Goal: Share content: Share content

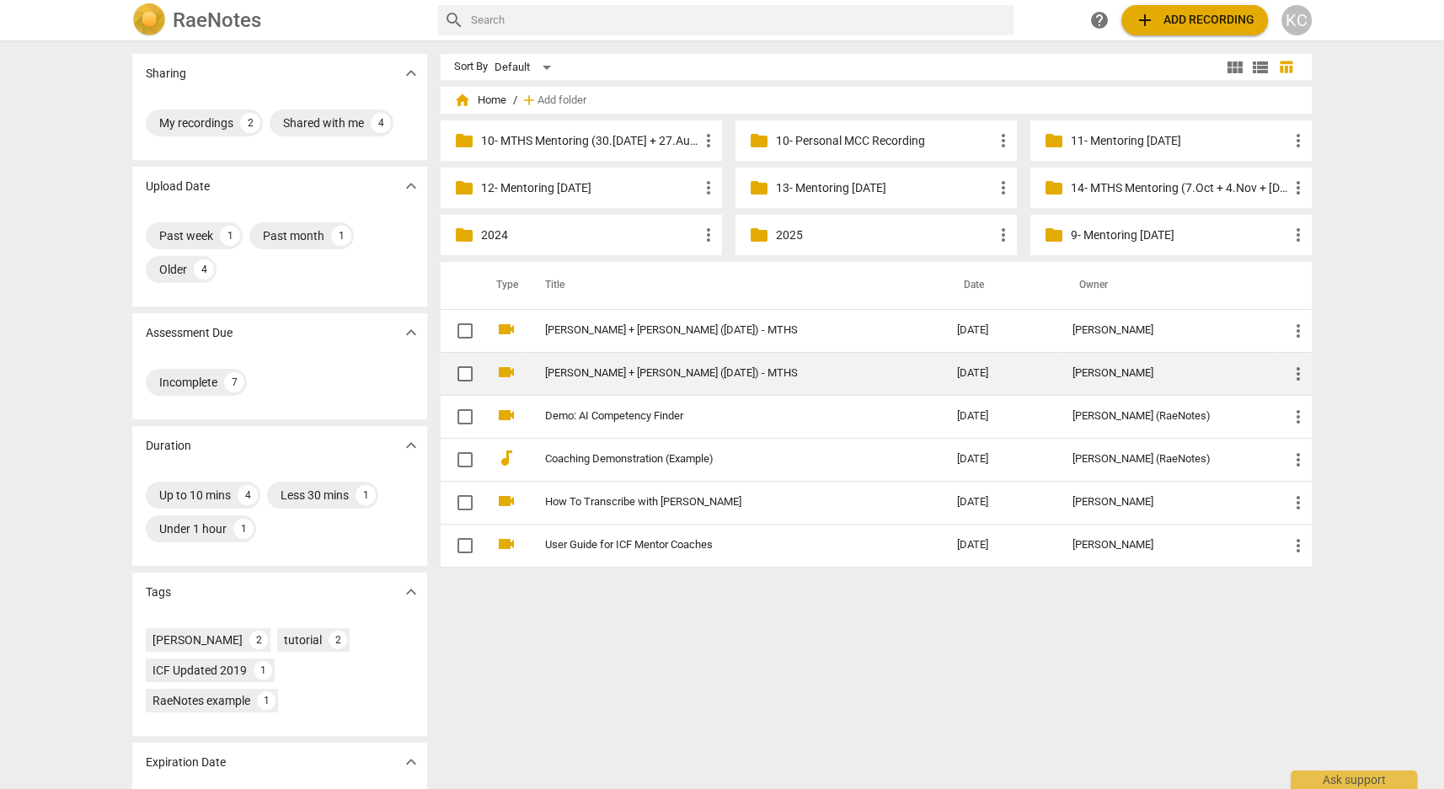
click at [561, 379] on link "[PERSON_NAME] + [PERSON_NAME] ([DATE]) - MTHS" at bounding box center [720, 373] width 351 height 13
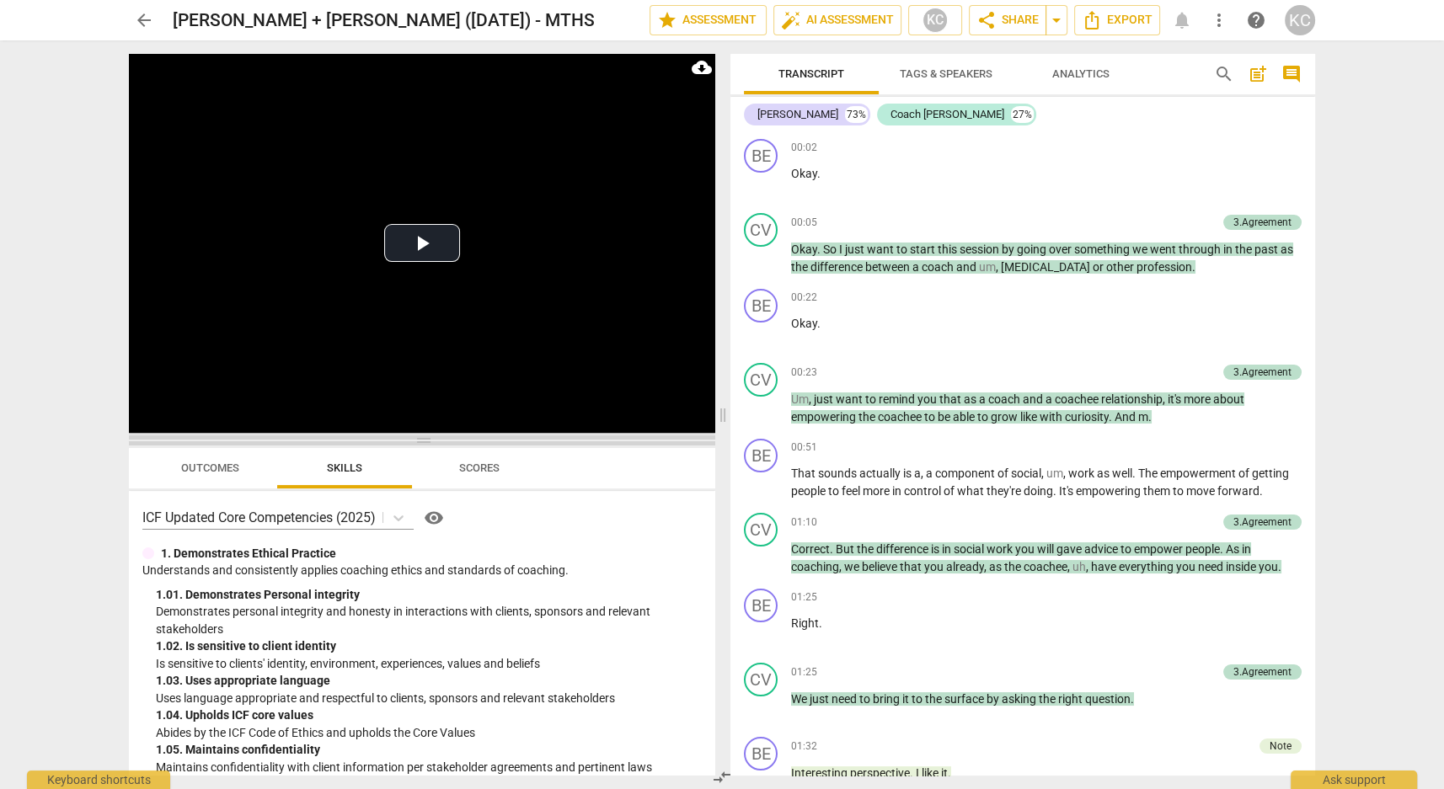
drag, startPoint x: 423, startPoint y: 270, endPoint x: 420, endPoint y: 458, distance: 188.7
click at [420, 446] on span at bounding box center [422, 441] width 586 height 10
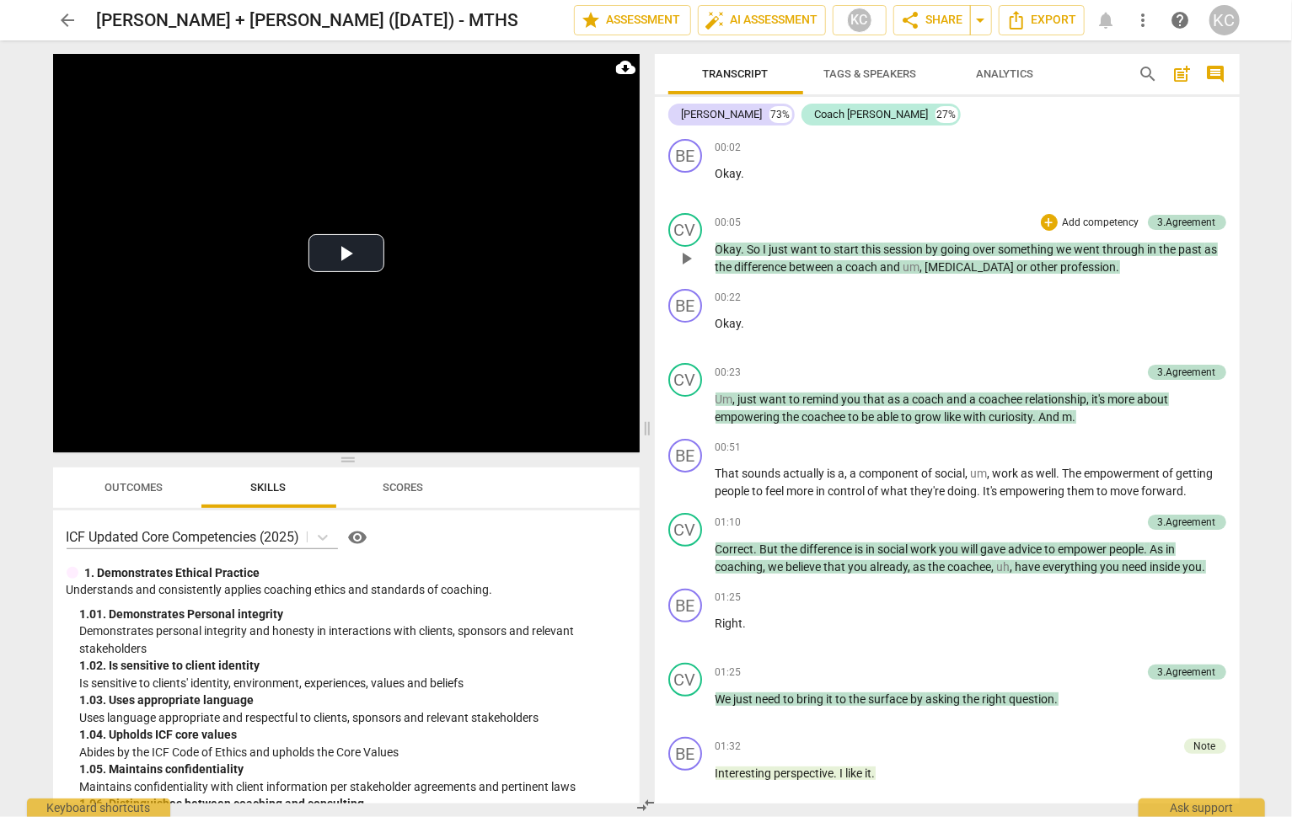
click at [919, 272] on span "um" at bounding box center [911, 266] width 17 height 13
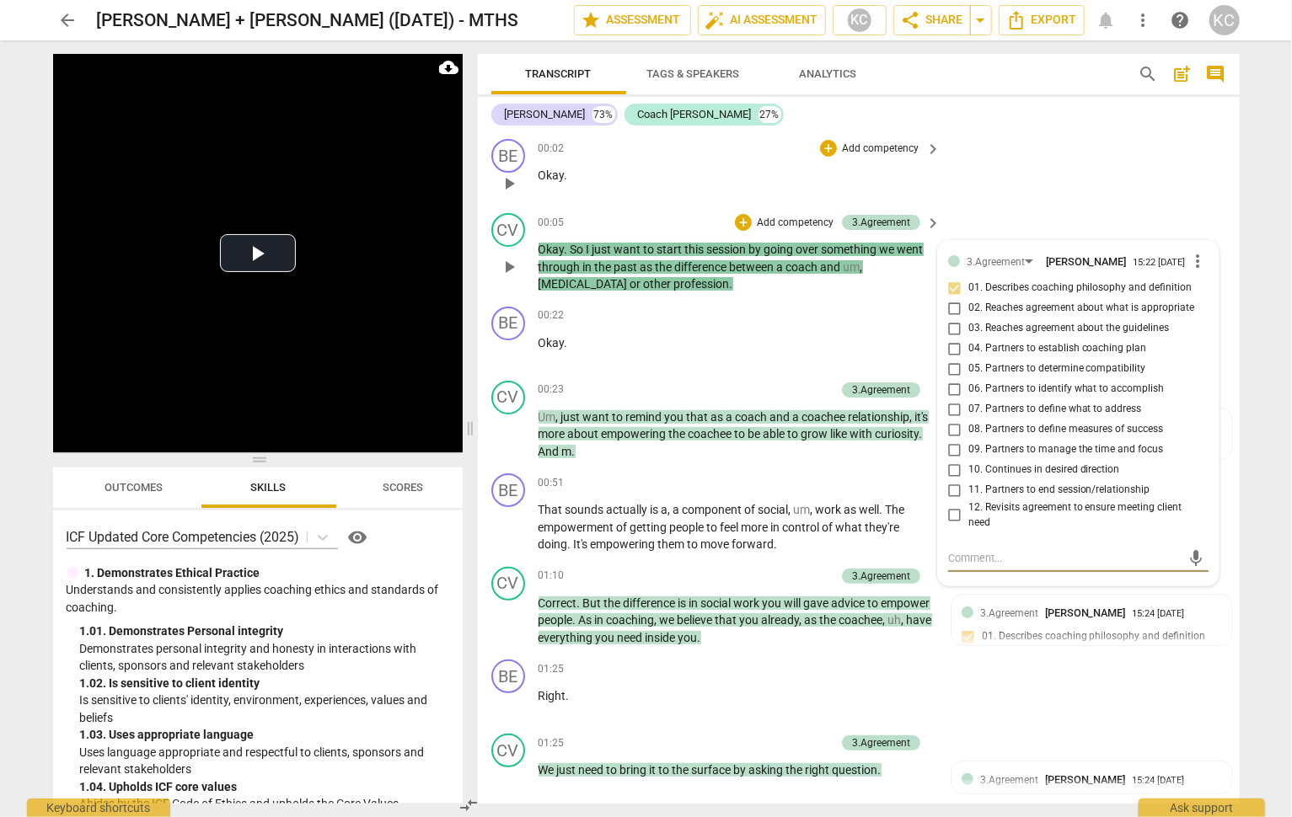
click at [1030, 178] on div "BE play_arrow pause 00:02 + Add competency keyboard_arrow_right Okay ." at bounding box center [859, 169] width 762 height 74
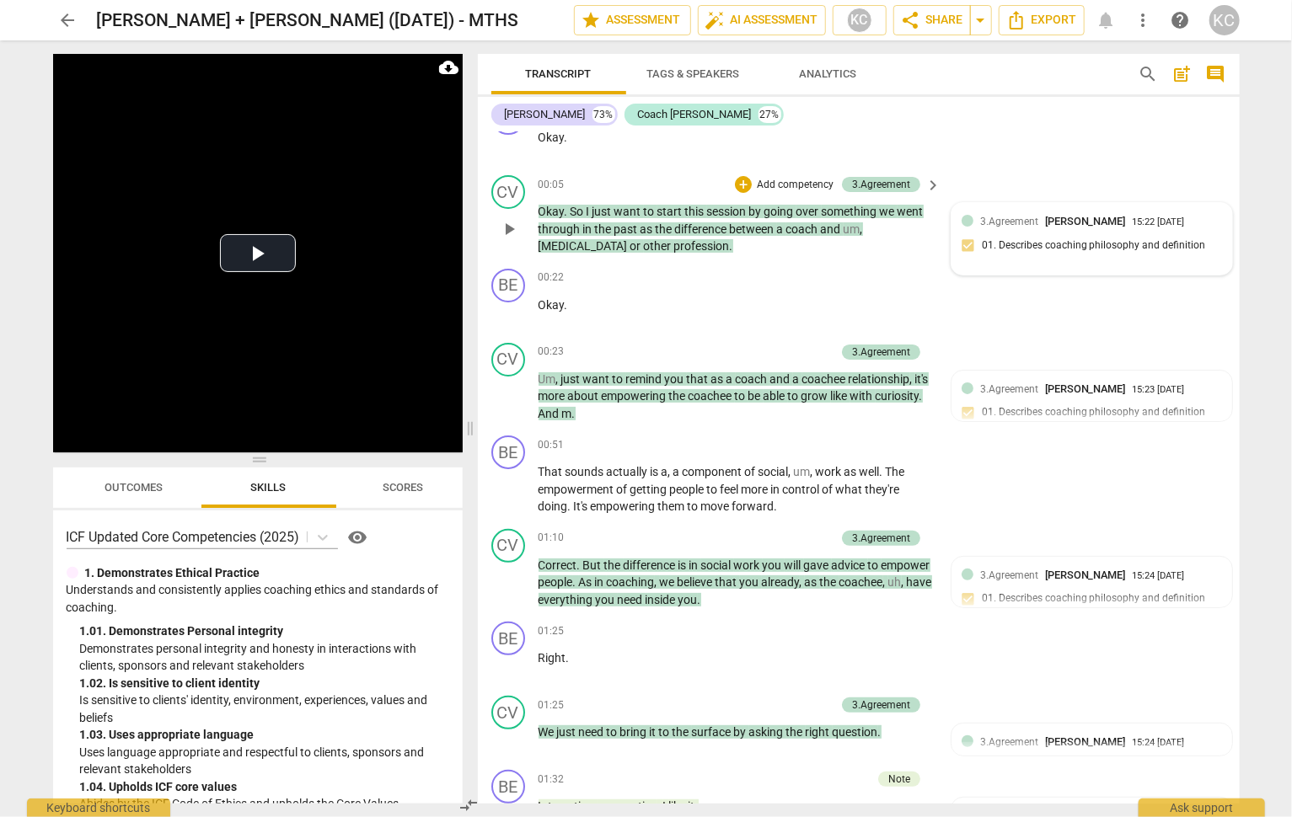
scroll to position [51, 0]
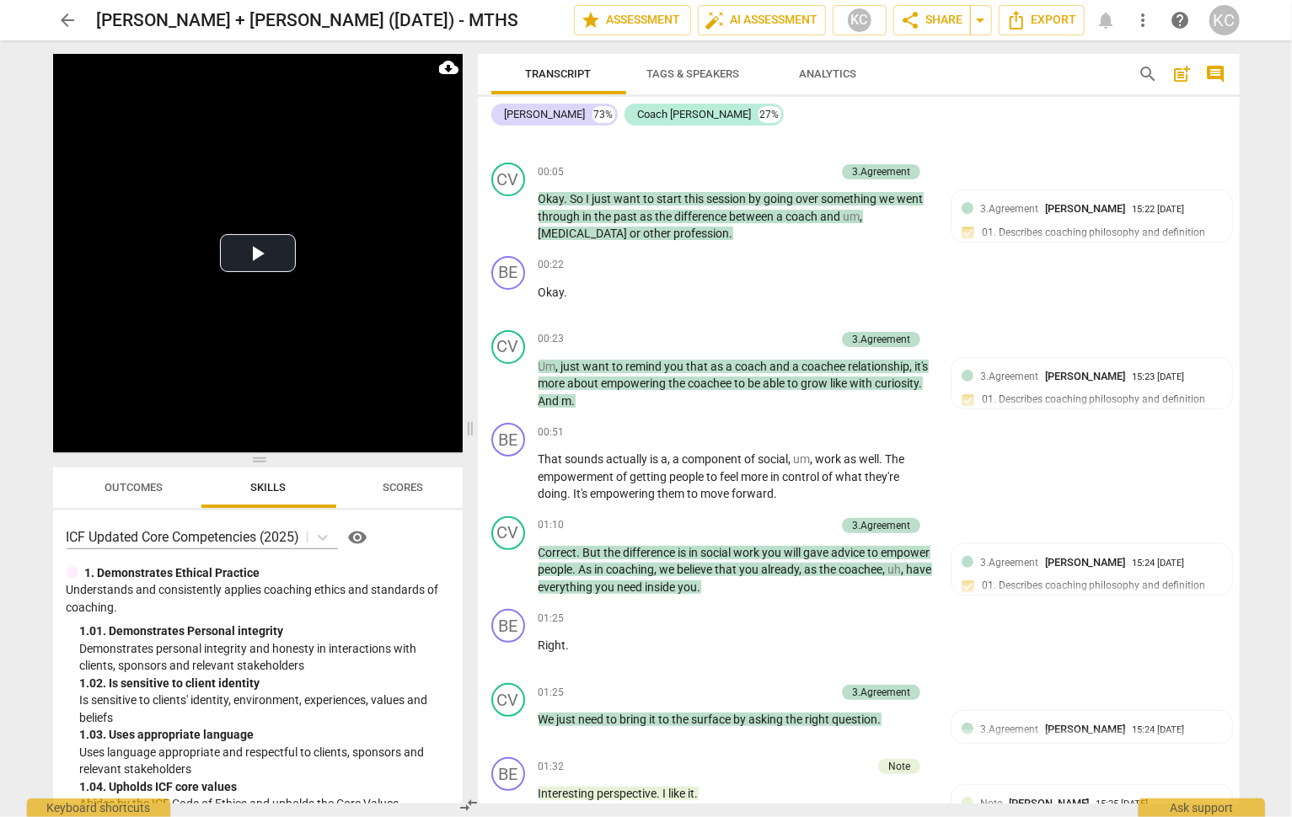
click at [751, 200] on span "by" at bounding box center [756, 198] width 15 height 13
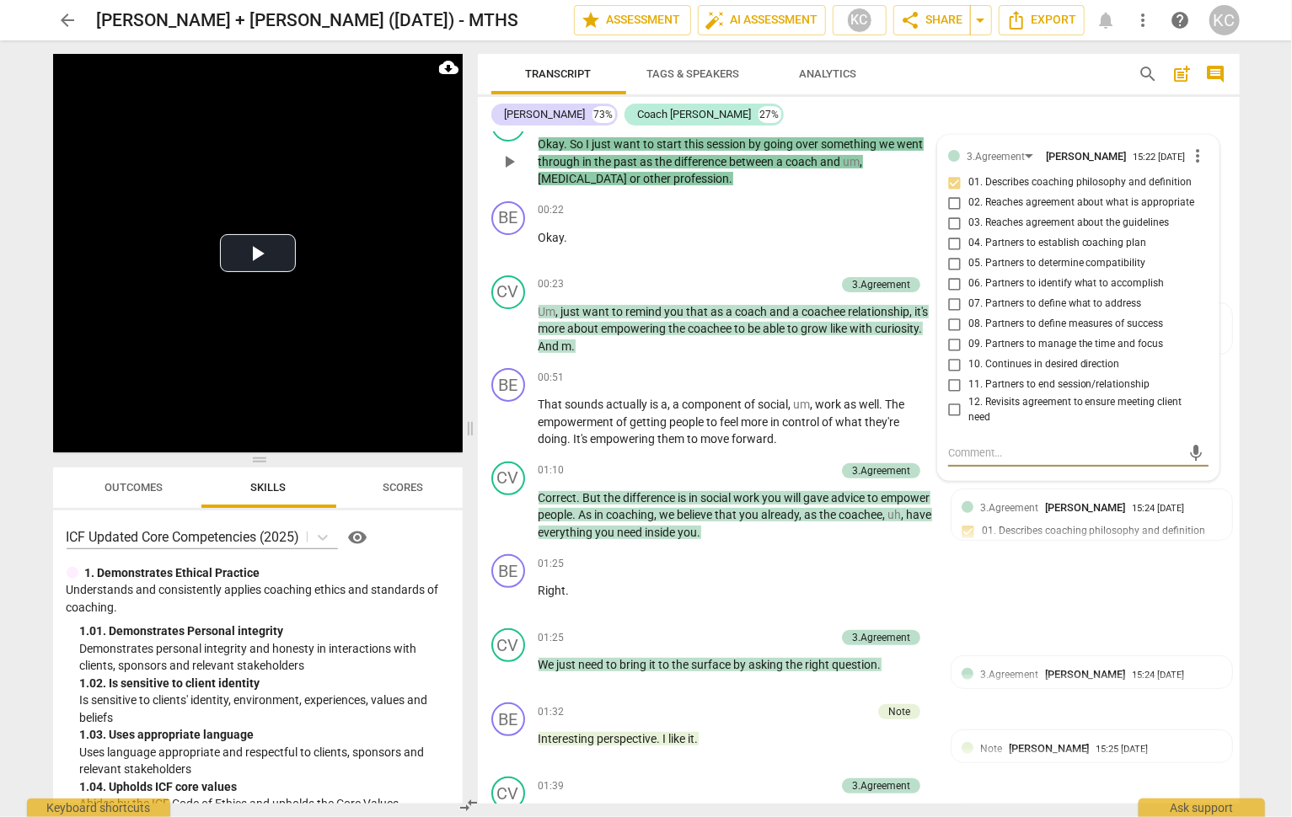
scroll to position [114, 0]
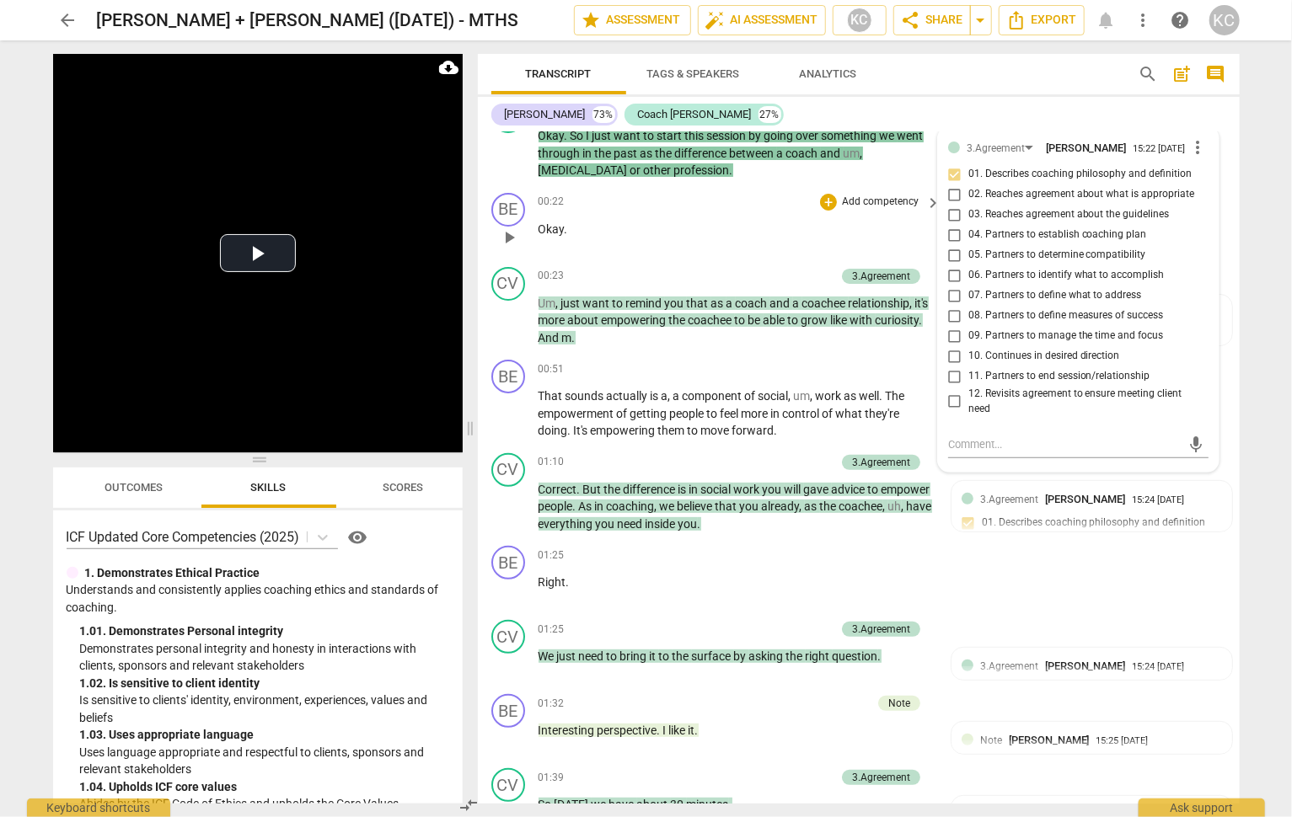
click at [652, 251] on div "00:22 + Add competency keyboard_arrow_right Okay ." at bounding box center [740, 223] width 404 height 61
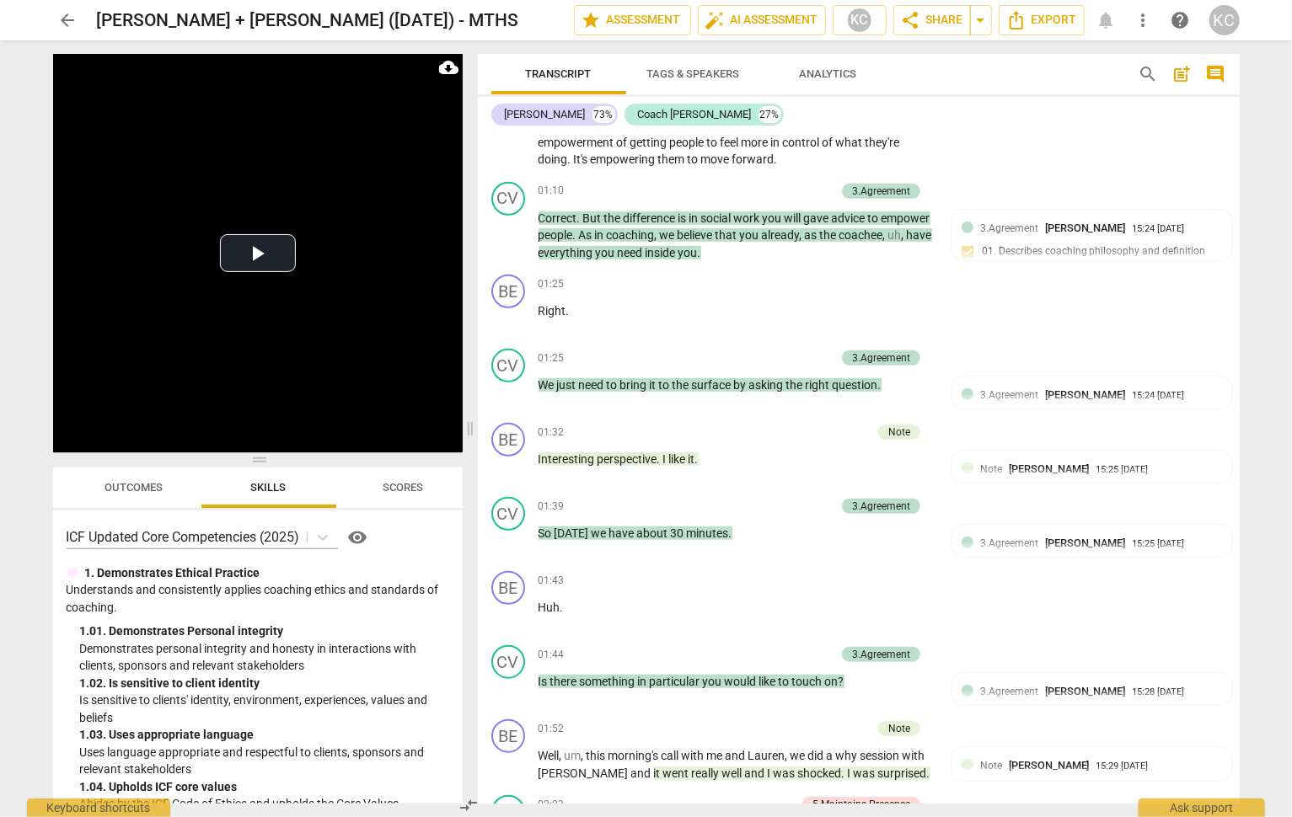
scroll to position [389, 0]
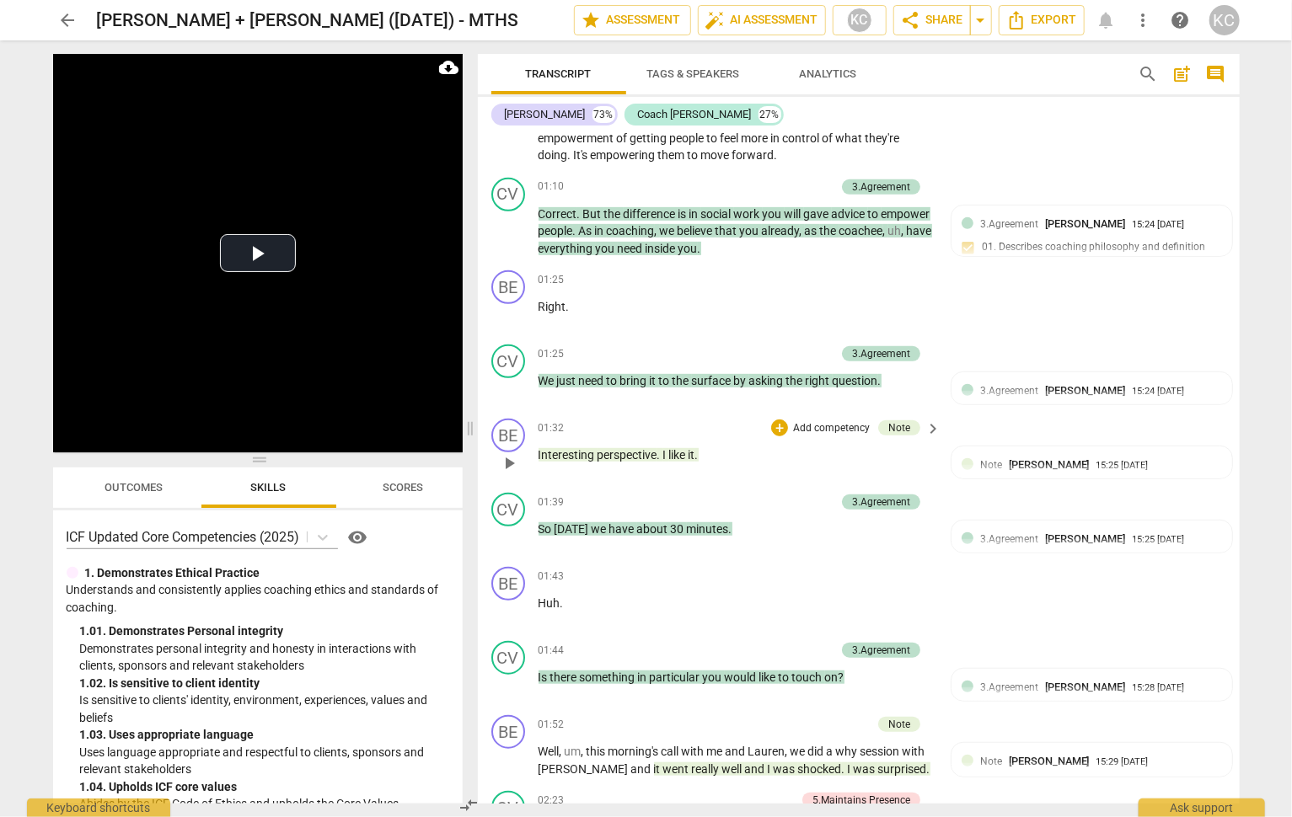
click at [698, 470] on div "01:32 + Add competency Note keyboard_arrow_right Interesting perspective . I li…" at bounding box center [740, 449] width 404 height 61
click at [593, 455] on span "Interesting" at bounding box center [567, 454] width 59 height 13
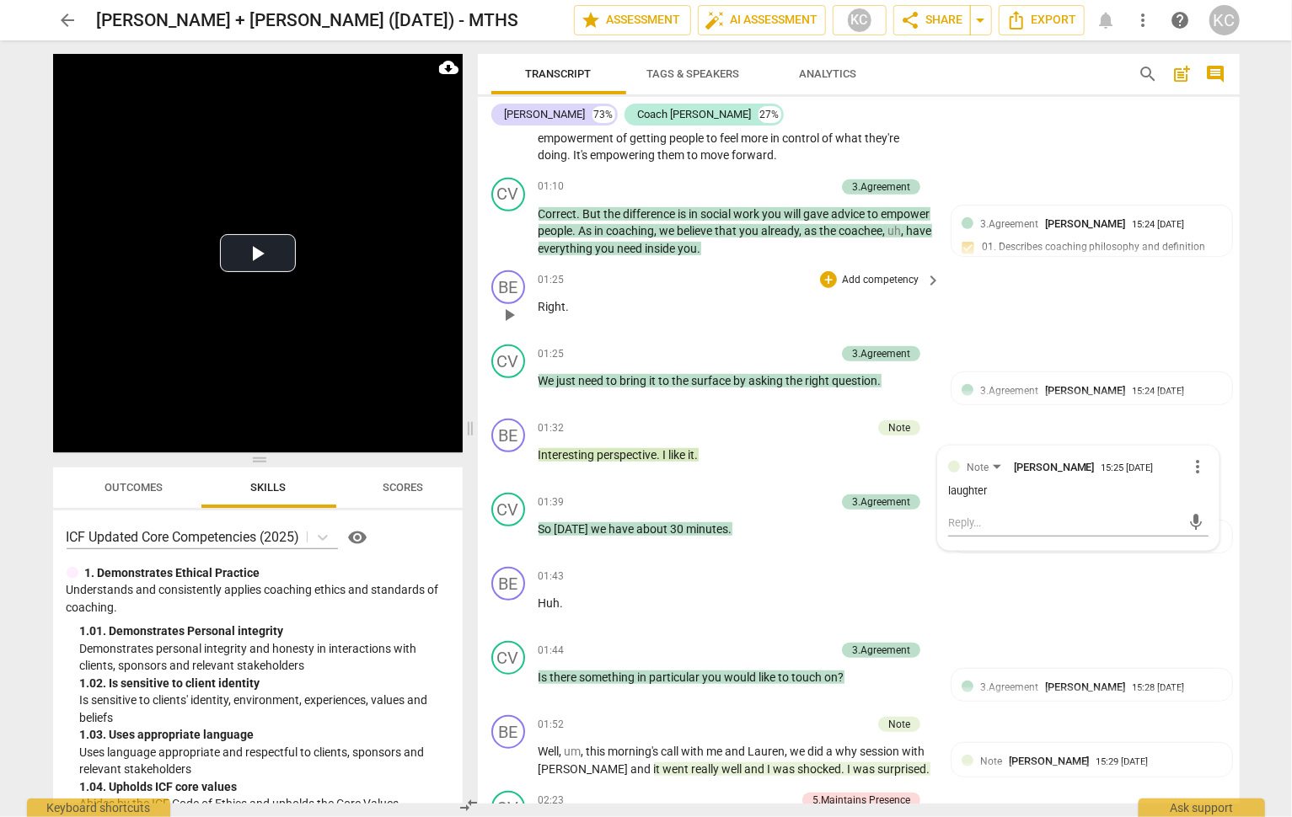
click at [1003, 304] on div "BE play_arrow pause 01:25 + Add competency keyboard_arrow_right Right ." at bounding box center [859, 301] width 762 height 74
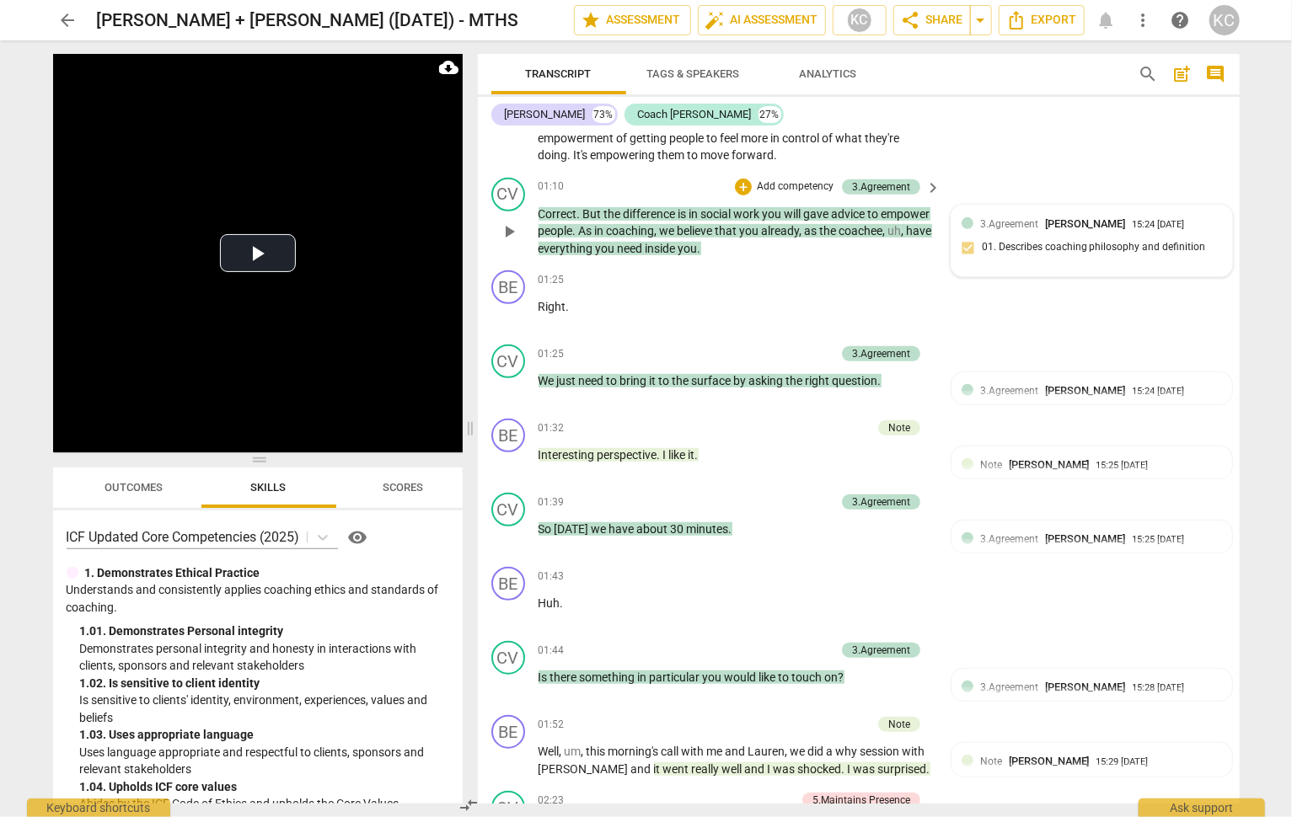
click at [1014, 244] on div "3.Agreement [PERSON_NAME] 15:24 [DATE] 01. Describes coaching philosophy and de…" at bounding box center [1091, 241] width 260 height 51
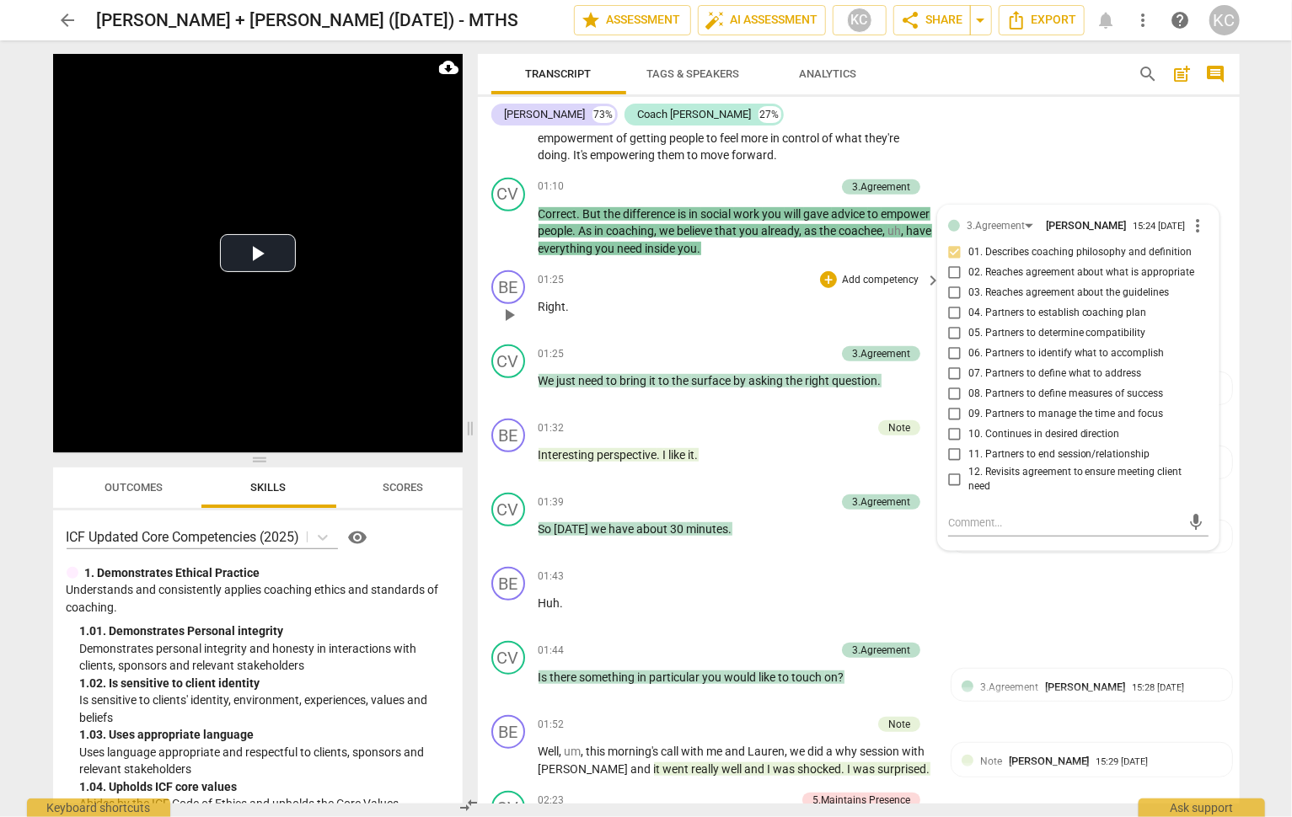
click at [804, 294] on div "01:25 + Add competency keyboard_arrow_right Right ." at bounding box center [740, 300] width 404 height 61
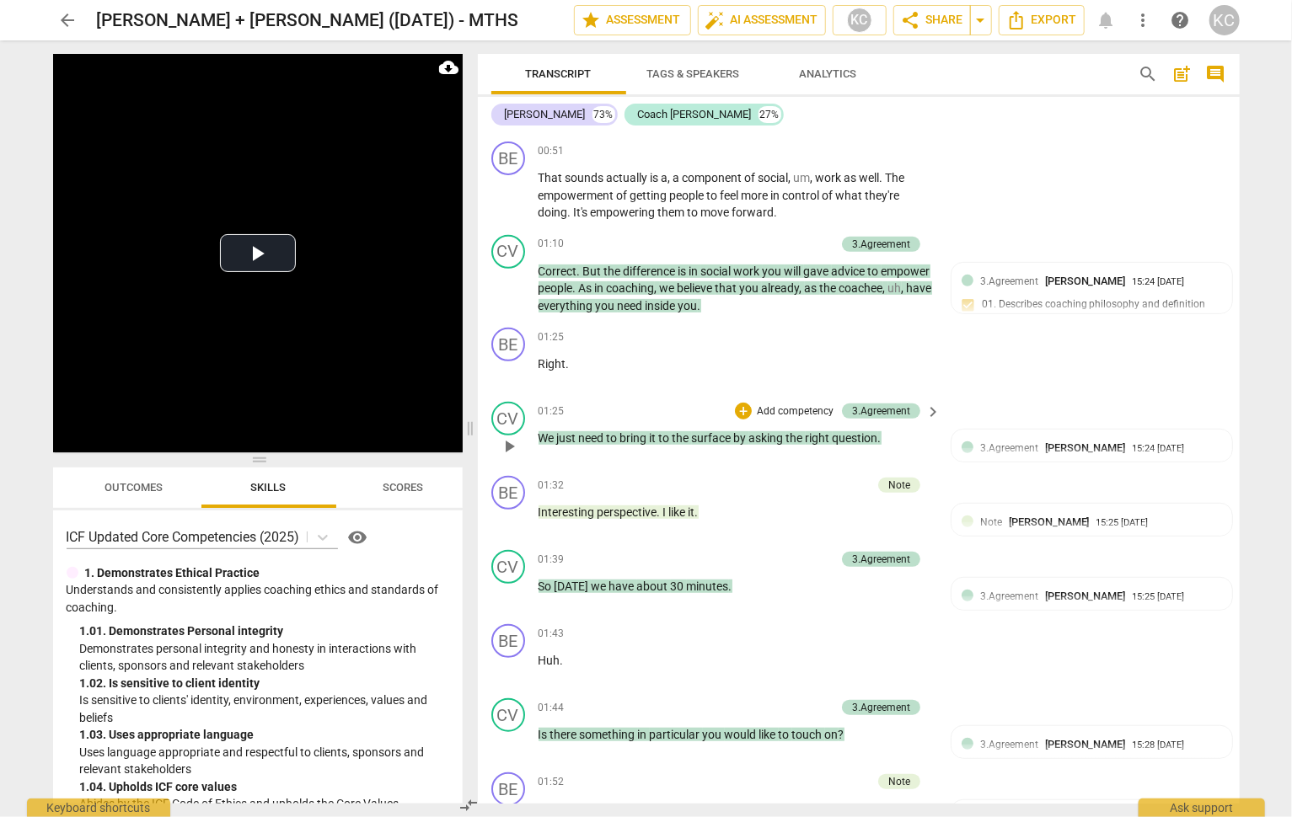
scroll to position [345, 0]
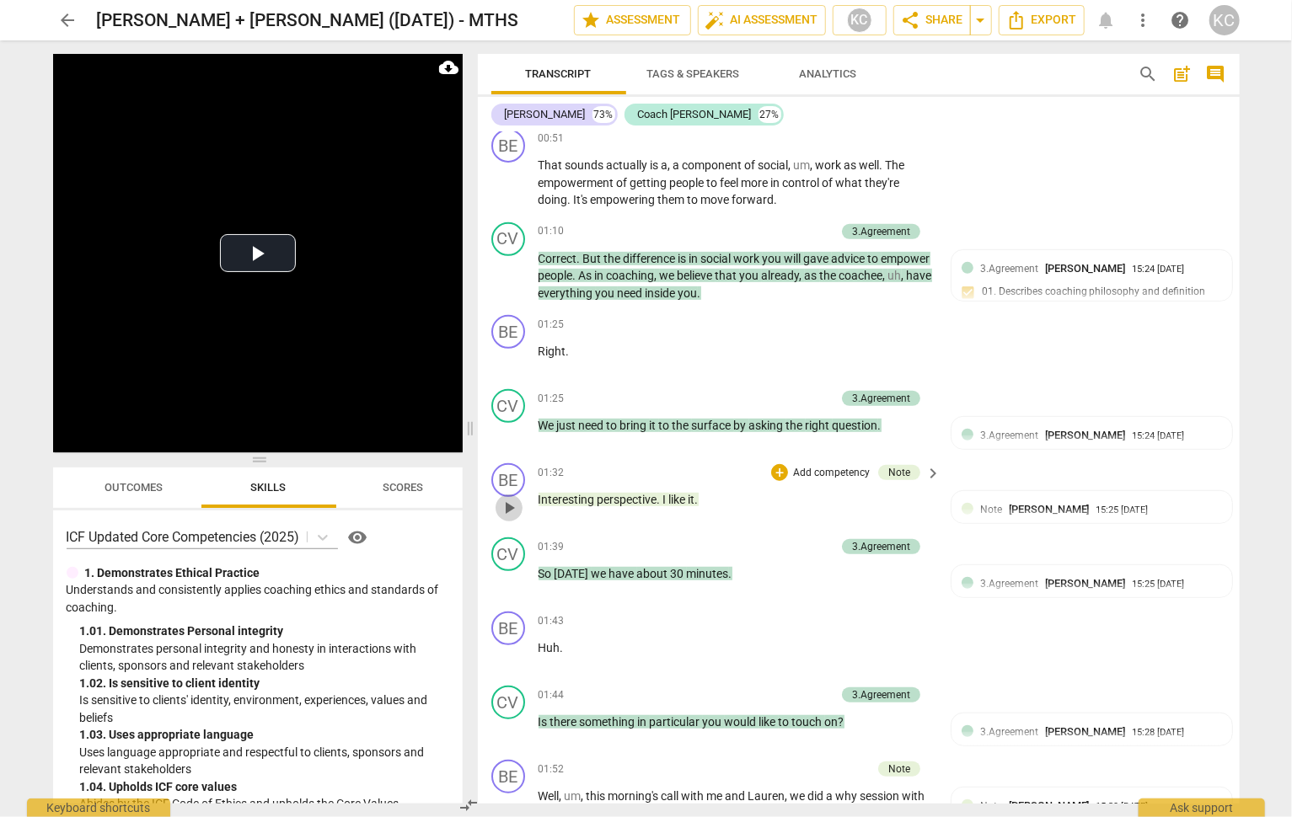
click at [509, 506] on span "play_arrow" at bounding box center [509, 508] width 20 height 20
click at [509, 506] on span "pause" at bounding box center [509, 508] width 20 height 20
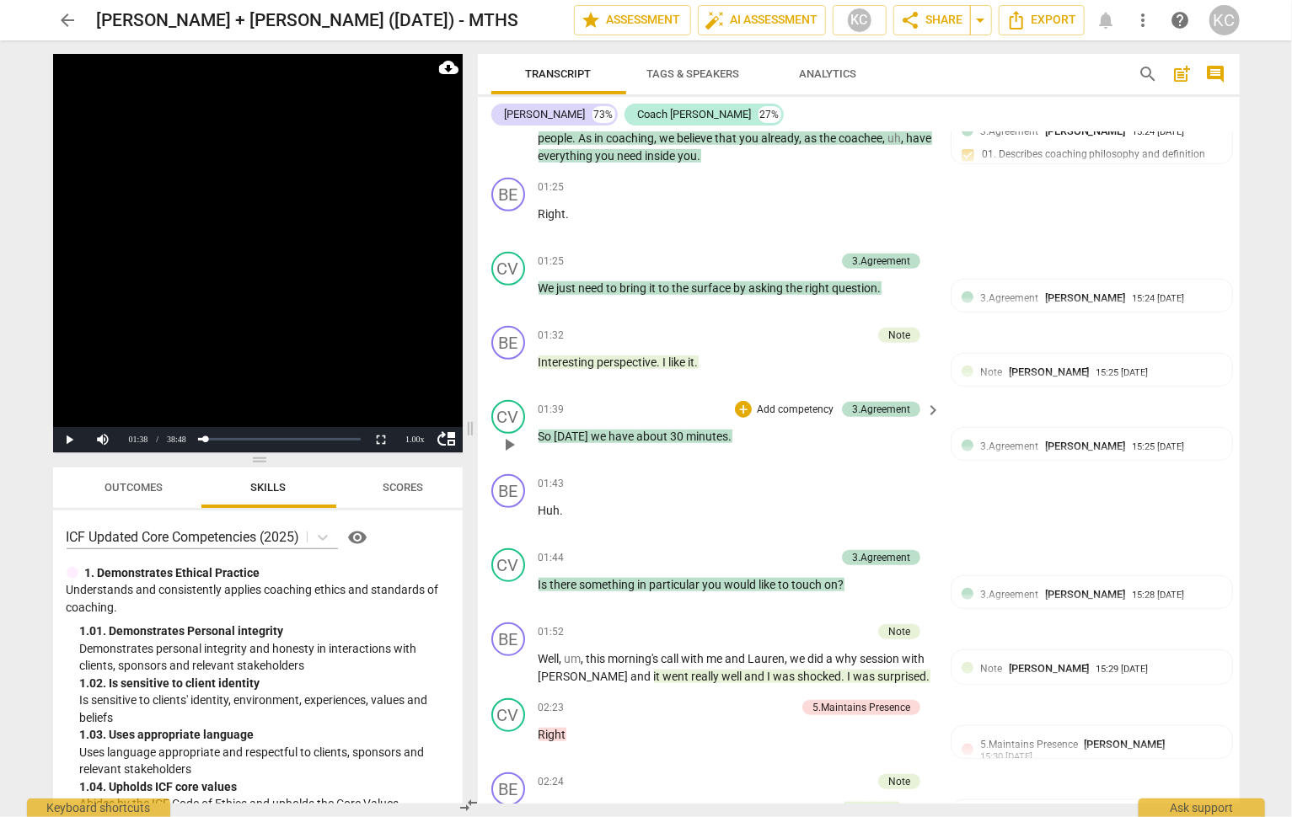
scroll to position [489, 0]
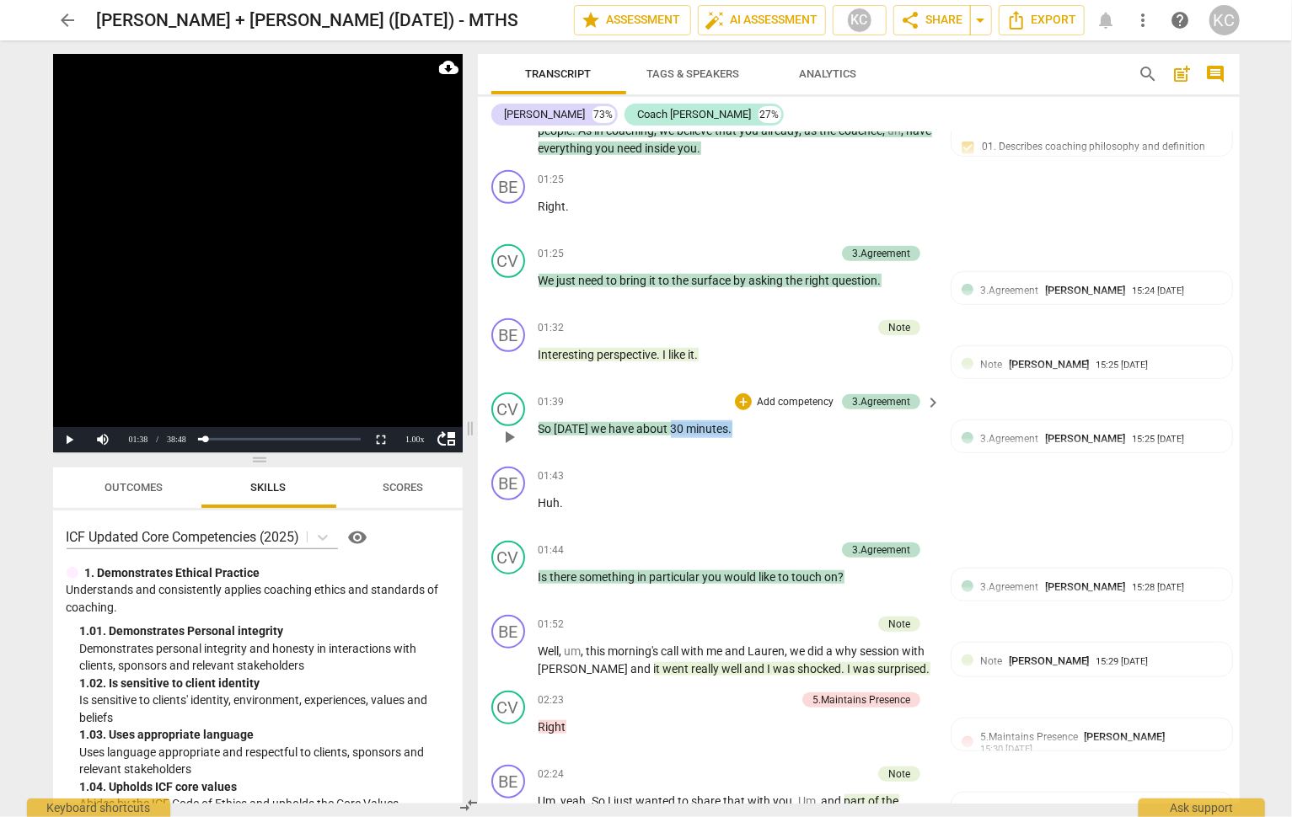
drag, startPoint x: 728, startPoint y: 423, endPoint x: 666, endPoint y: 426, distance: 62.4
click at [666, 425] on p "So [DATE] we have about 30 minutes ." at bounding box center [735, 429] width 394 height 18
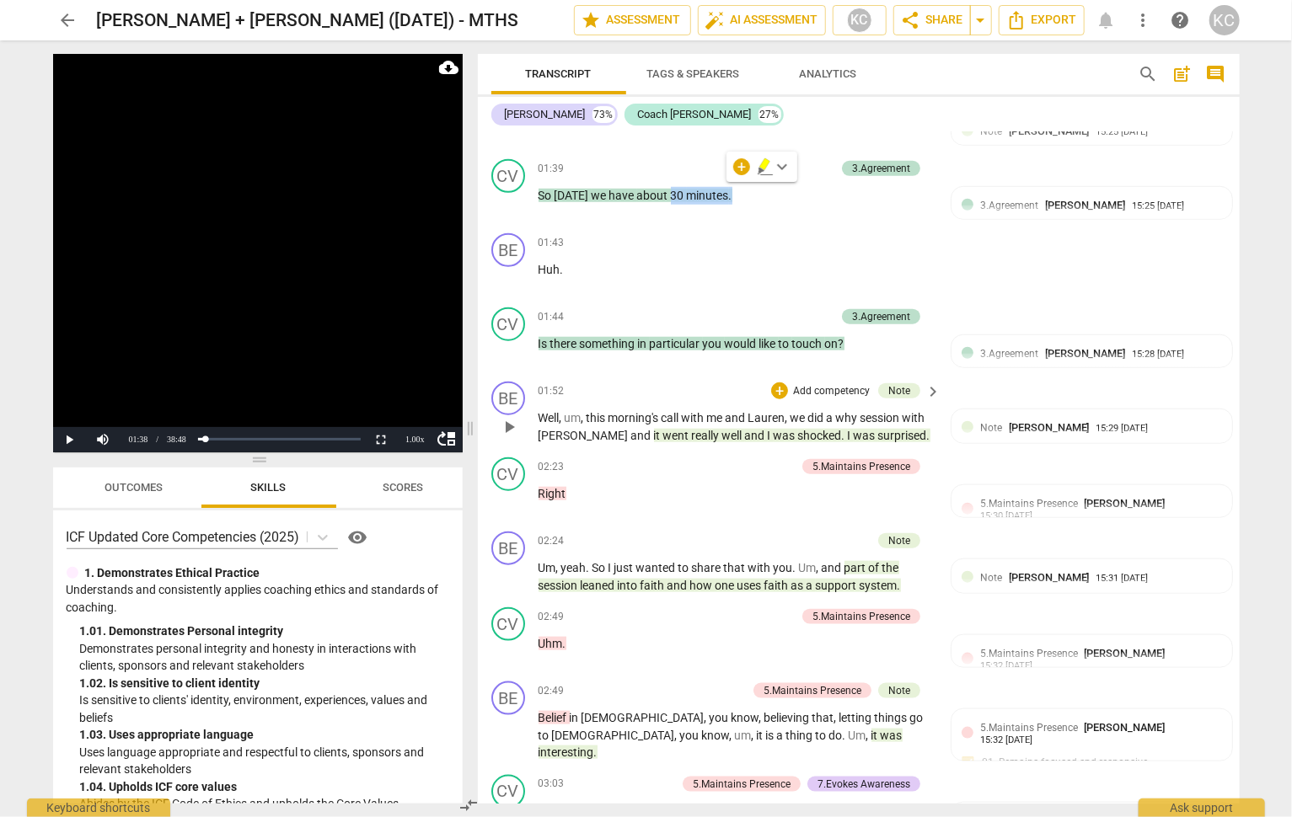
scroll to position [737, 0]
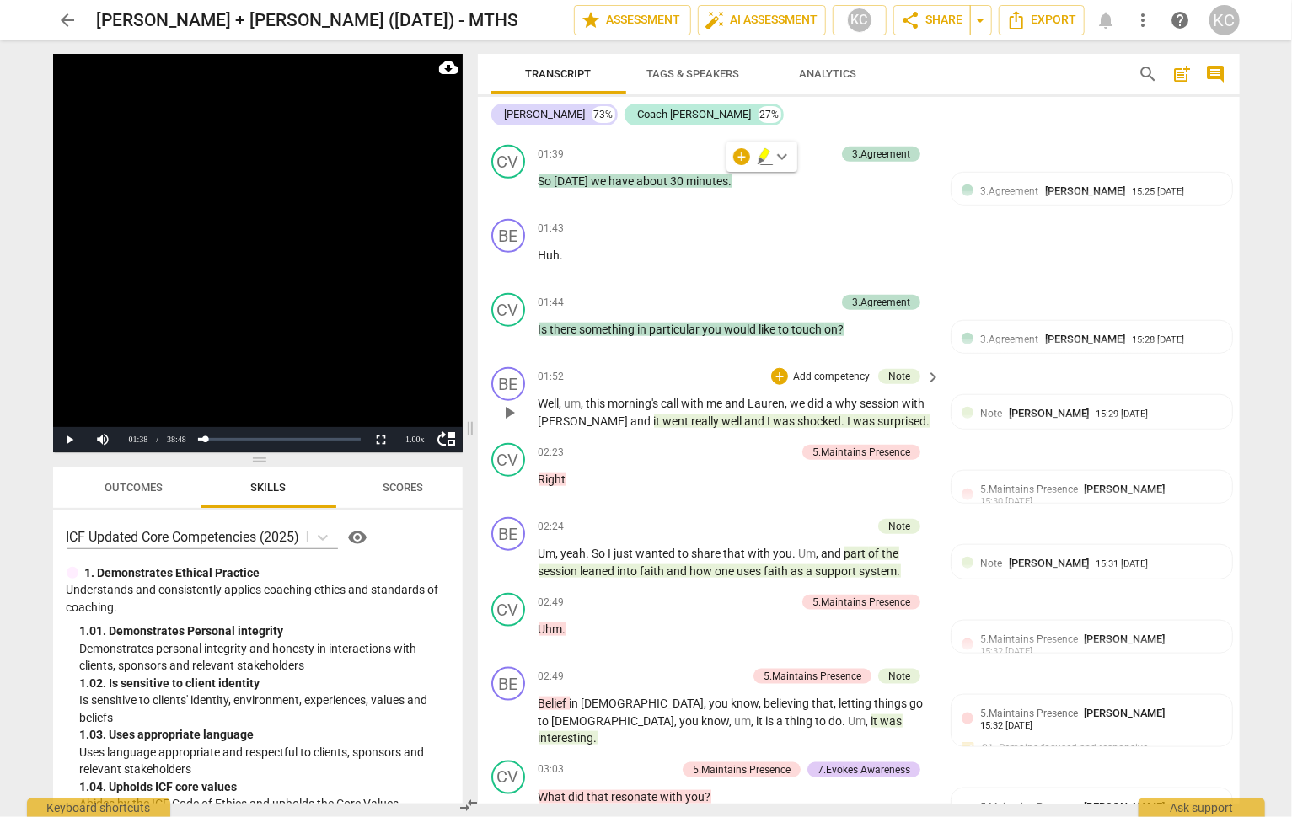
click at [692, 417] on span "really" at bounding box center [707, 421] width 30 height 13
click at [654, 415] on span "it" at bounding box center [658, 421] width 9 height 13
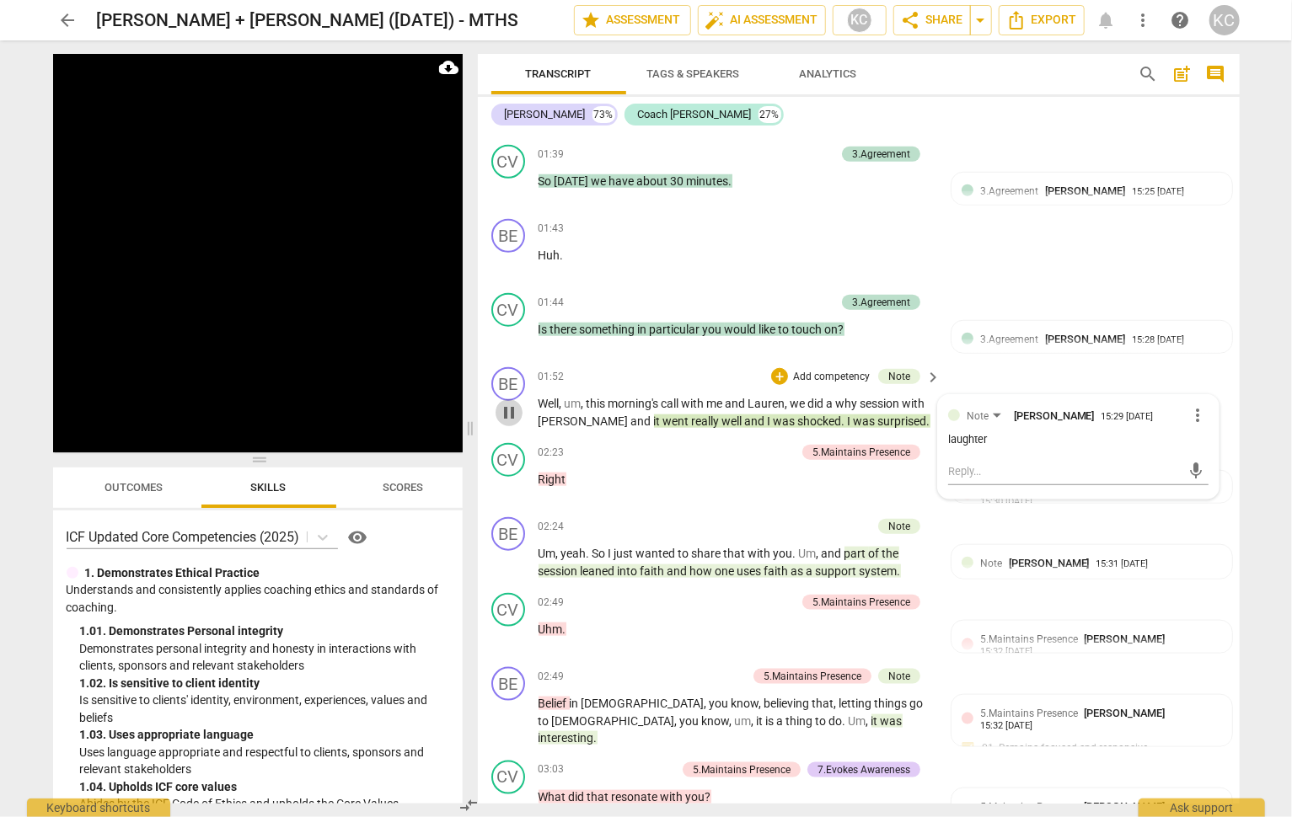
click at [511, 406] on span "pause" at bounding box center [509, 413] width 20 height 20
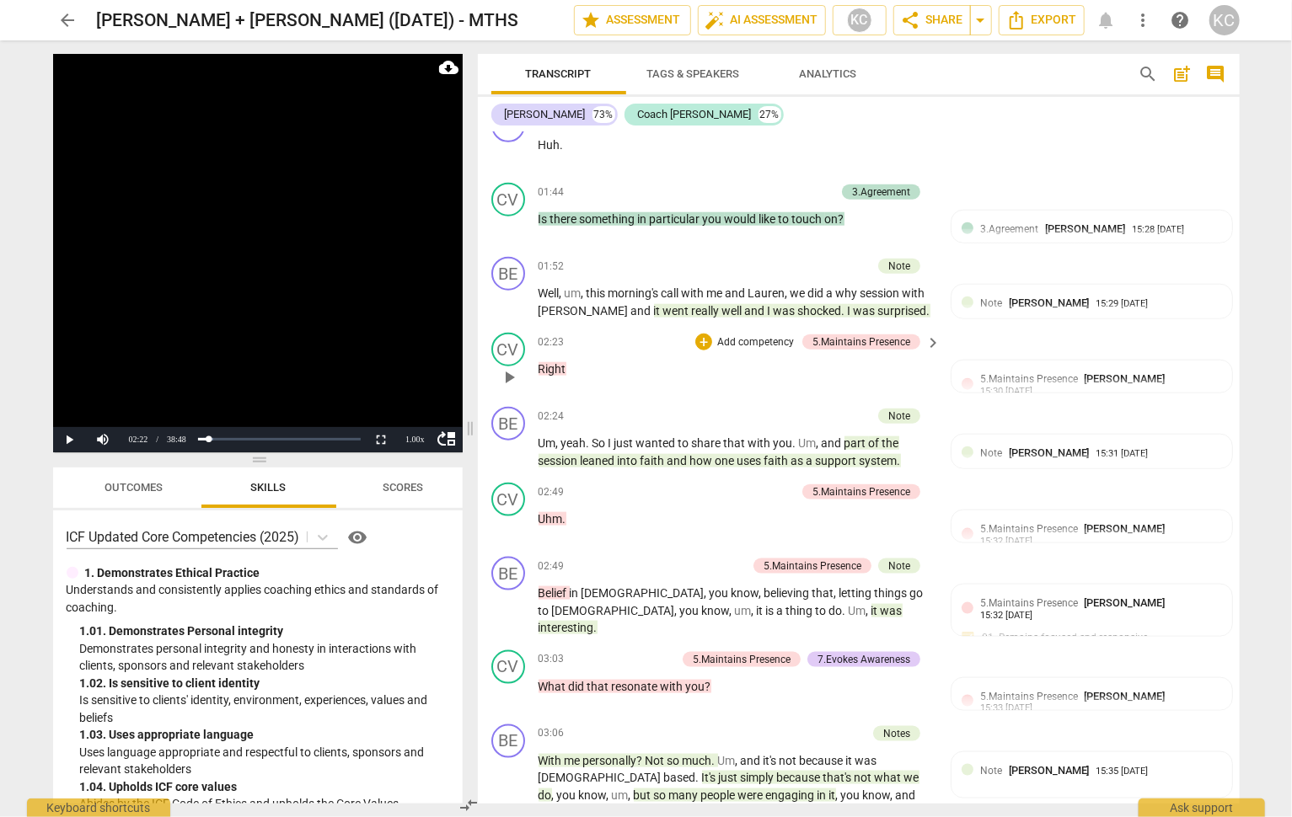
scroll to position [860, 0]
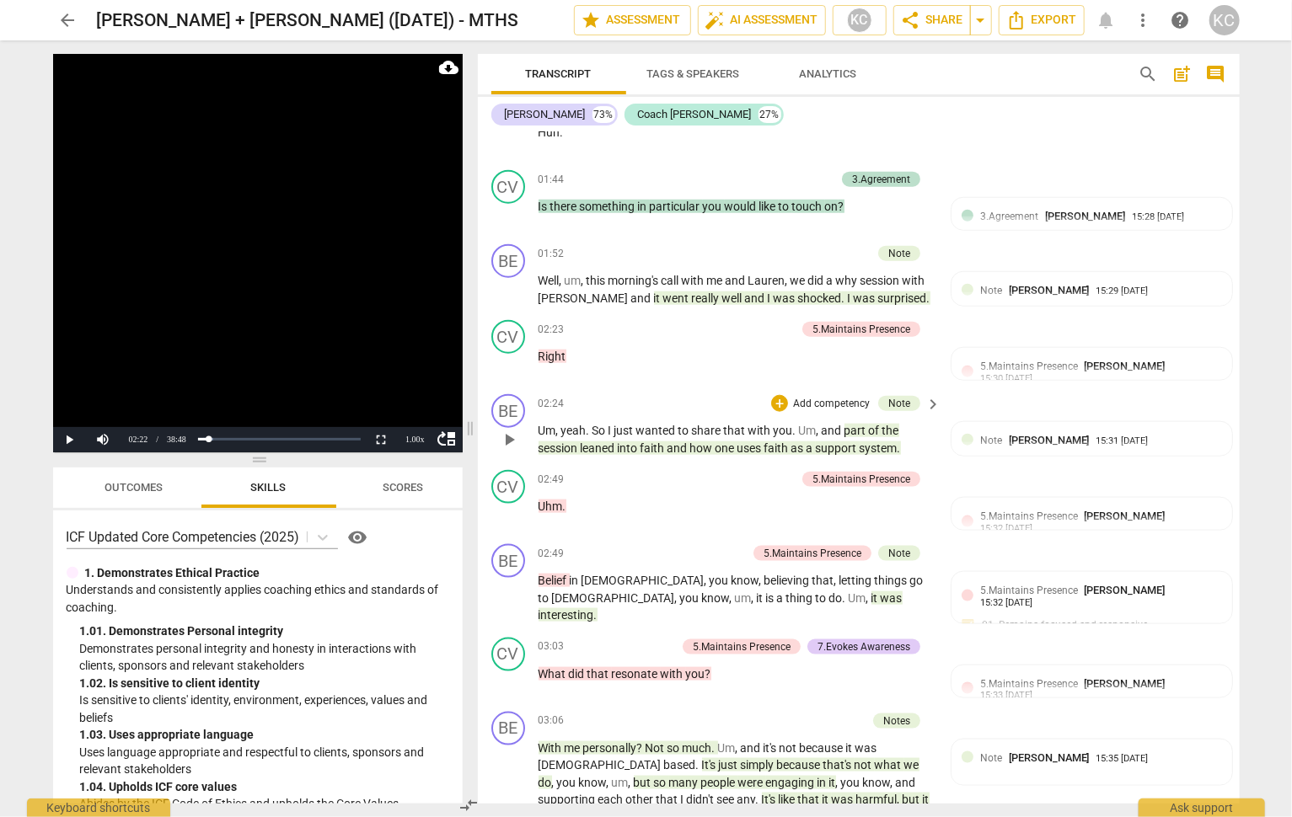
click at [825, 441] on span "support" at bounding box center [838, 447] width 44 height 13
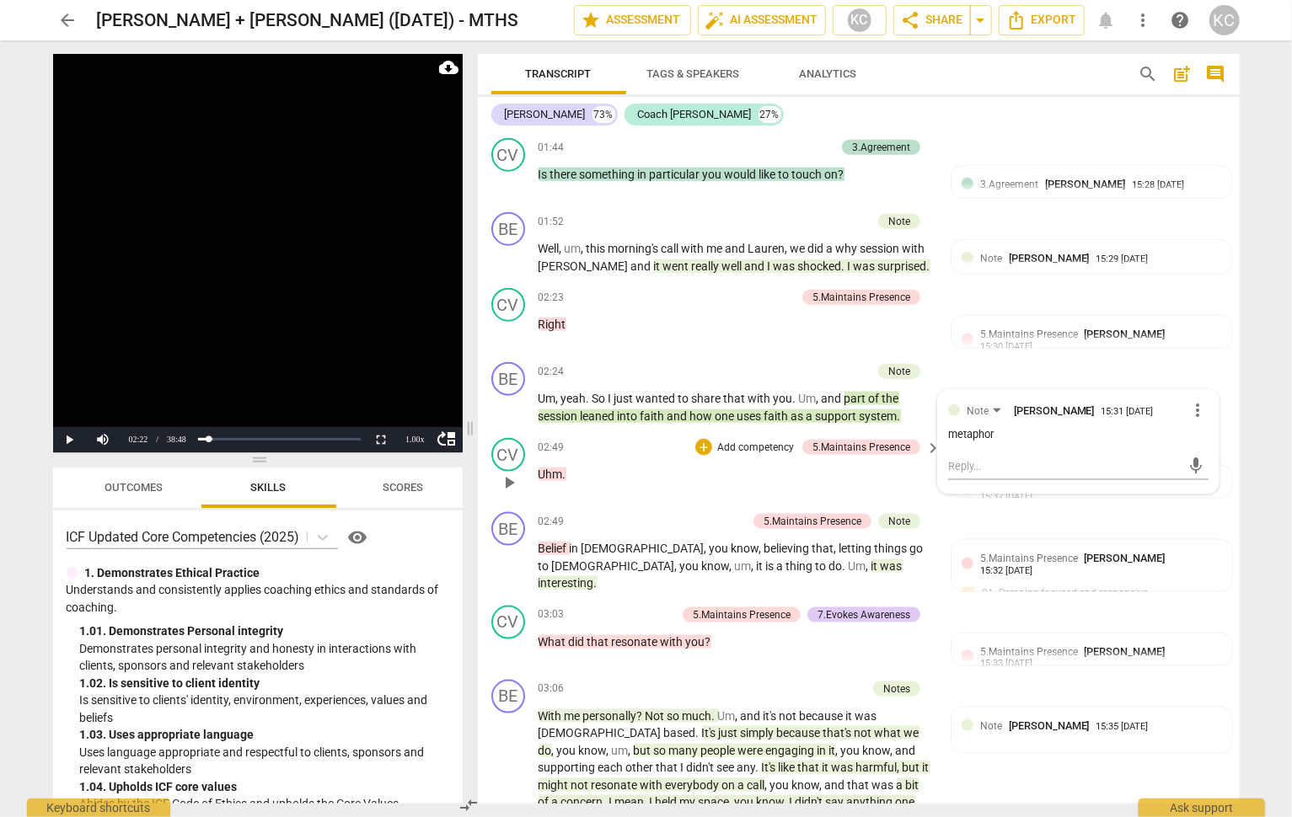
scroll to position [893, 0]
click at [880, 561] on span "was" at bounding box center [891, 565] width 22 height 13
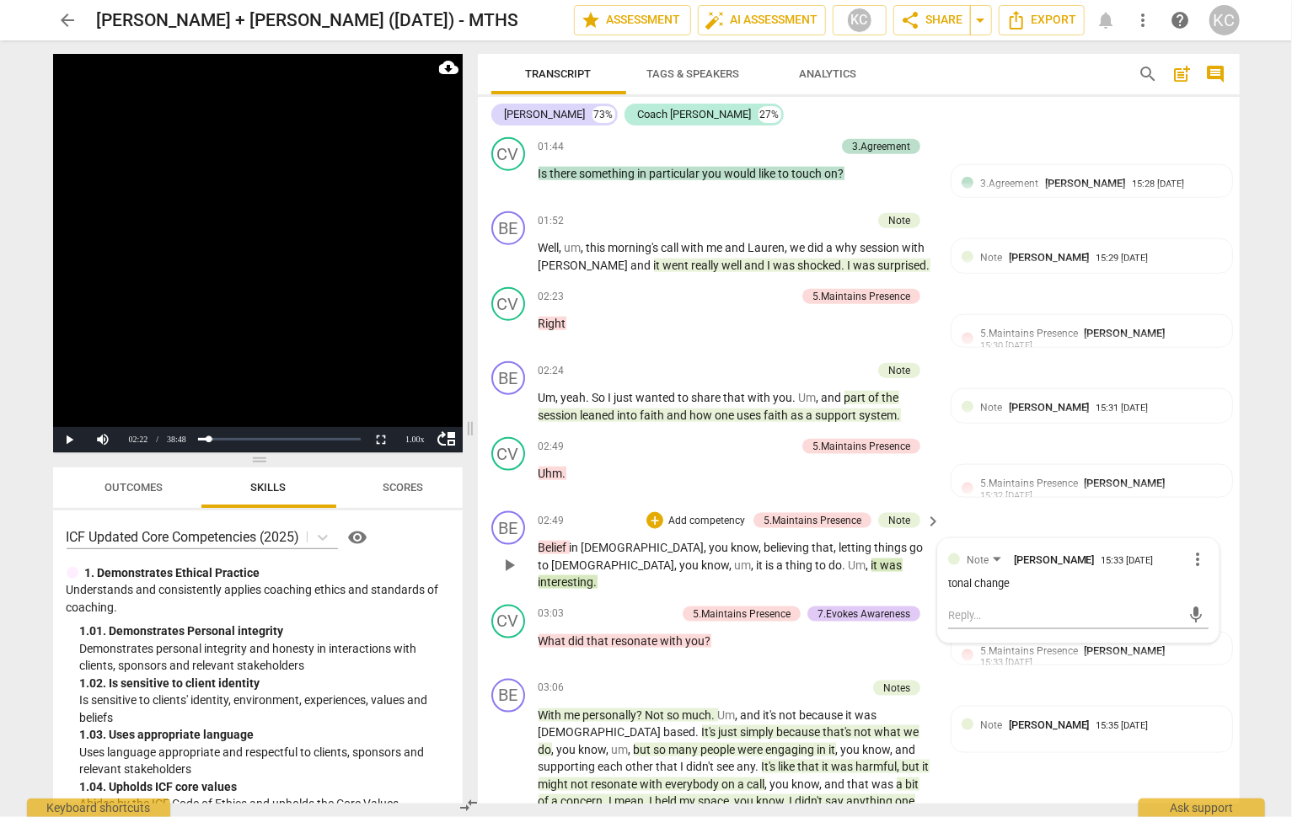
click at [842, 559] on span "." at bounding box center [845, 565] width 6 height 13
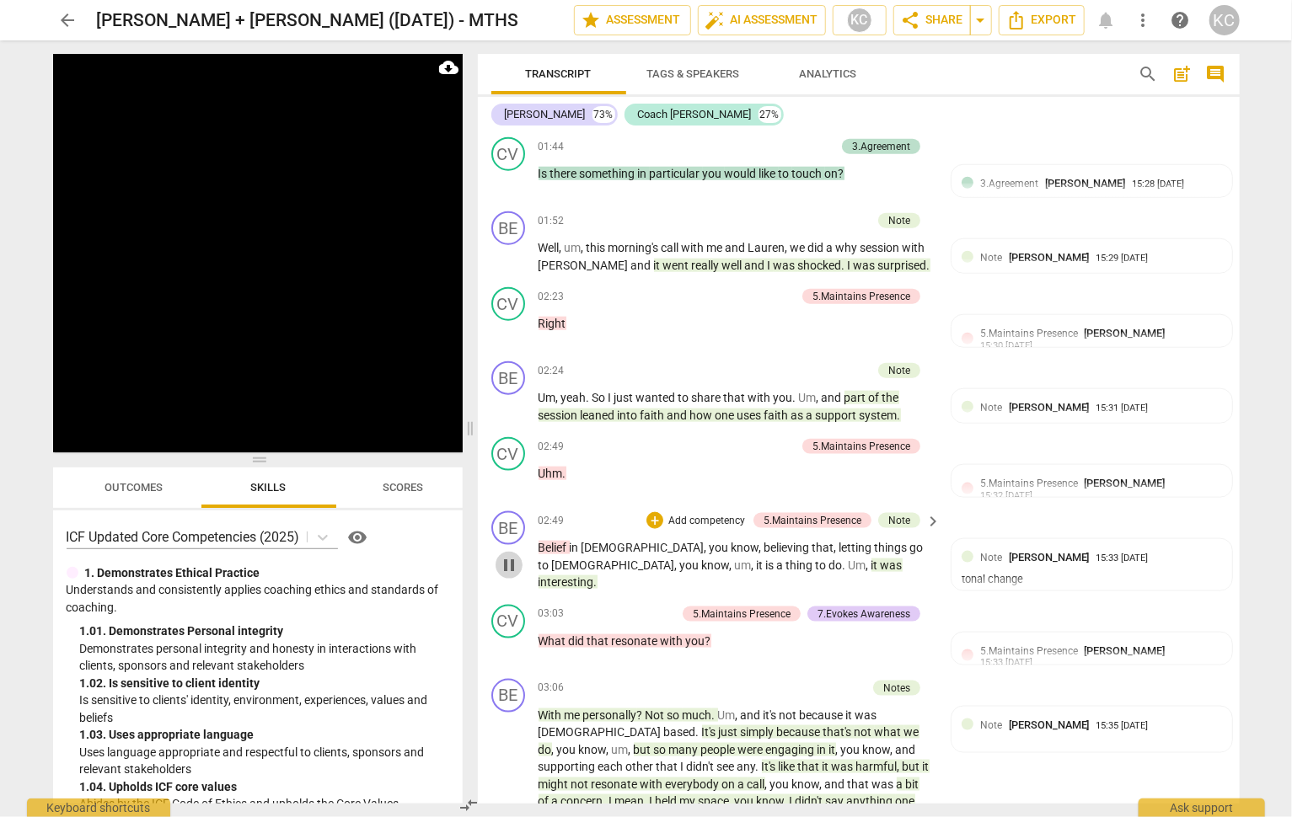
click at [504, 555] on span "pause" at bounding box center [509, 565] width 20 height 20
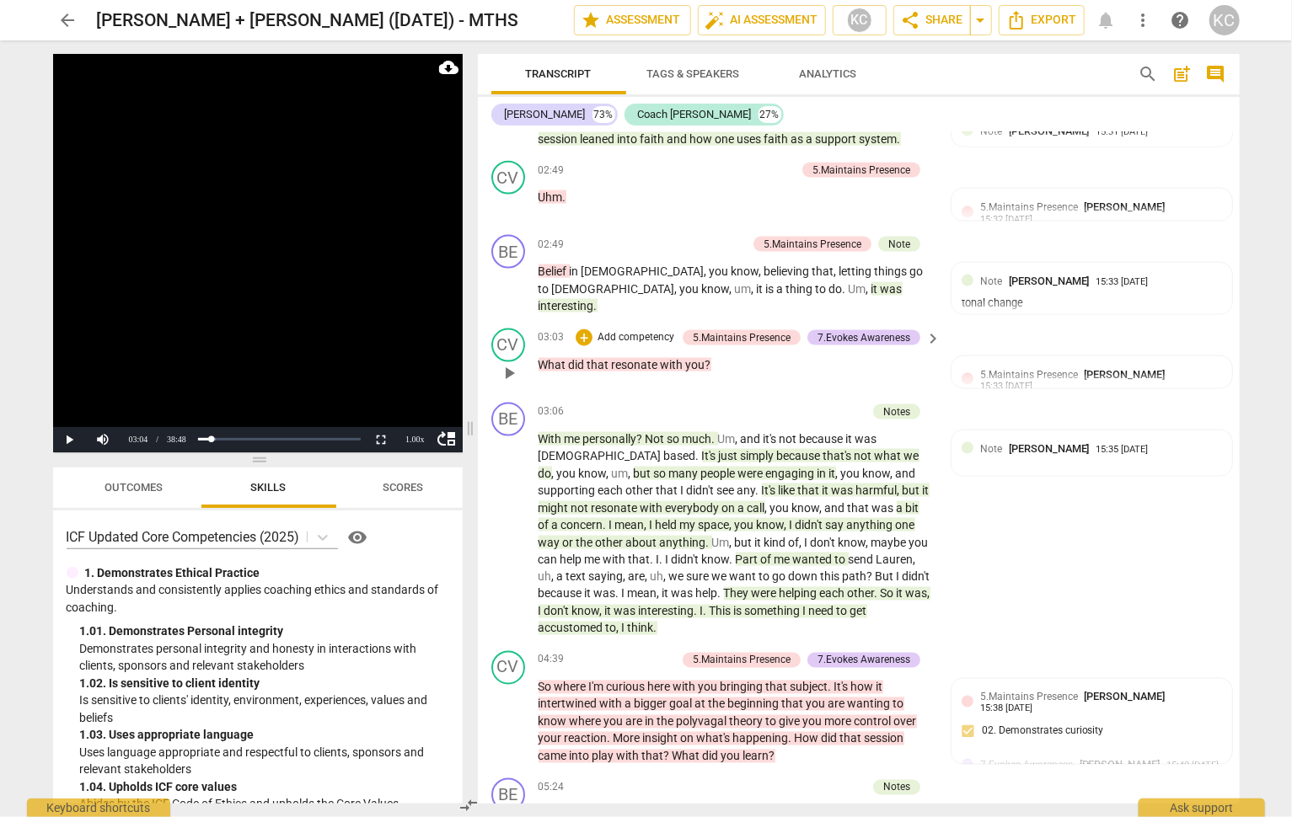
scroll to position [1179, 0]
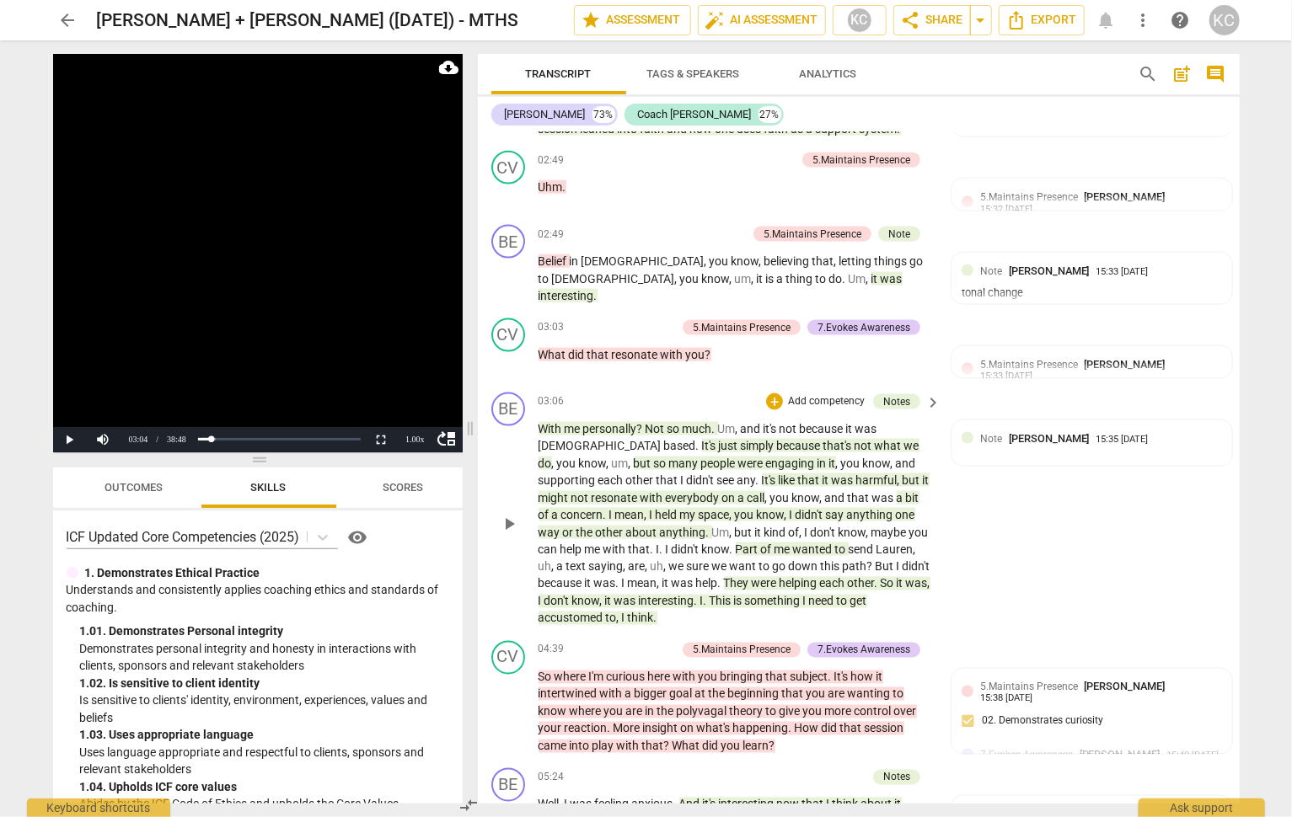
click at [548, 422] on span "With" at bounding box center [551, 428] width 26 height 13
click at [763, 422] on span "and" at bounding box center [752, 428] width 23 height 13
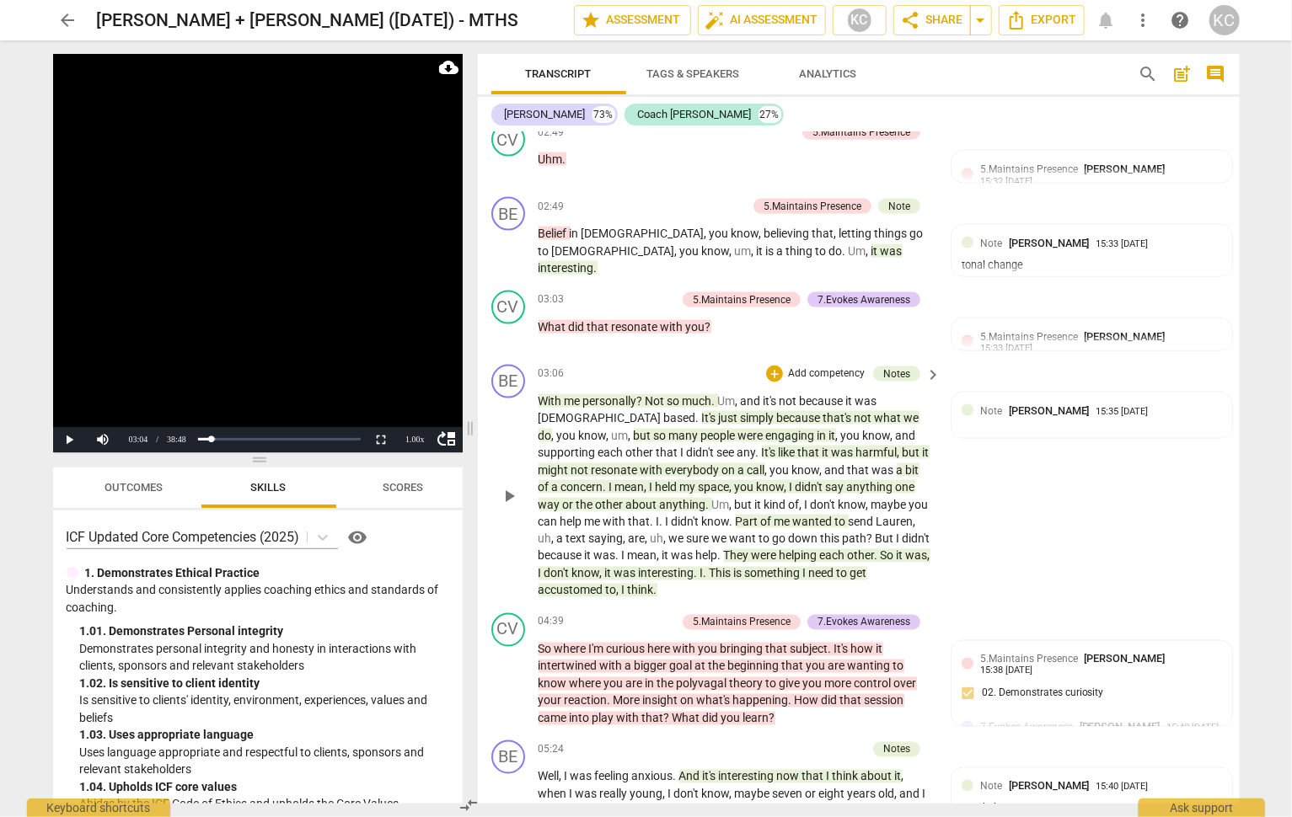
scroll to position [1210, 0]
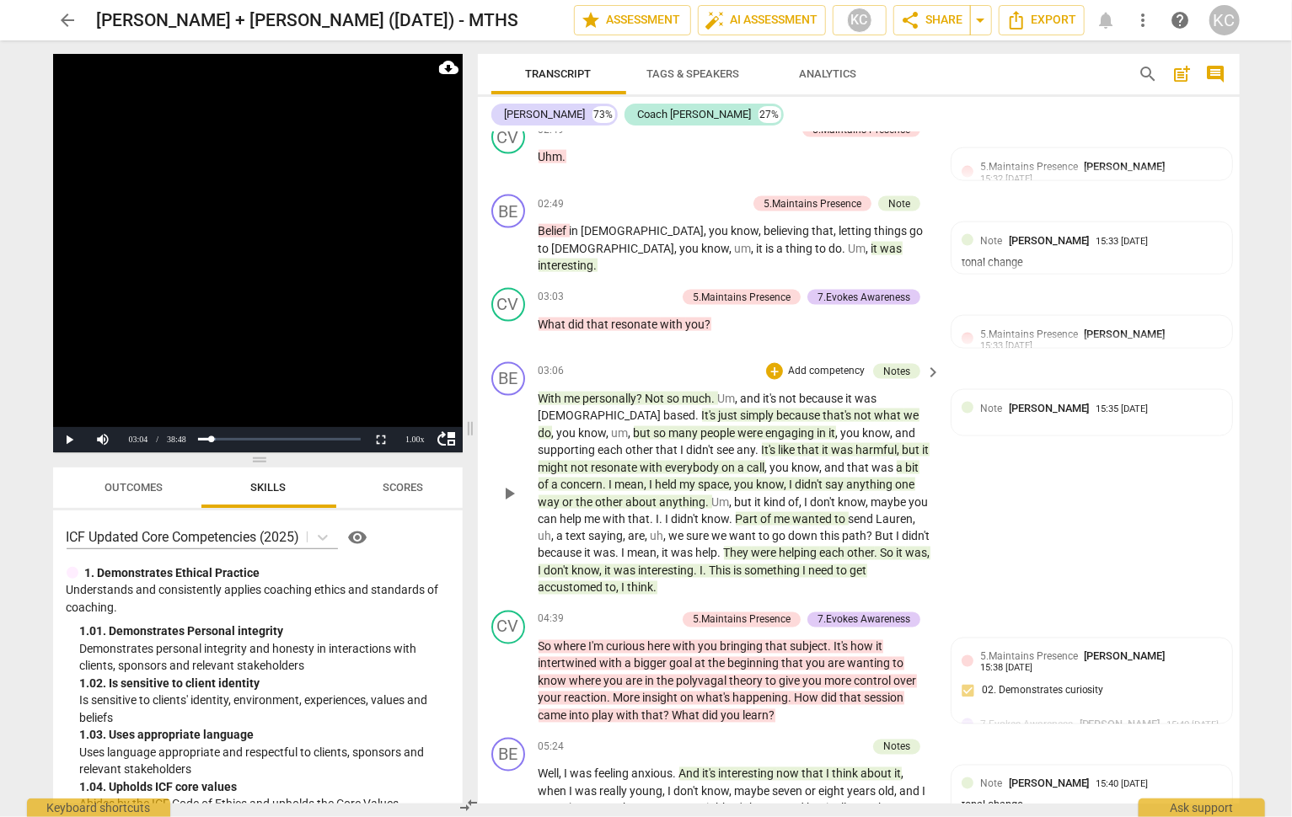
click at [777, 409] on span "because" at bounding box center [800, 415] width 46 height 13
click at [667, 362] on div "03:06 + Add competency Notes keyboard_arrow_right" at bounding box center [740, 371] width 404 height 19
click at [719, 409] on span "just" at bounding box center [730, 415] width 22 height 13
click at [841, 426] on span "you" at bounding box center [852, 432] width 22 height 13
click at [563, 495] on span "way" at bounding box center [550, 501] width 24 height 13
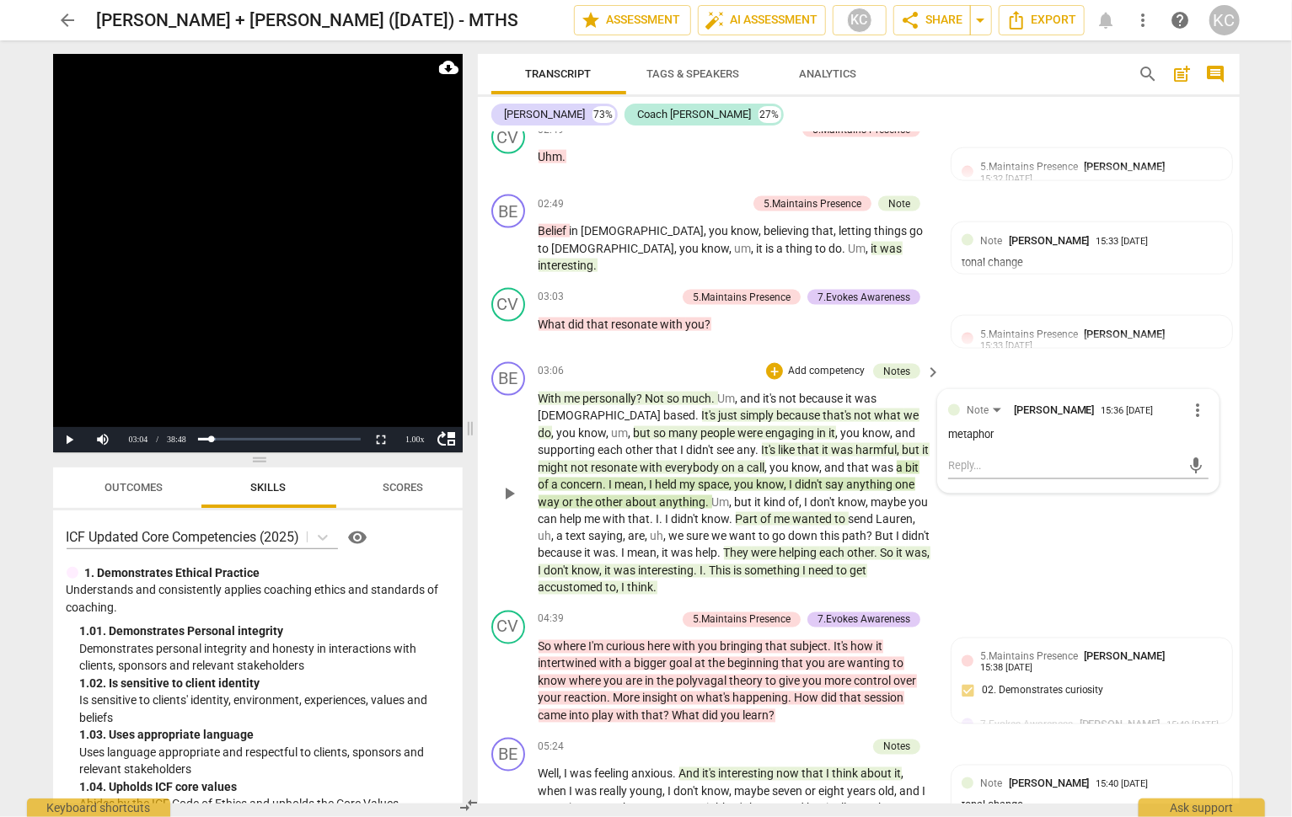
click at [735, 512] on span "Part" at bounding box center [747, 518] width 25 height 13
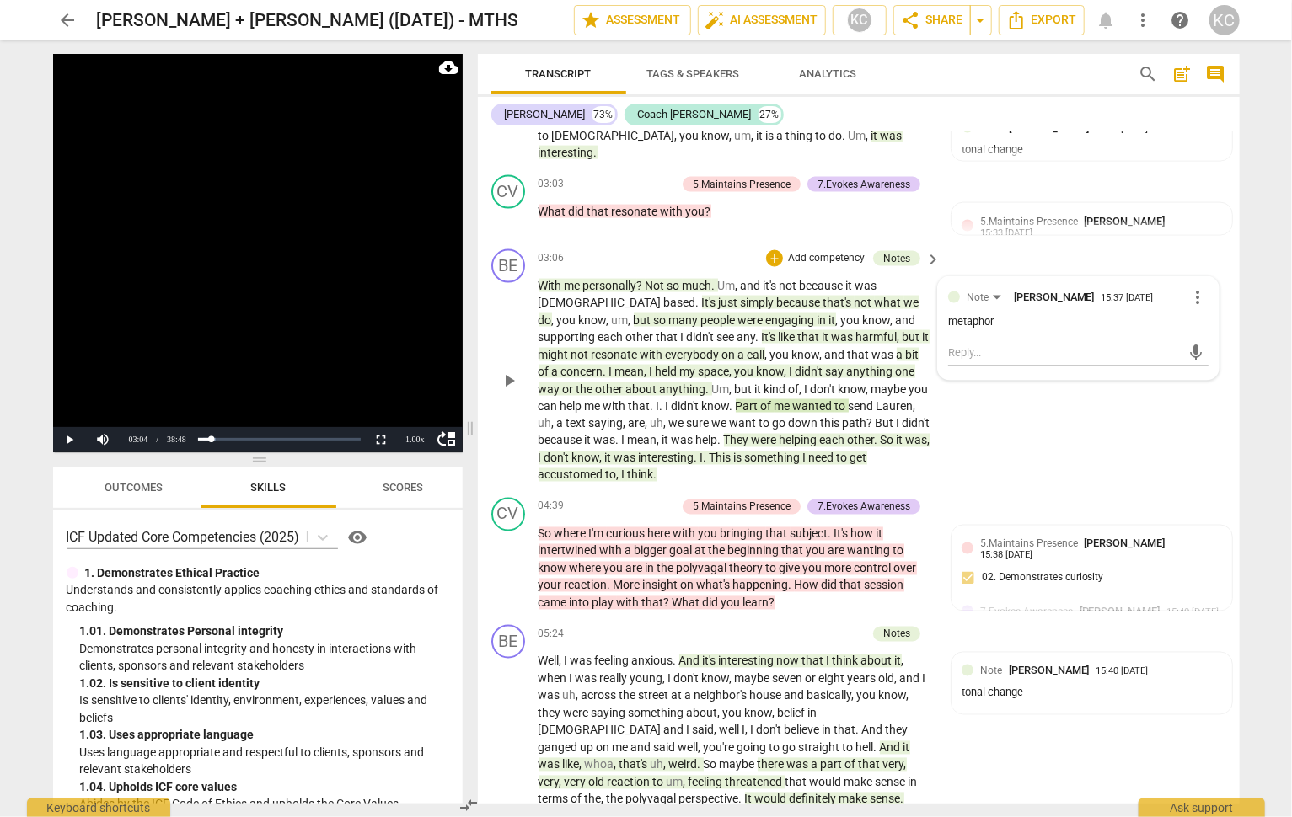
scroll to position [1327, 0]
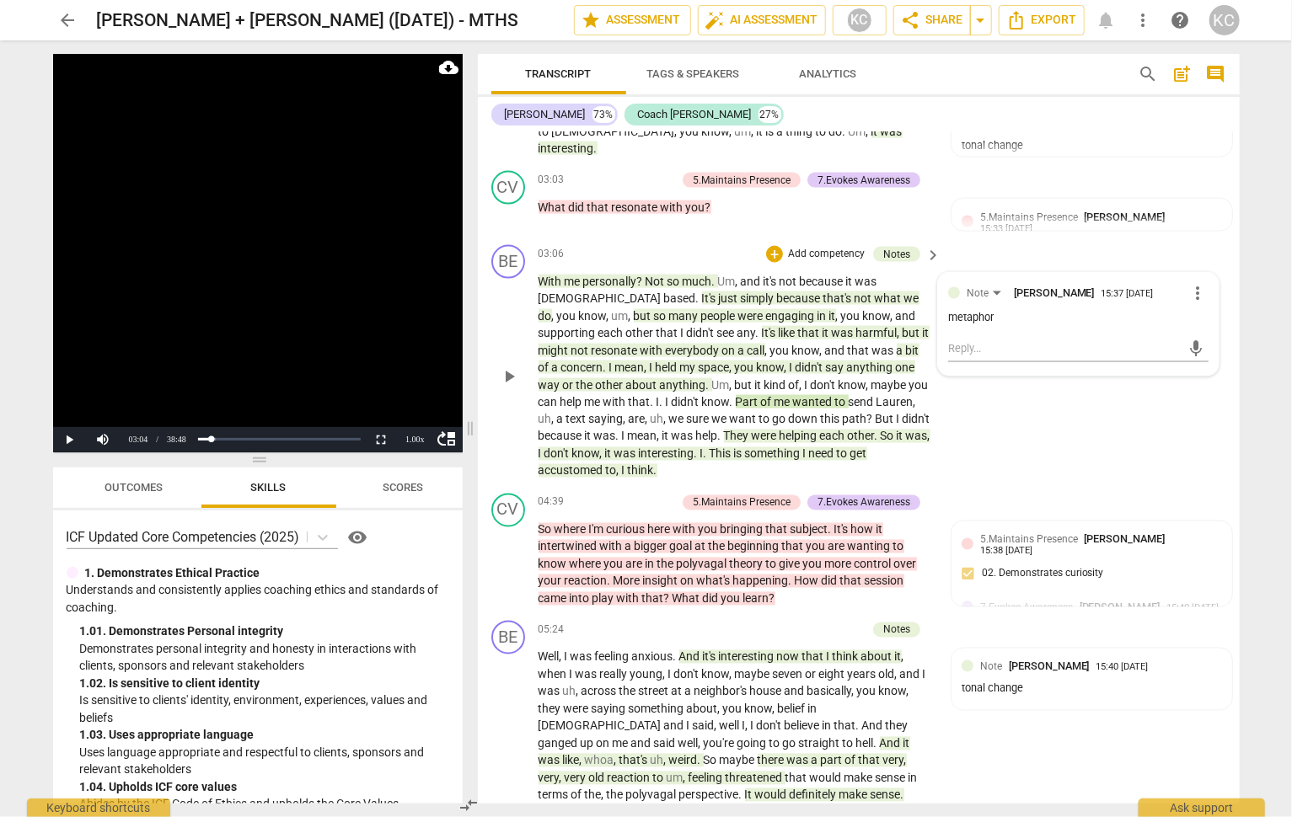
click at [600, 447] on span "know" at bounding box center [586, 453] width 28 height 13
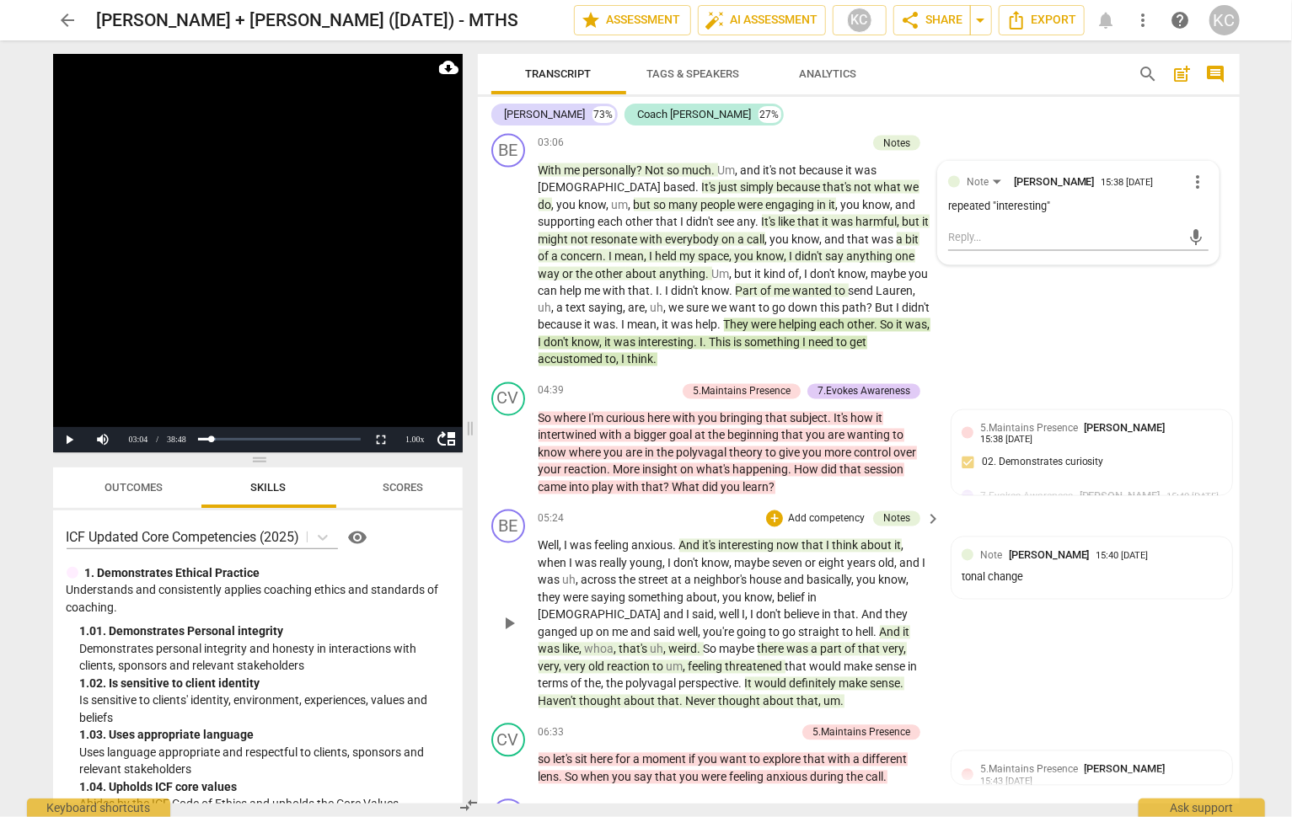
scroll to position [1444, 0]
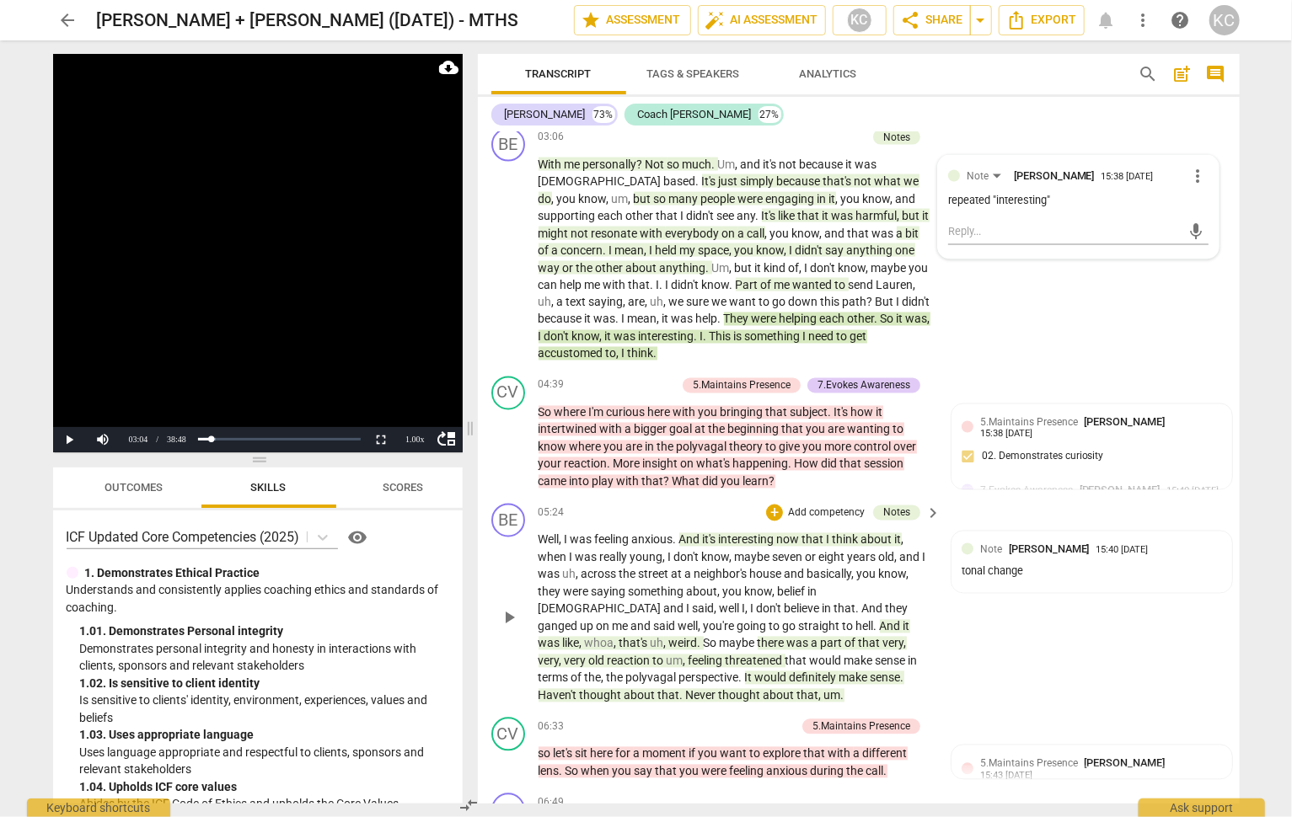
click at [507, 608] on span "play_arrow" at bounding box center [509, 618] width 20 height 20
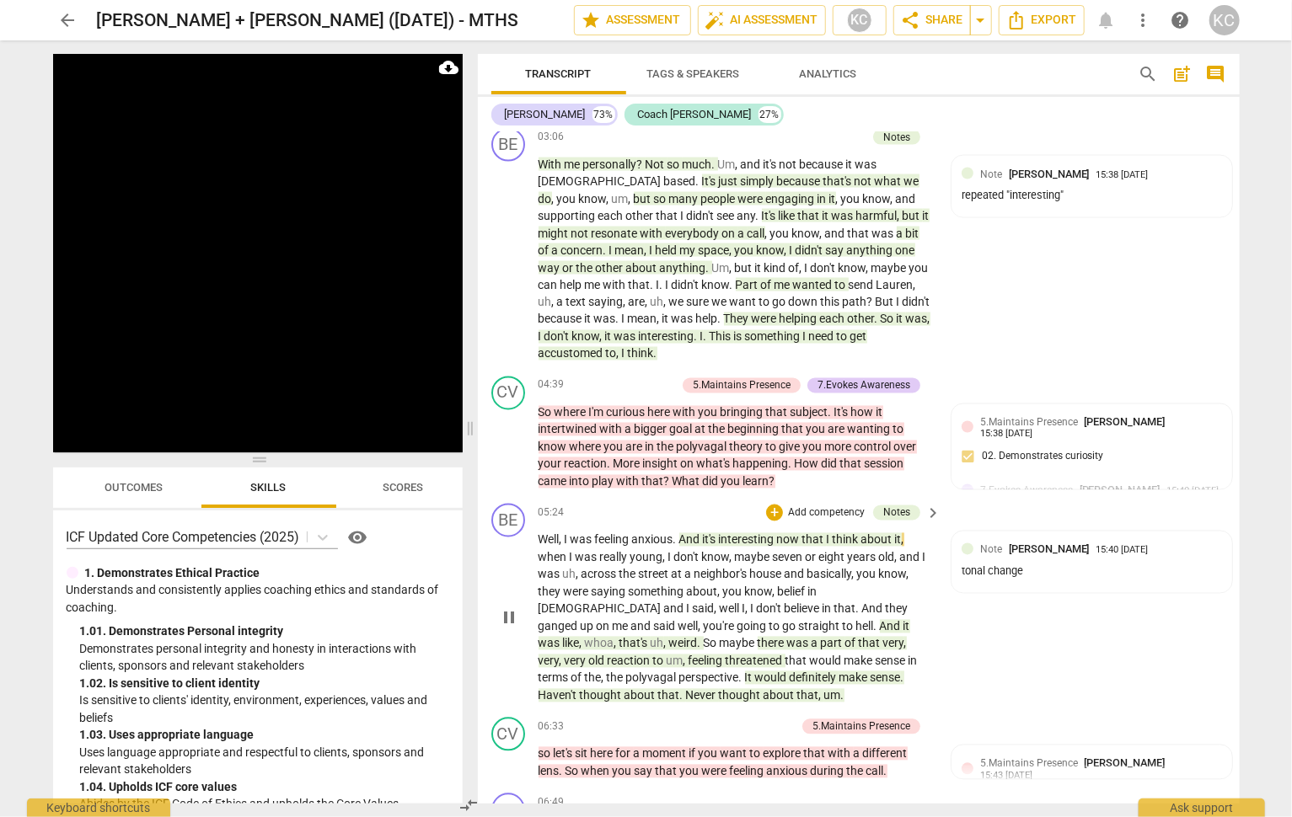
click at [507, 608] on span "pause" at bounding box center [509, 618] width 20 height 20
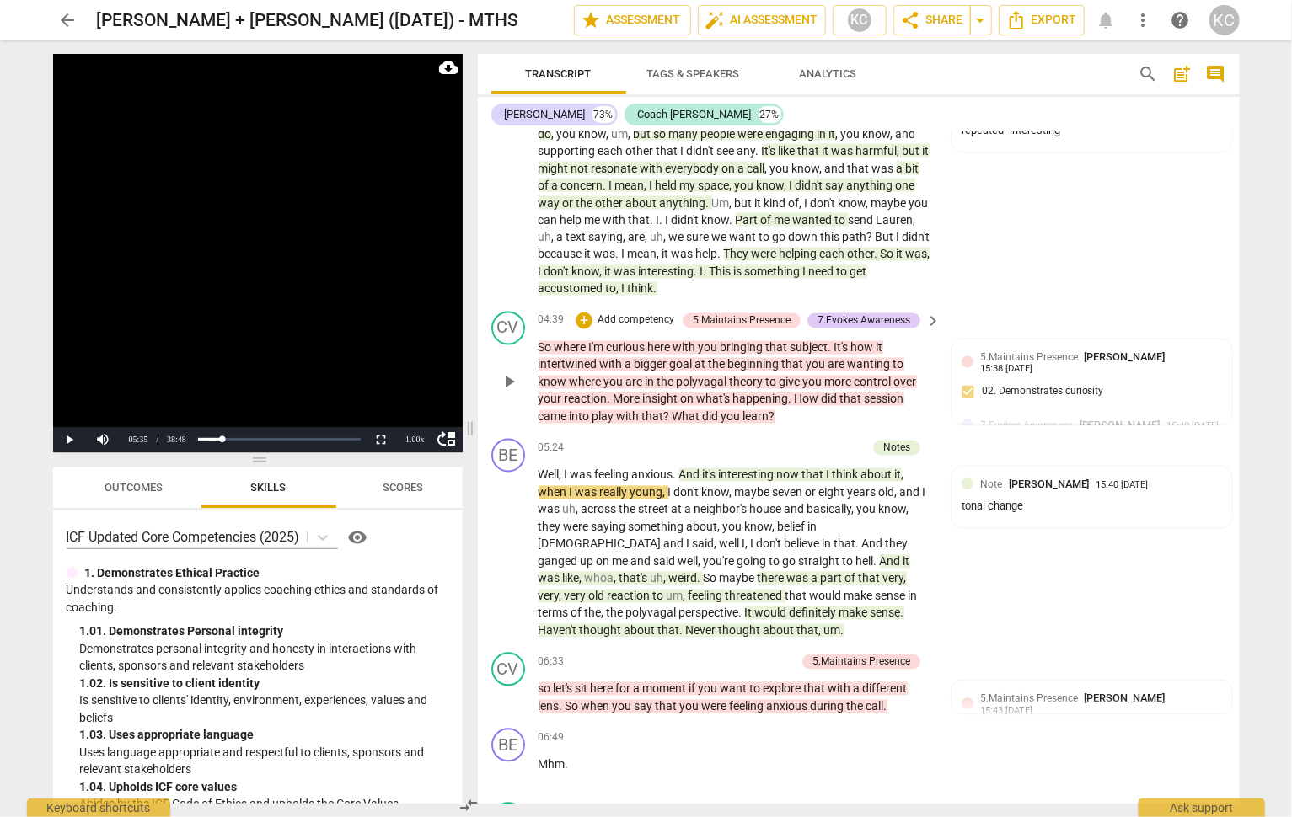
scroll to position [1512, 0]
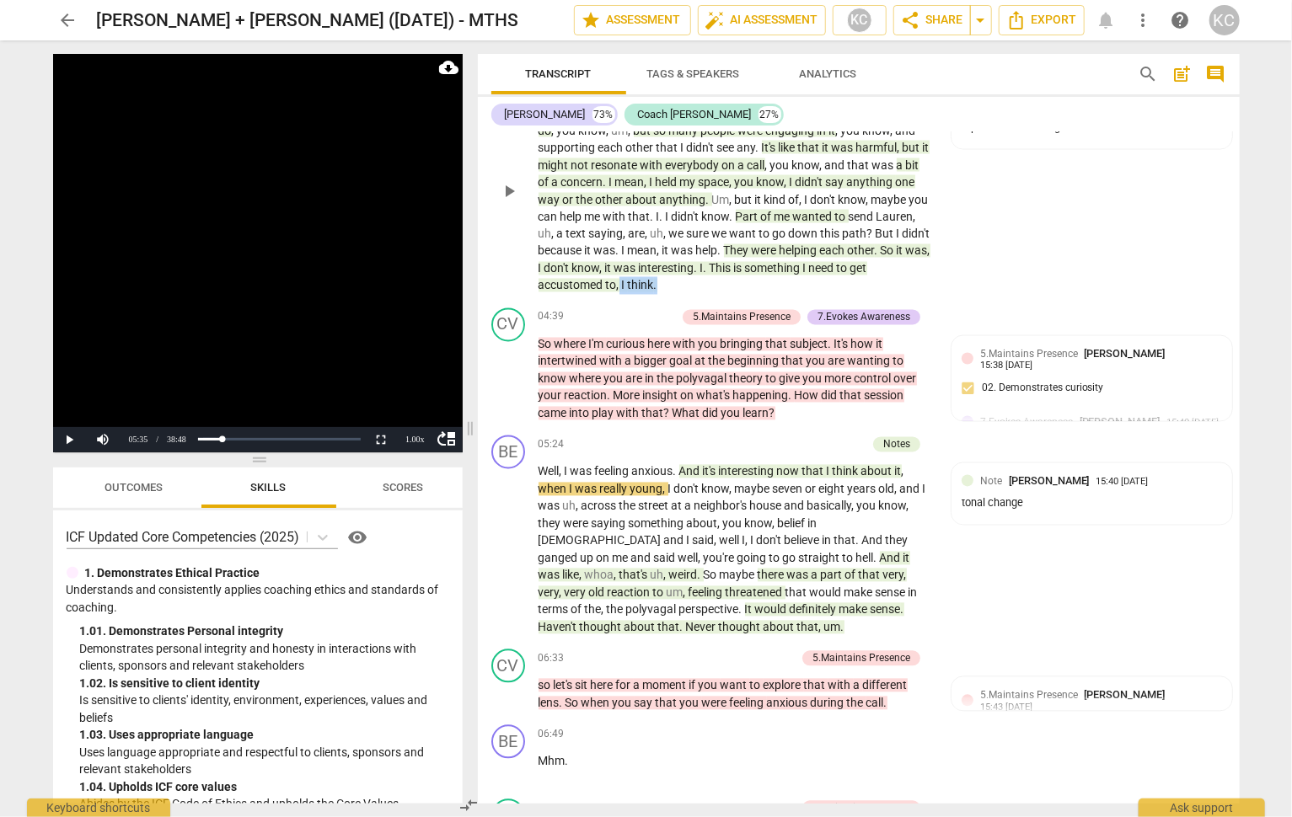
drag, startPoint x: 891, startPoint y: 243, endPoint x: 851, endPoint y: 243, distance: 40.4
click at [851, 243] on p "With me personally ? Not so much . Um , and it's not because it was [DEMOGRAPHI…" at bounding box center [735, 191] width 394 height 207
click at [735, 302] on div "CV play_arrow pause 04:39 + Add competency 5.Maintains Presence 7.Evokes Awaren…" at bounding box center [859, 366] width 762 height 128
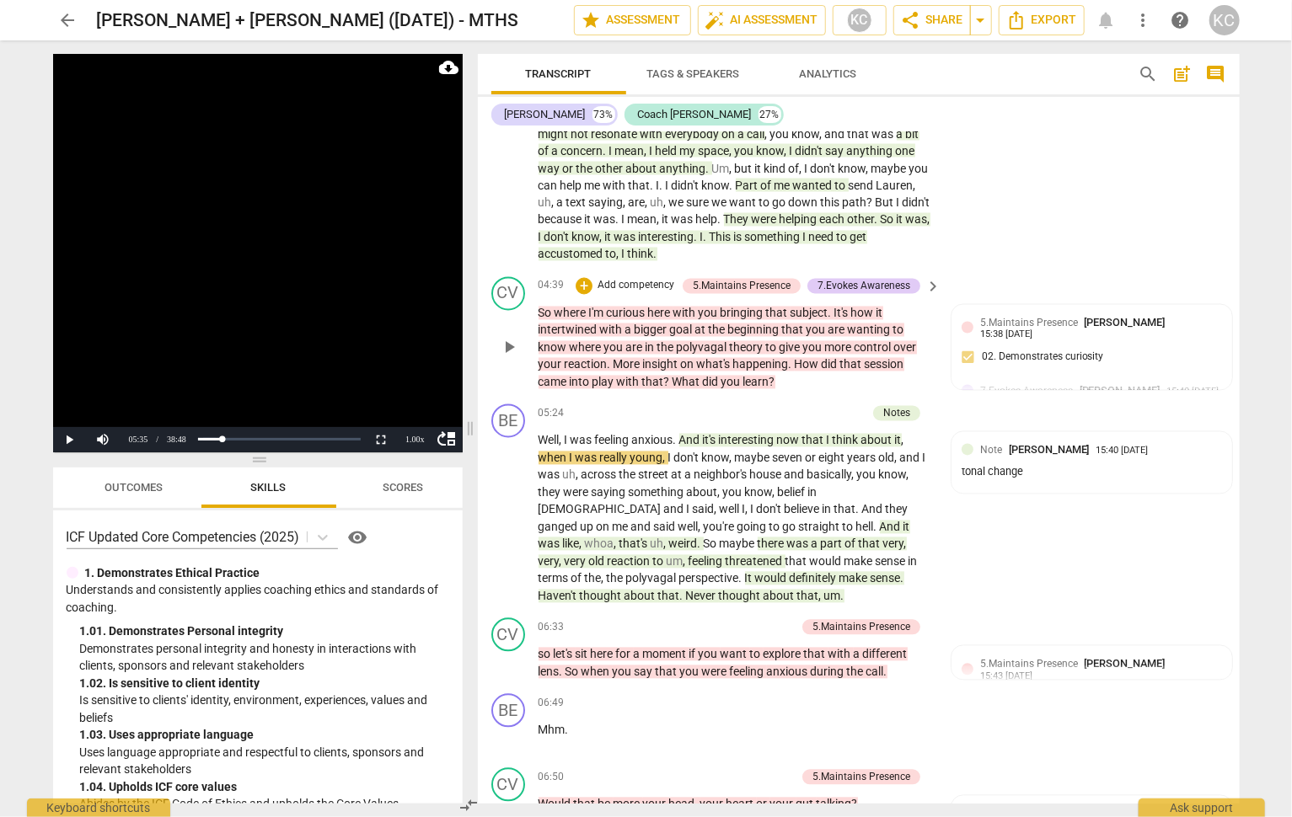
scroll to position [1548, 0]
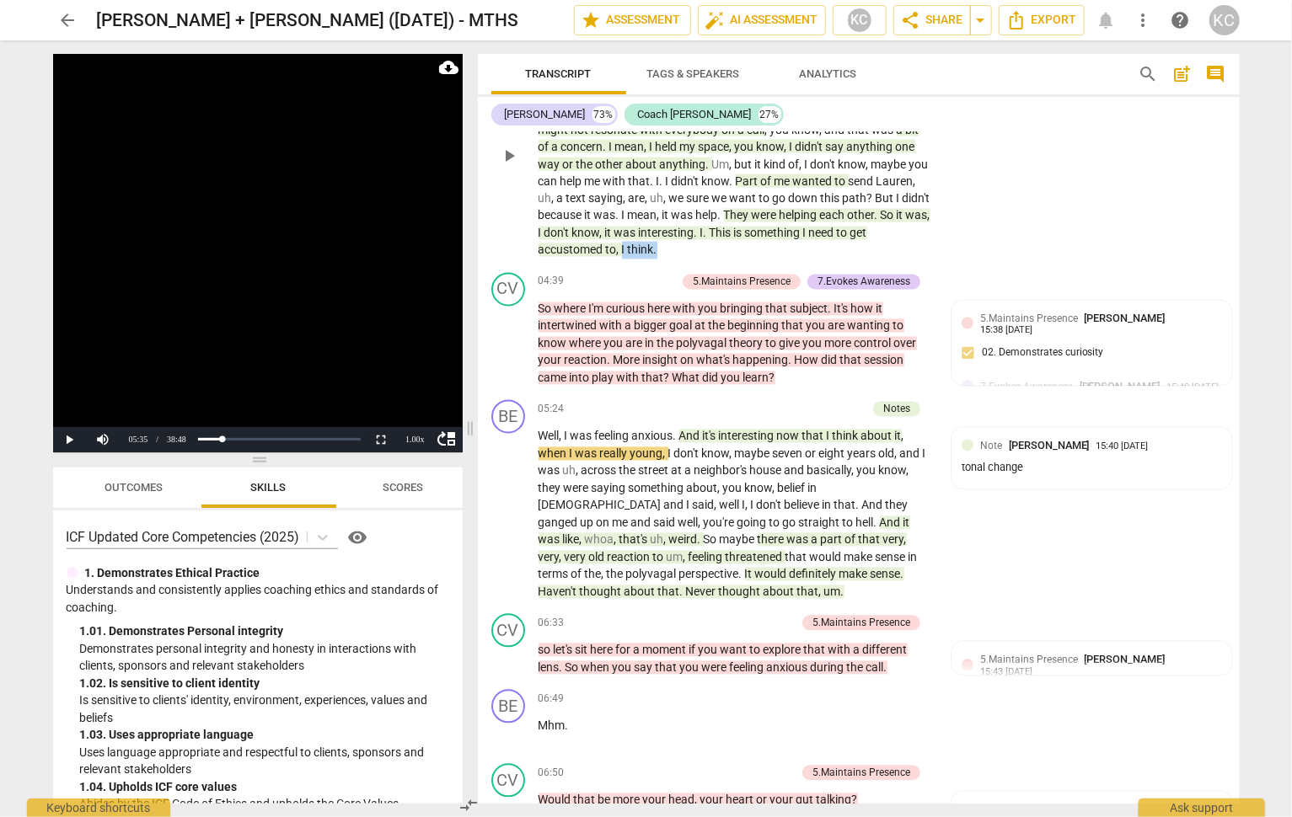
drag, startPoint x: 891, startPoint y: 209, endPoint x: 856, endPoint y: 209, distance: 35.4
click at [856, 208] on p "With me personally ? Not so much . Um , and it's not because it was [DEMOGRAPHI…" at bounding box center [735, 155] width 394 height 207
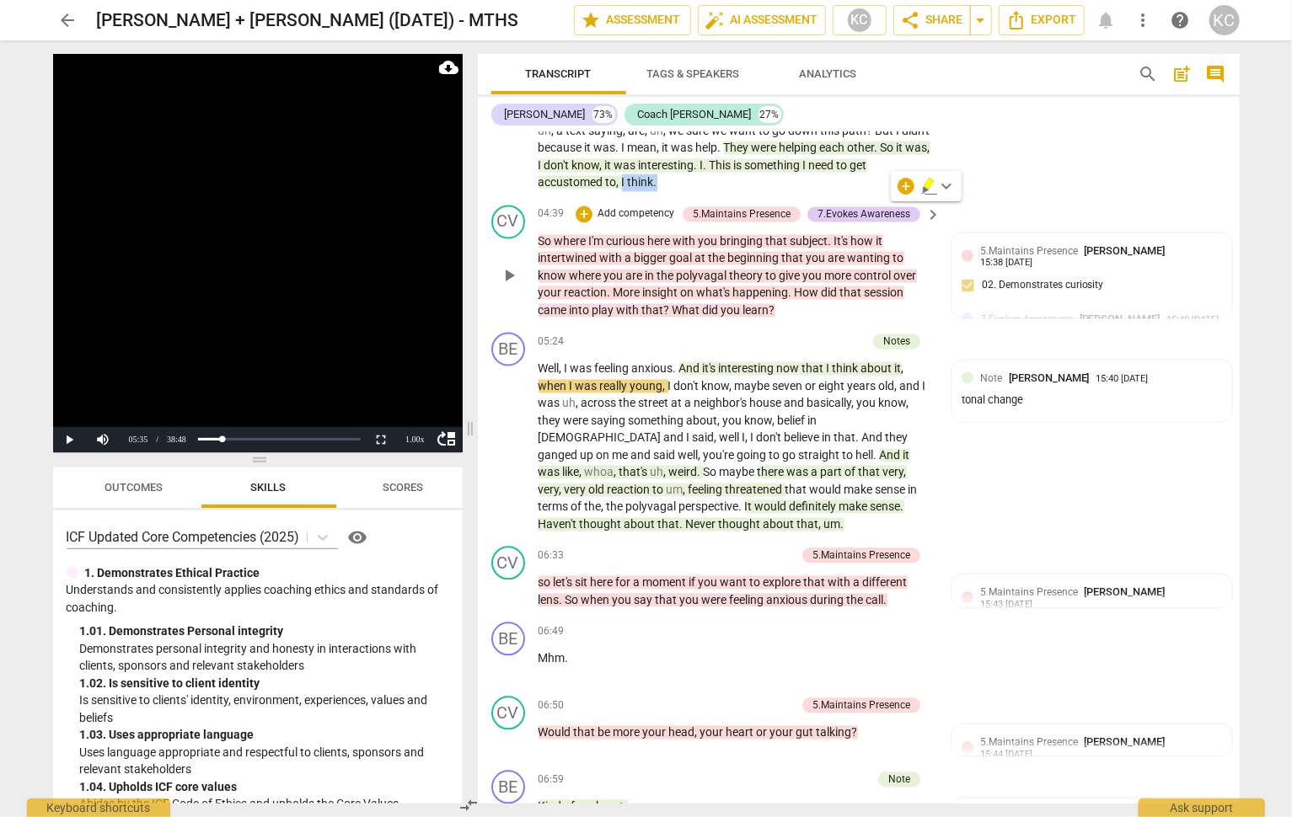
scroll to position [1625, 0]
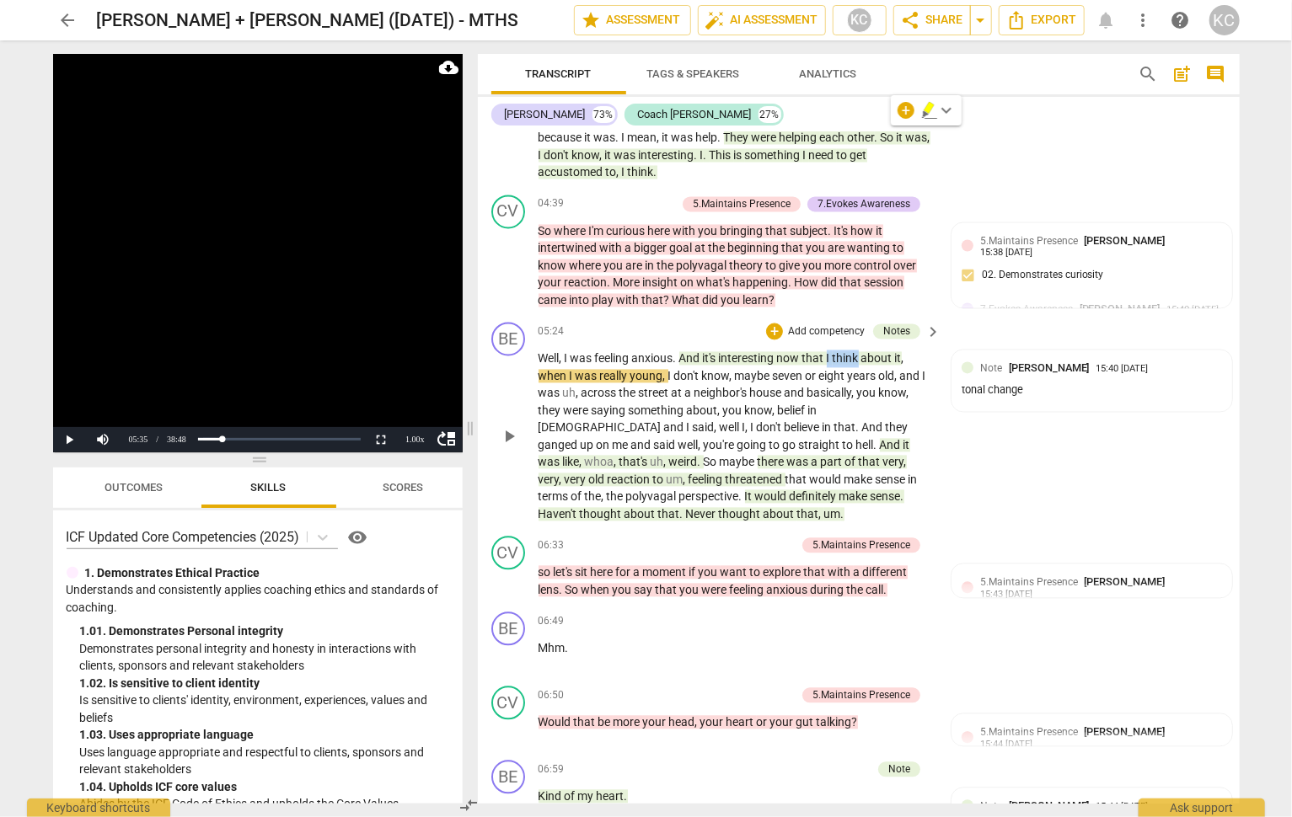
drag, startPoint x: 862, startPoint y: 321, endPoint x: 830, endPoint y: 315, distance: 32.6
click at [830, 350] on p "Well , I was feeling anxious . And it's interesting now that I think about it ,…" at bounding box center [735, 436] width 394 height 173
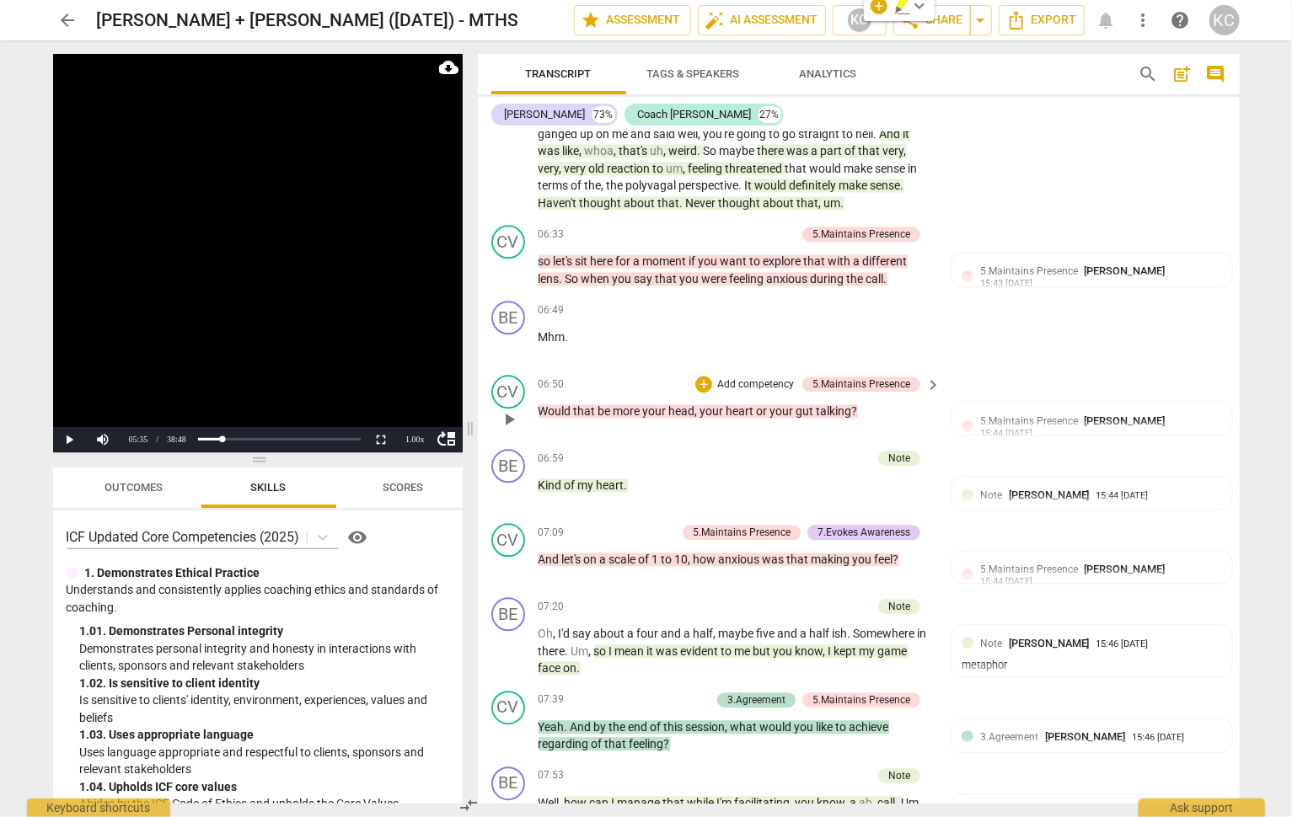
scroll to position [1939, 0]
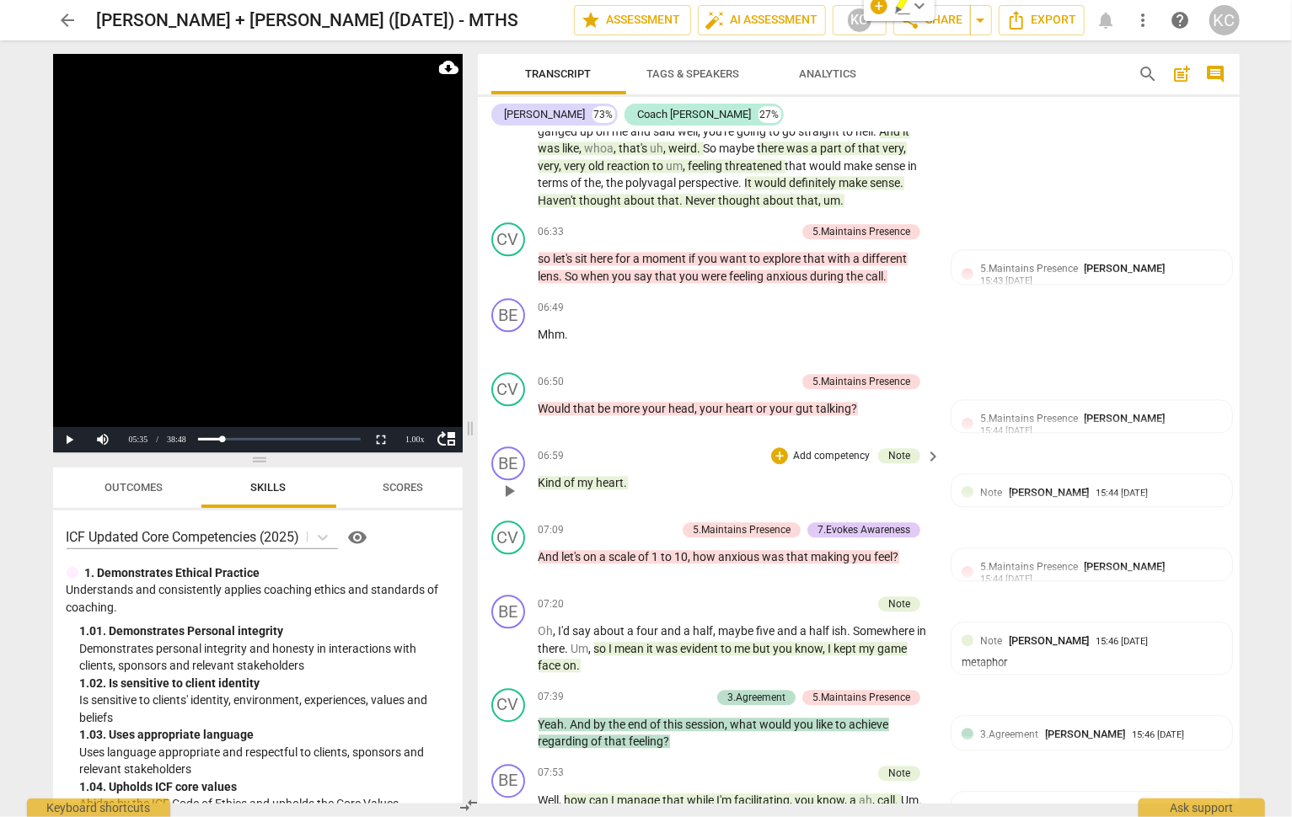
click at [564, 476] on span "of" at bounding box center [570, 482] width 13 height 13
click at [687, 474] on p "Kind of my heart ." at bounding box center [735, 483] width 394 height 18
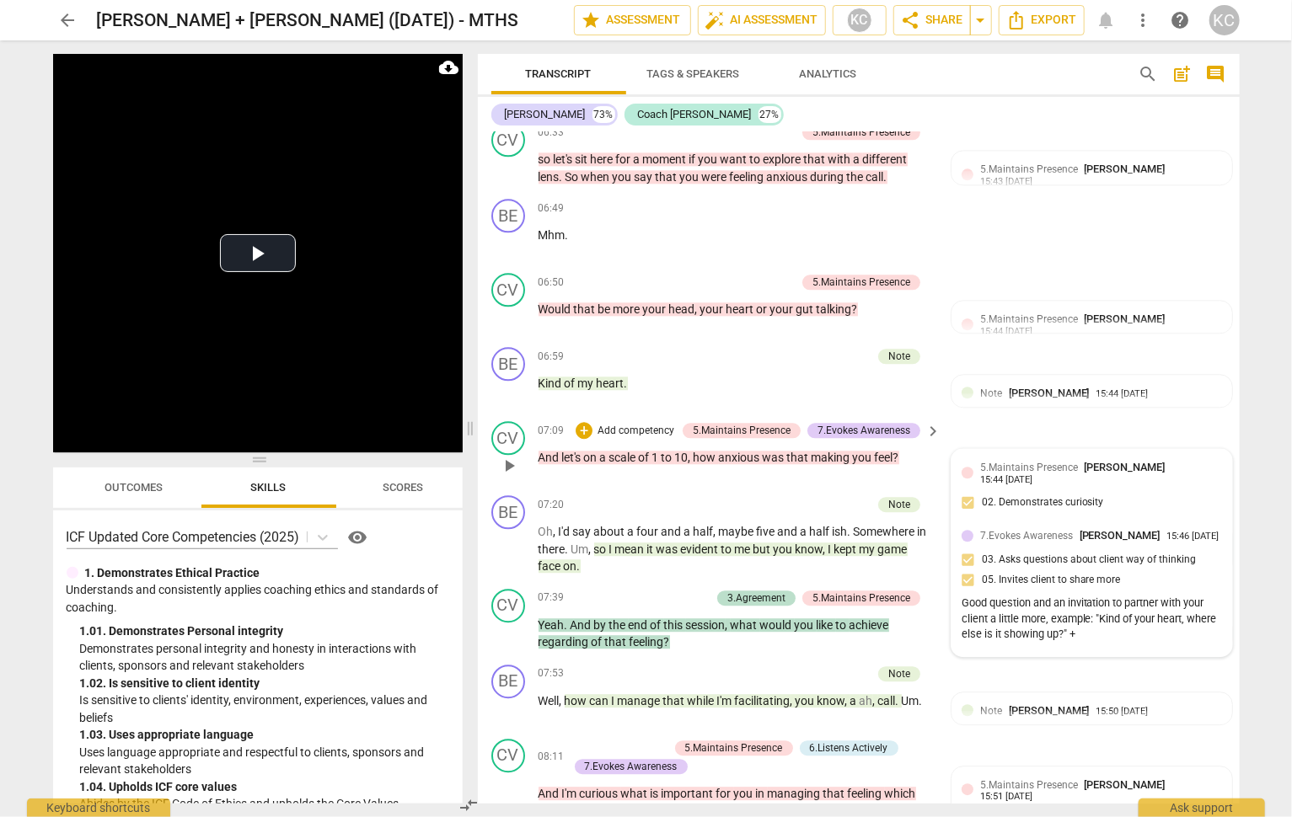
scroll to position [2046, 0]
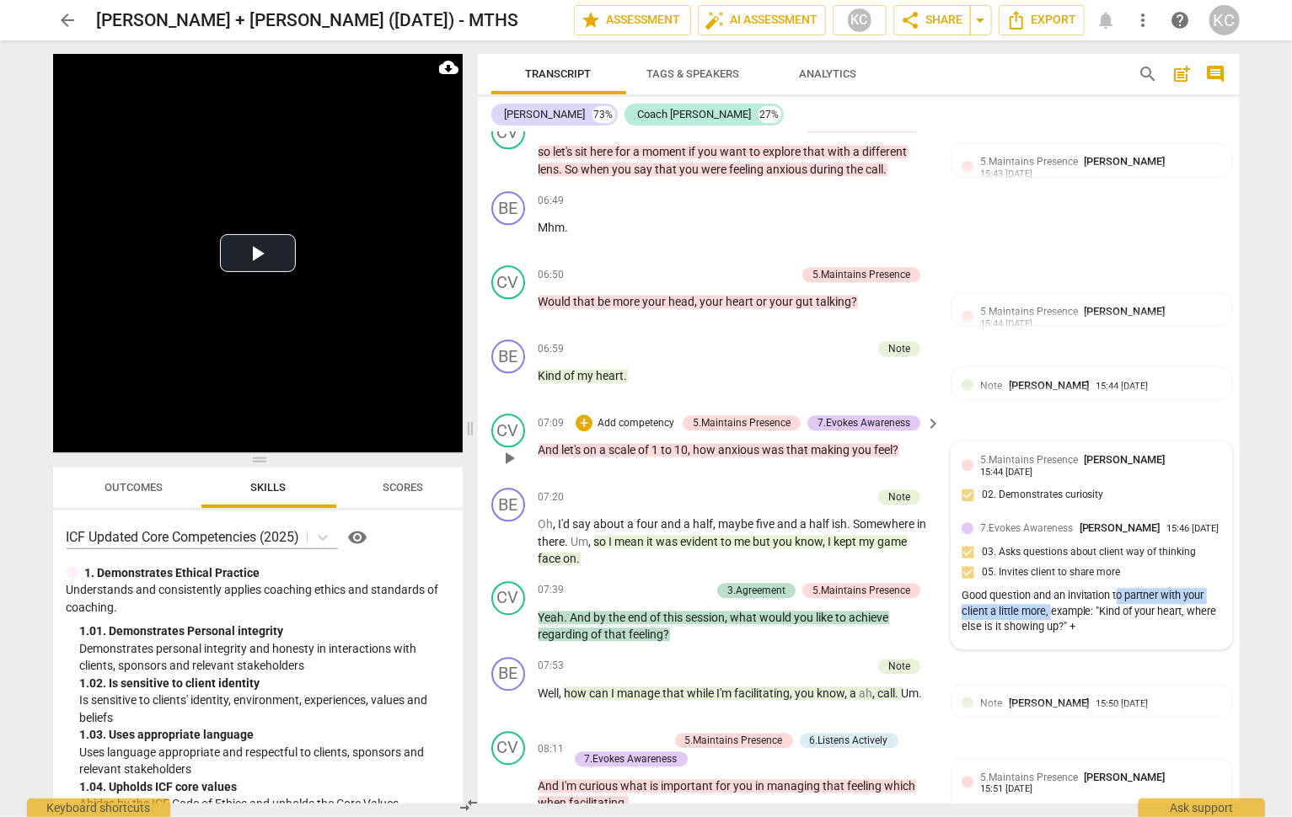
drag, startPoint x: 1119, startPoint y: 564, endPoint x: 1051, endPoint y: 575, distance: 69.3
click at [1051, 588] on div "Good question and an invitation to partner with your client a little more, exam…" at bounding box center [1091, 611] width 260 height 47
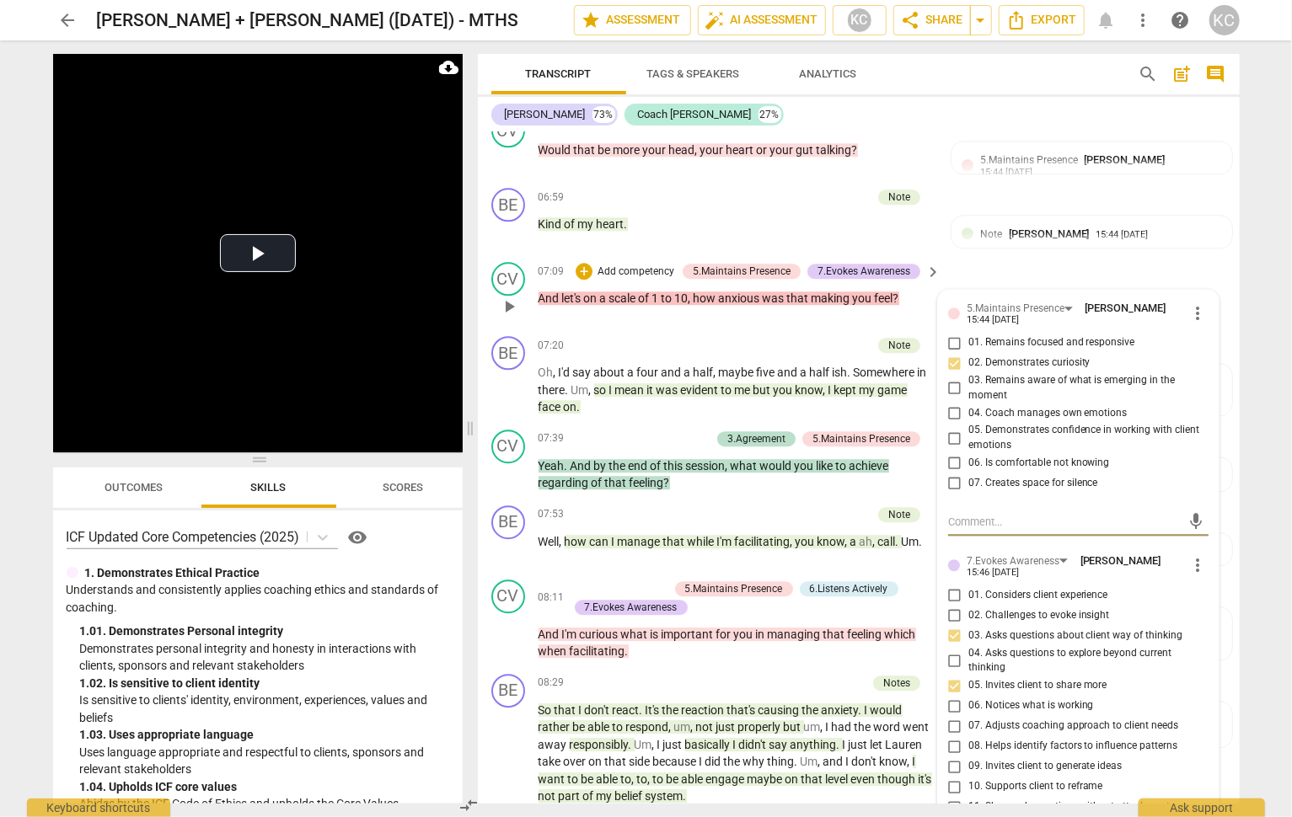
scroll to position [2191, 0]
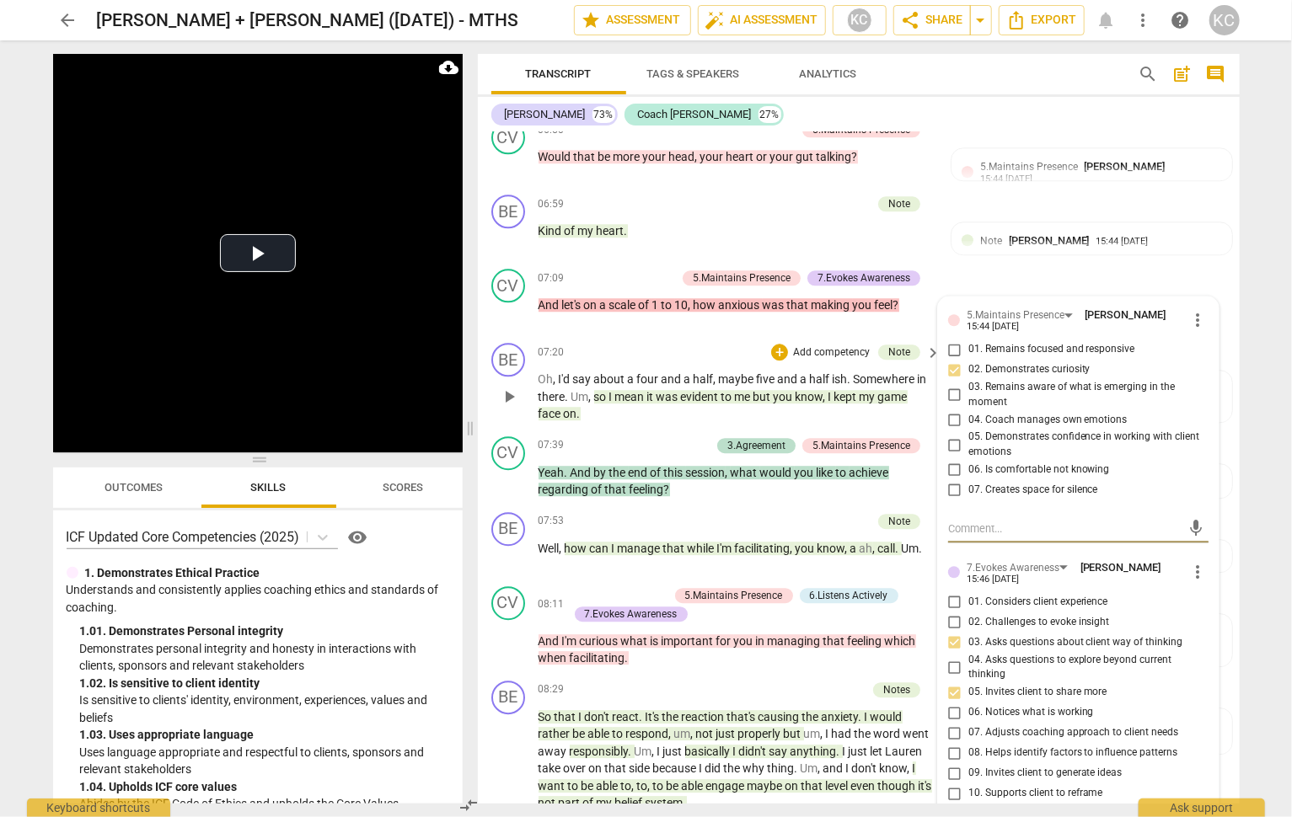
click at [728, 343] on div "07:20 + Add competency Note keyboard_arrow_right Oh , I'd say about a four and …" at bounding box center [740, 383] width 404 height 80
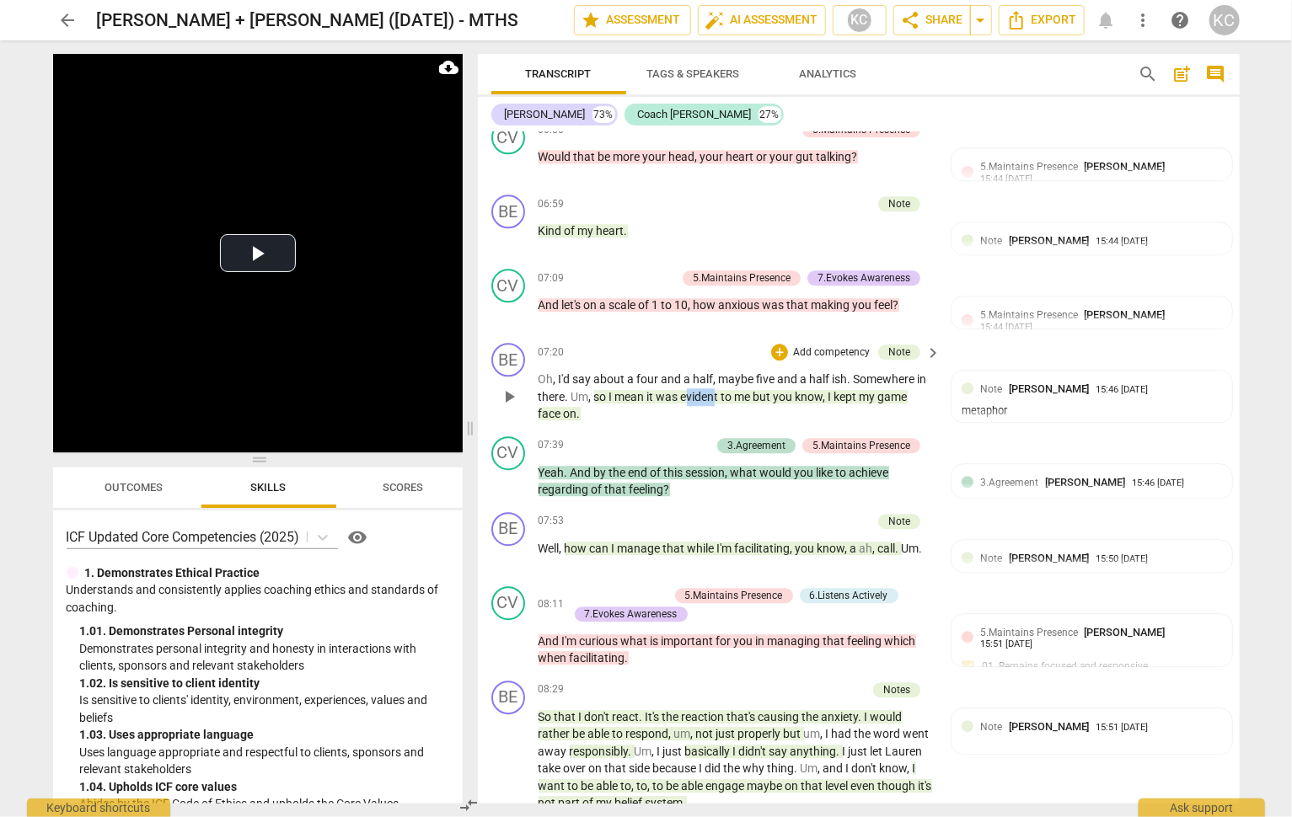
drag, startPoint x: 687, startPoint y: 351, endPoint x: 716, endPoint y: 351, distance: 29.5
click at [716, 390] on span "evident" at bounding box center [701, 396] width 40 height 13
click at [679, 381] on div "BE play_arrow pause 07:20 + Add competency Note keyboard_arrow_right Oh , I'd s…" at bounding box center [859, 383] width 762 height 94
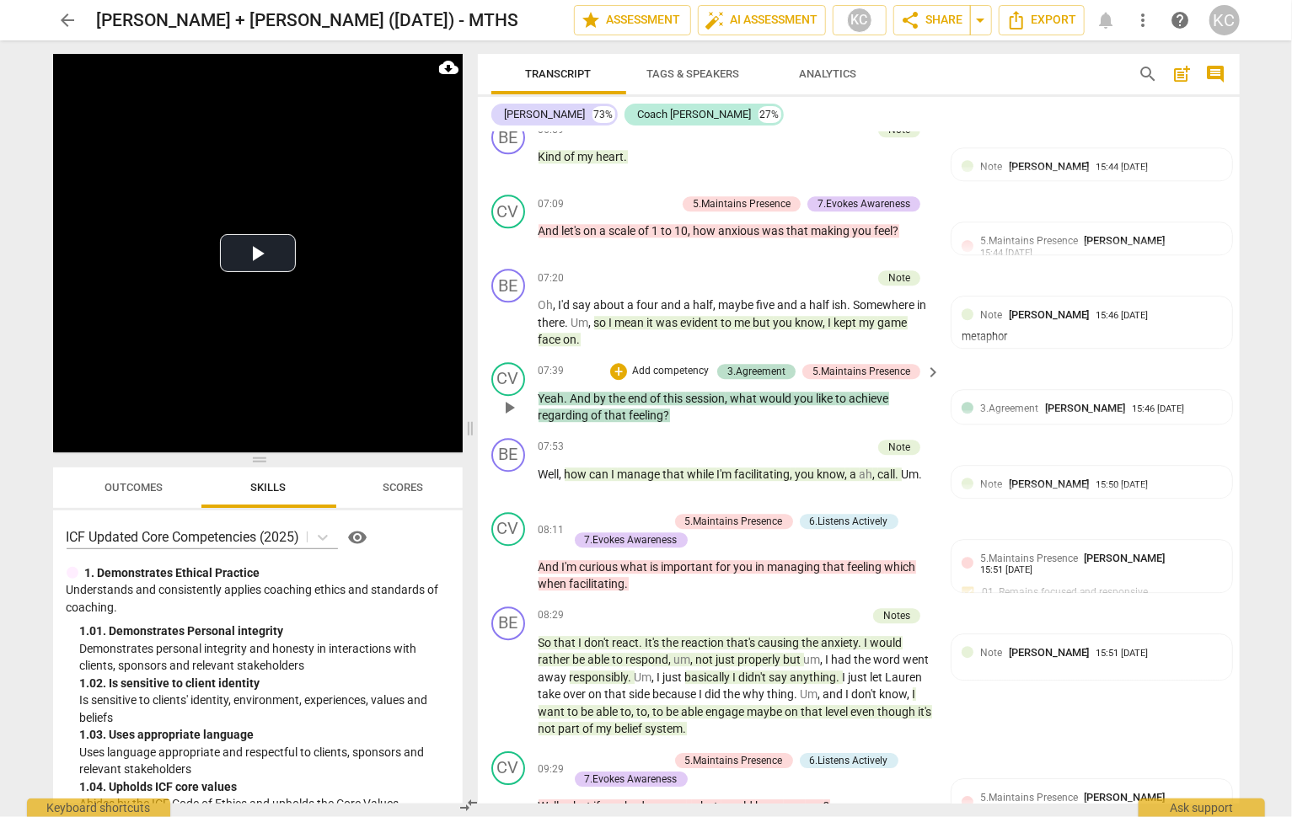
scroll to position [2287, 0]
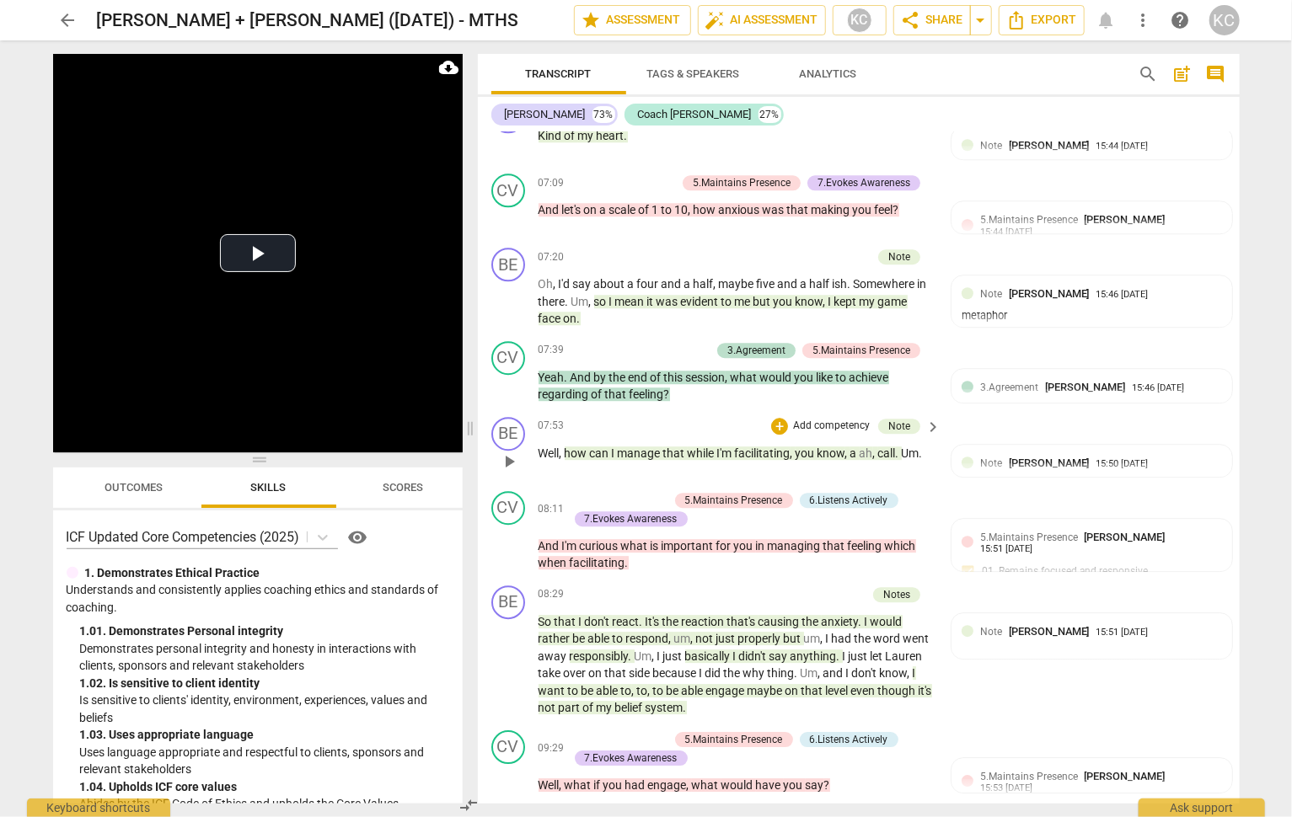
click at [847, 447] on span "," at bounding box center [847, 453] width 5 height 13
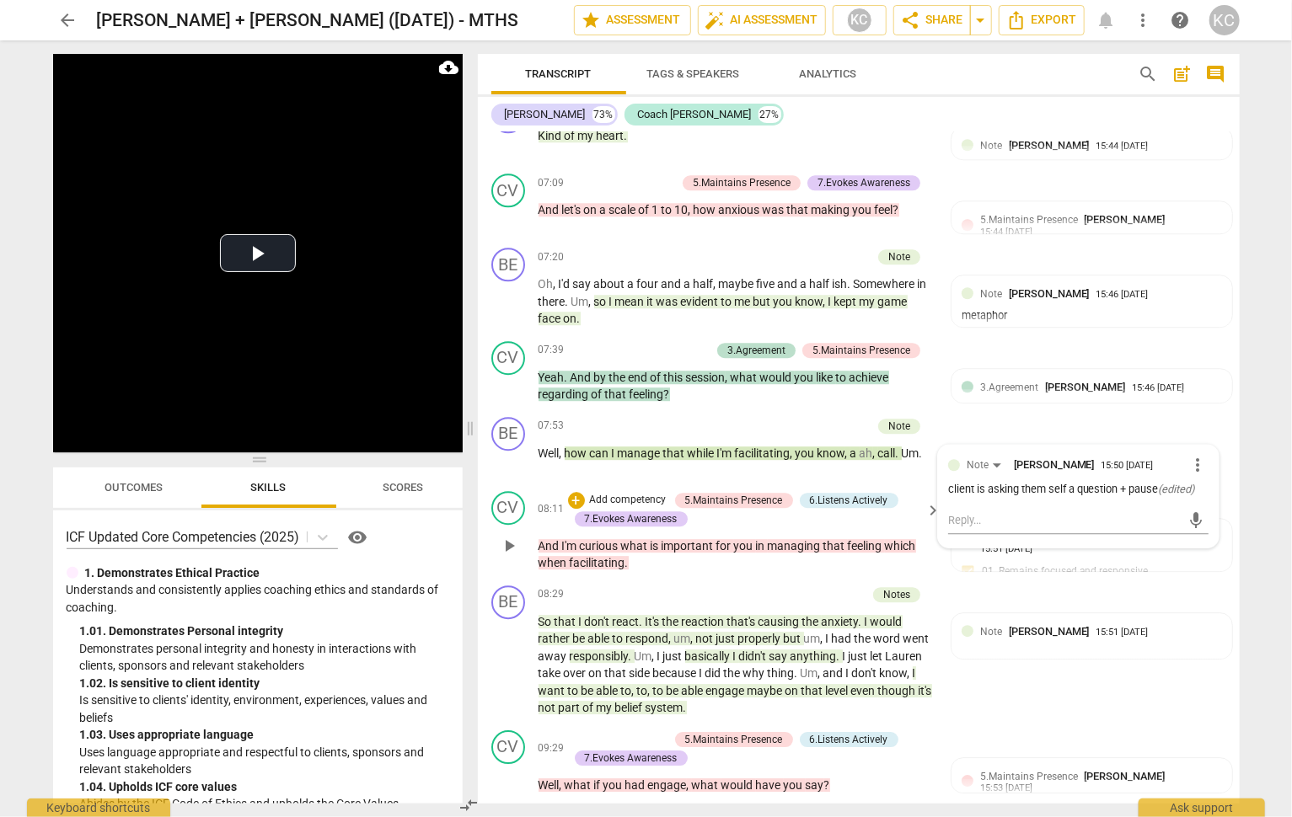
click at [645, 538] on p "And I'm curious what is important for you in managing that feeling which when f…" at bounding box center [735, 555] width 394 height 35
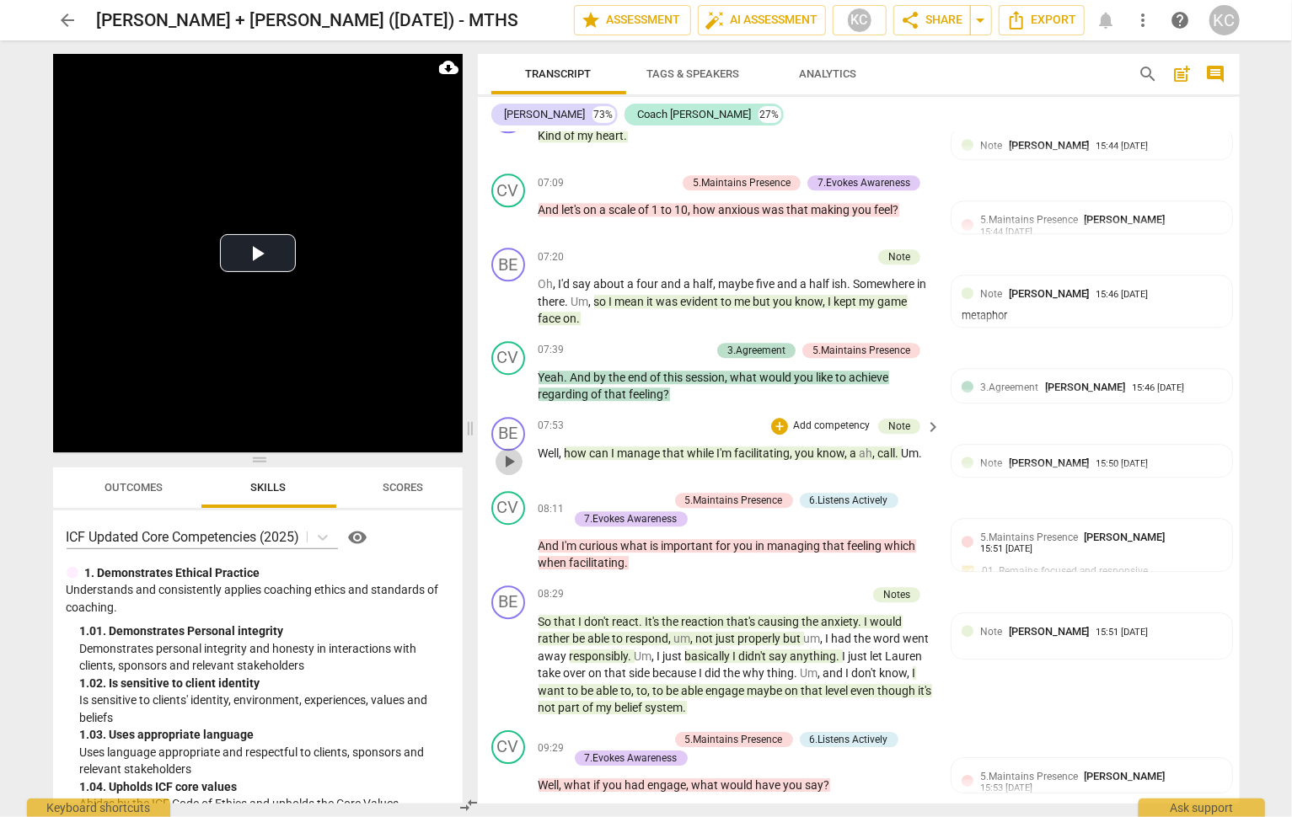
click at [514, 452] on span "play_arrow" at bounding box center [509, 462] width 20 height 20
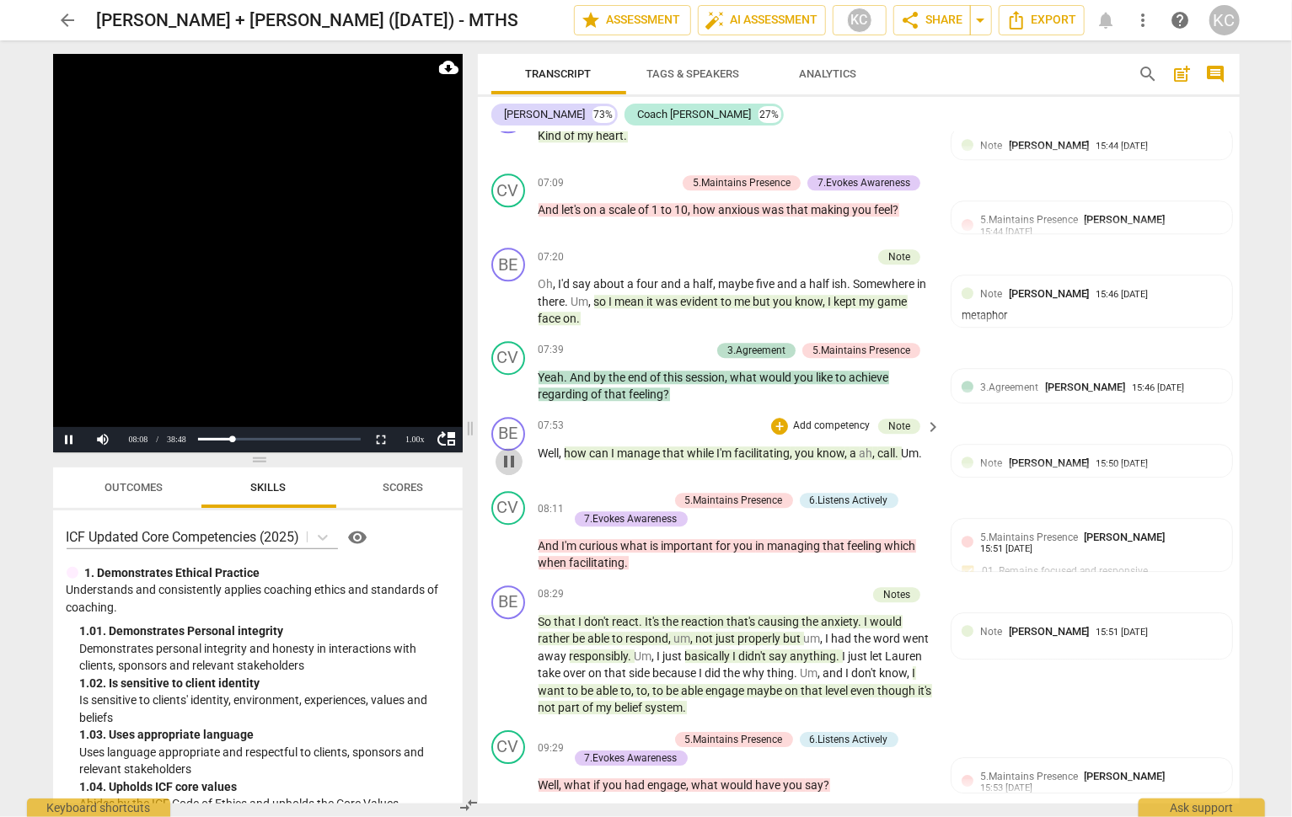
click at [514, 452] on span "pause" at bounding box center [509, 462] width 20 height 20
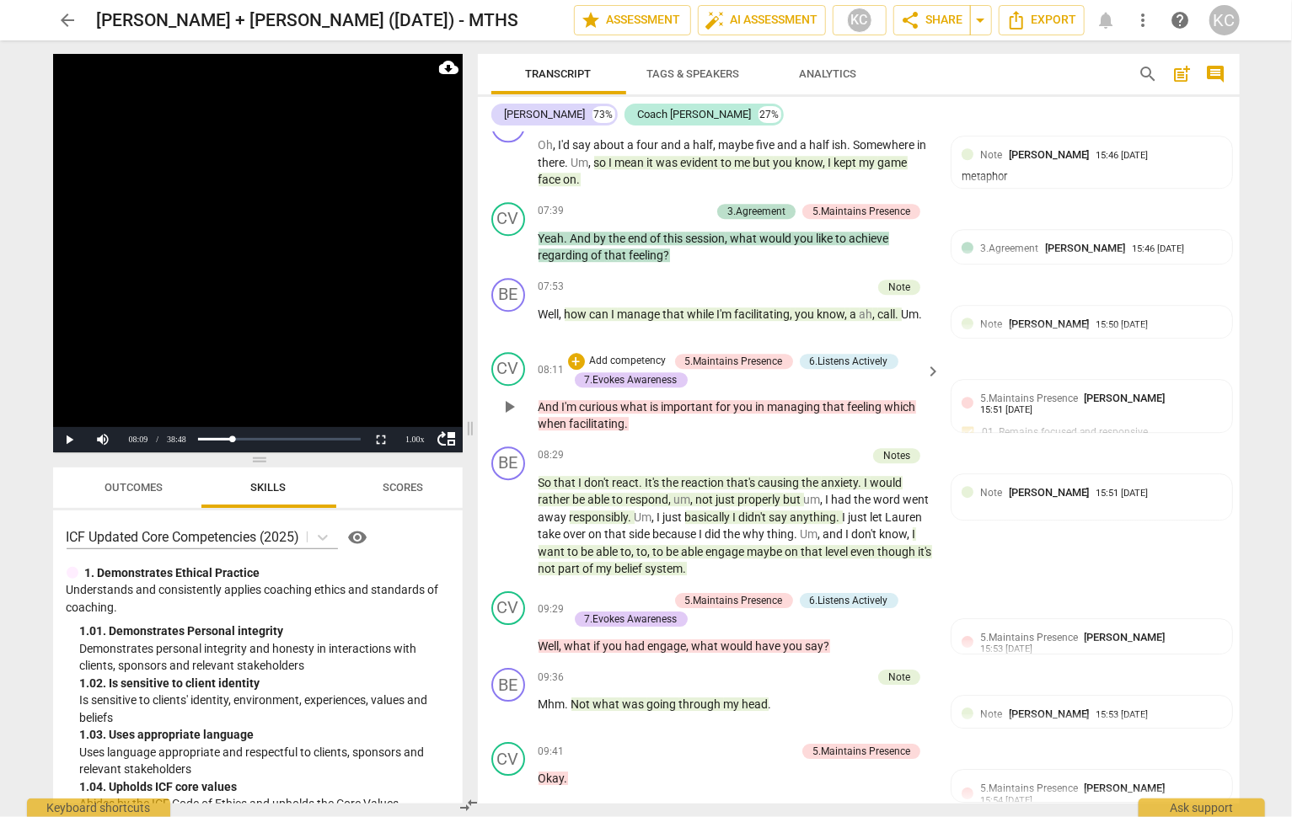
scroll to position [2429, 0]
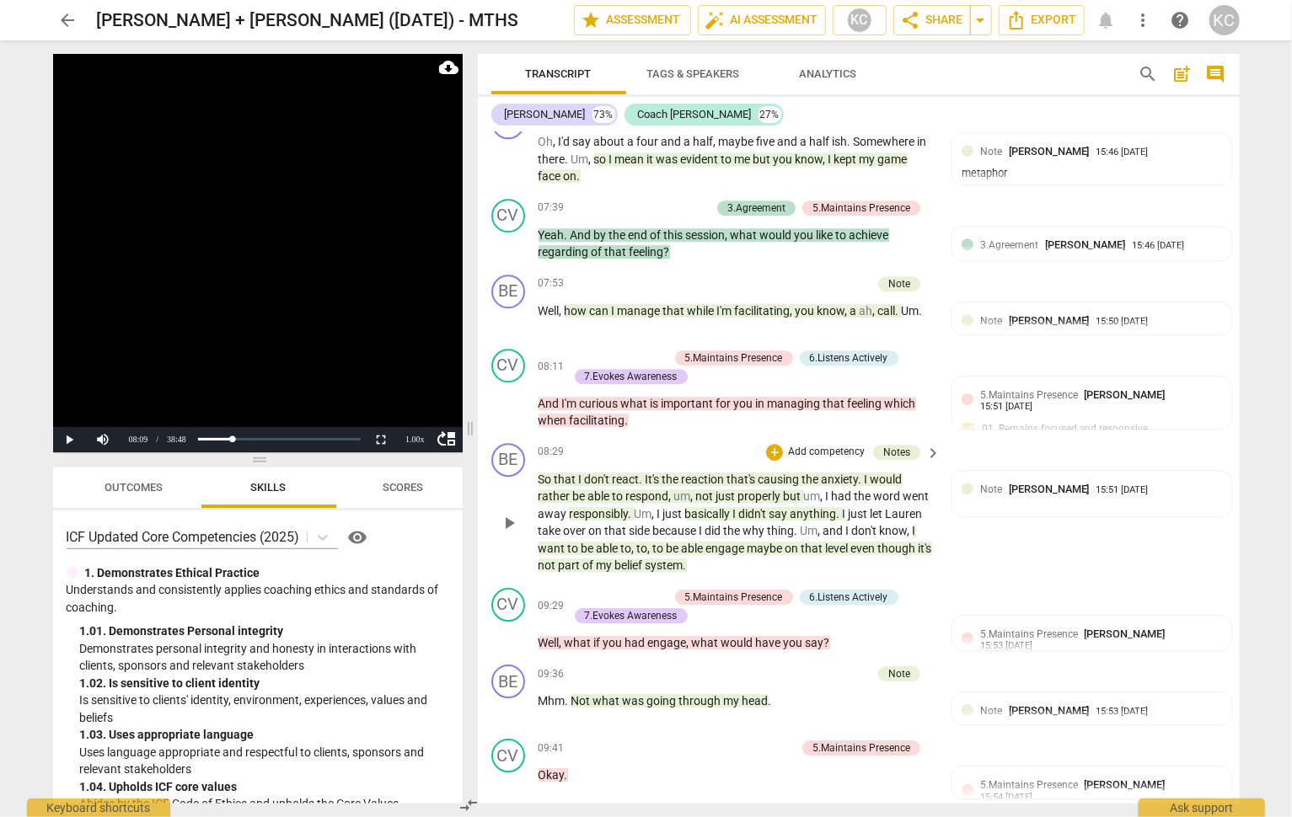
click at [563, 473] on span "that" at bounding box center [566, 479] width 24 height 13
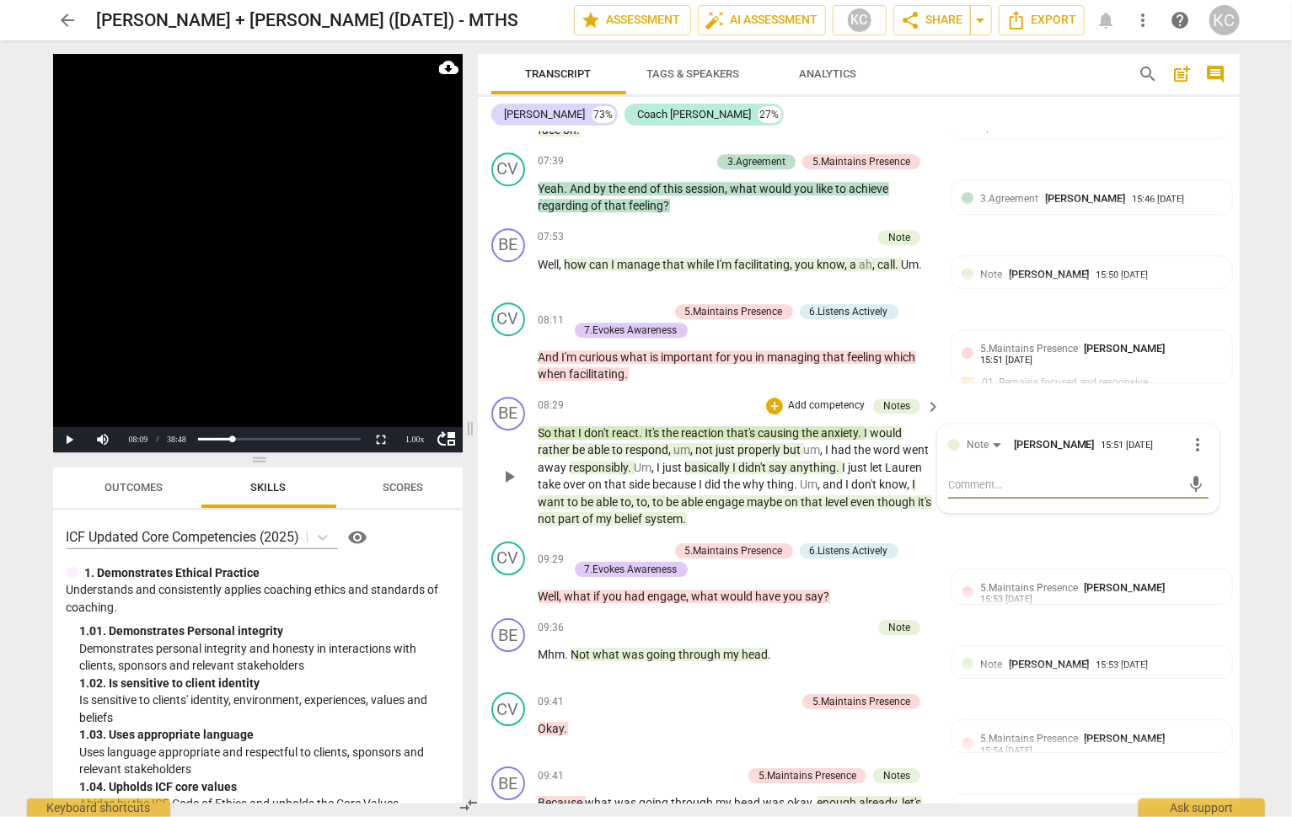
scroll to position [2486, 0]
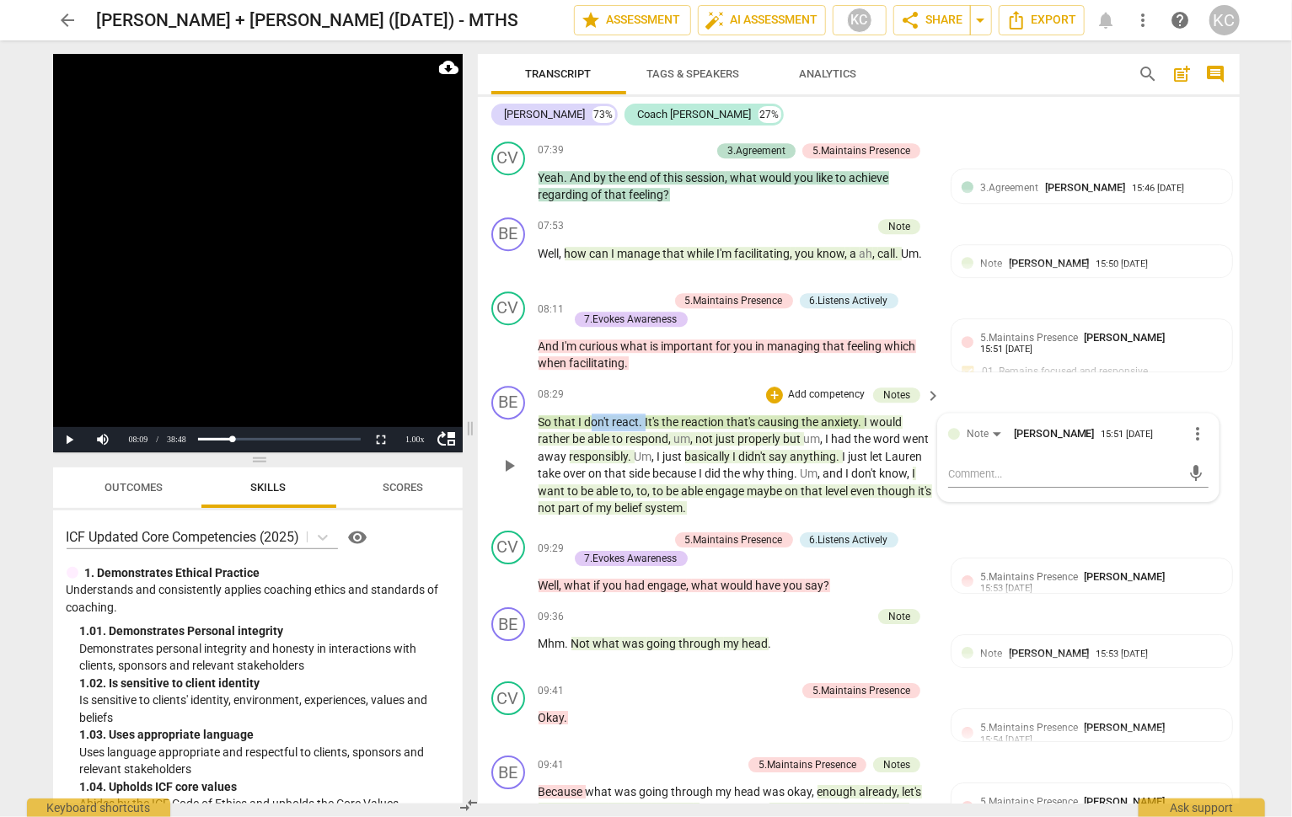
drag, startPoint x: 592, startPoint y: 383, endPoint x: 643, endPoint y: 384, distance: 50.6
click at [644, 414] on p "So that I don't react . It's the reaction that's causing the anxiety . I would …" at bounding box center [735, 466] width 394 height 104
click at [584, 432] on span "be" at bounding box center [580, 438] width 15 height 13
click at [766, 450] on span "didn't" at bounding box center [754, 456] width 30 height 13
click at [740, 415] on span "that's" at bounding box center [742, 421] width 31 height 13
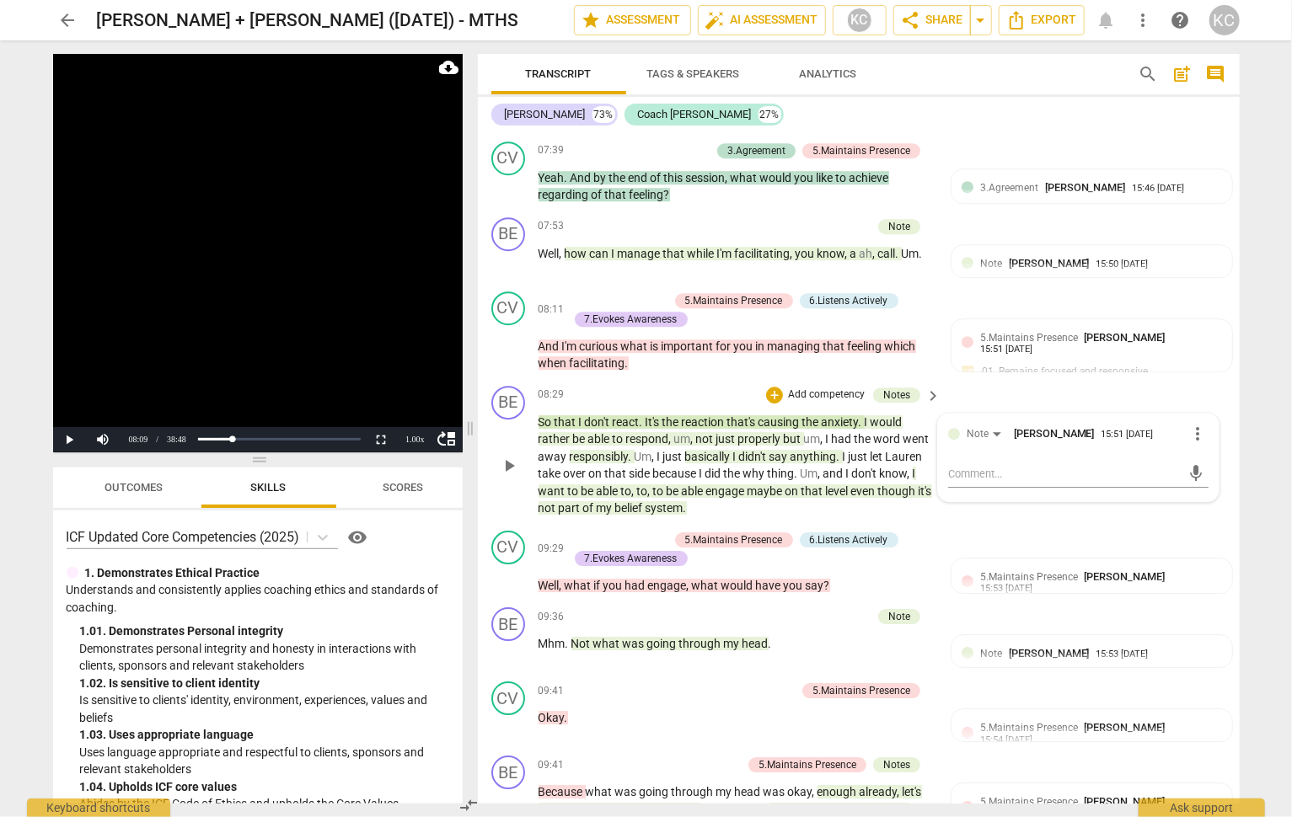
click at [738, 414] on p "So that I don't react . It's the reaction that's causing the anxiety . I would …" at bounding box center [735, 466] width 394 height 104
click at [668, 432] on span "respond" at bounding box center [647, 438] width 43 height 13
click at [862, 415] on span "." at bounding box center [861, 421] width 6 height 13
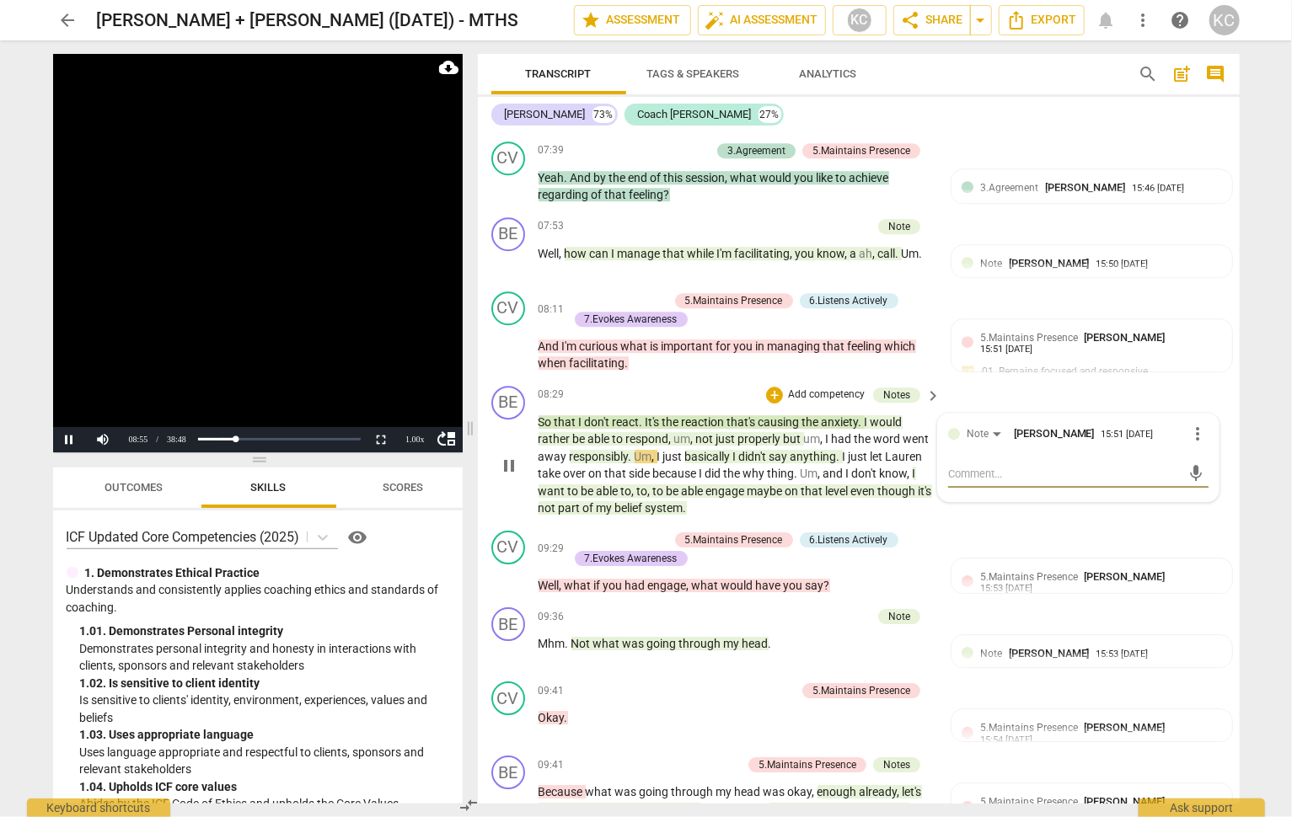
click at [505, 456] on span "pause" at bounding box center [509, 466] width 20 height 20
click at [706, 414] on p "So that I don't react . It's the reaction that's causing the anxiety . I would …" at bounding box center [735, 466] width 394 height 104
click at [708, 450] on span "basically" at bounding box center [709, 456] width 48 height 13
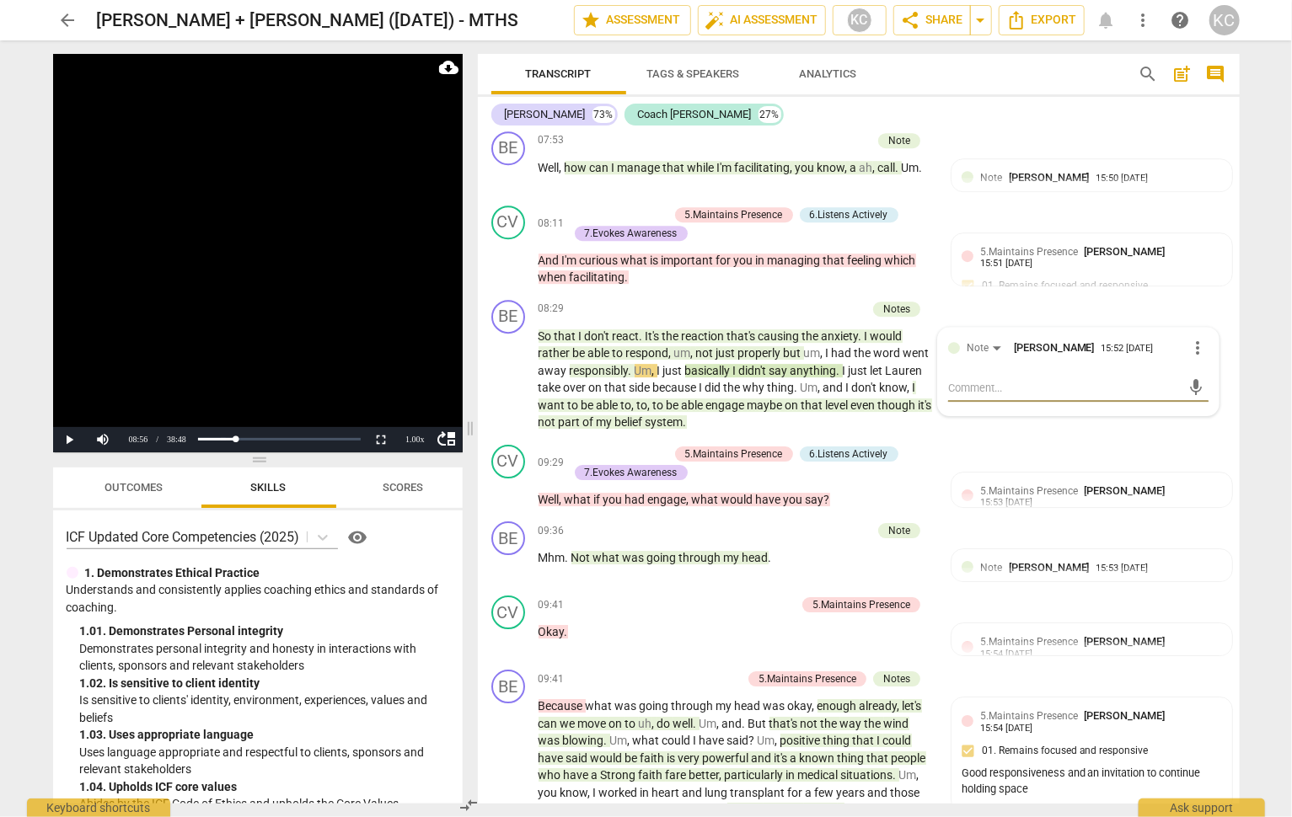
scroll to position [2607, 0]
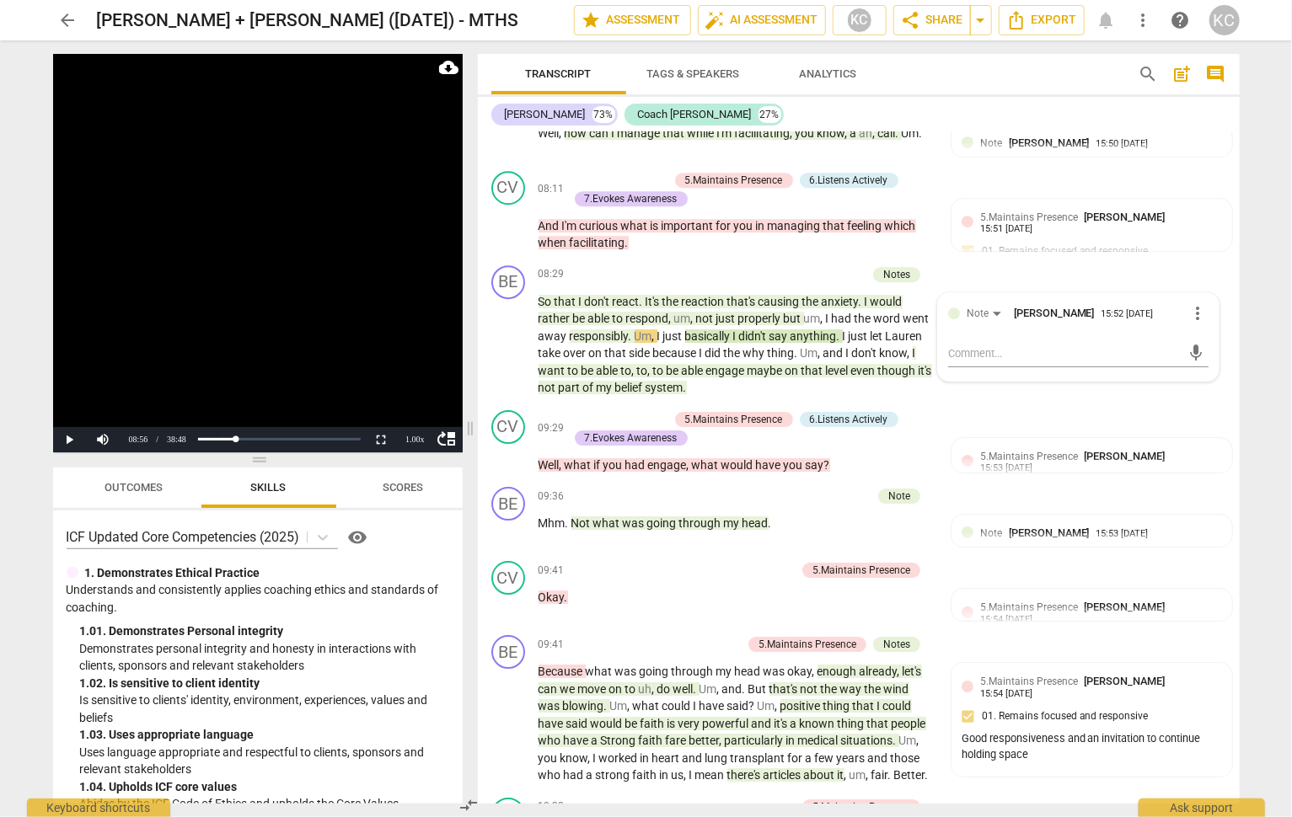
click at [573, 364] on span "to" at bounding box center [574, 370] width 13 height 13
click at [642, 381] on span "belief" at bounding box center [630, 387] width 30 height 13
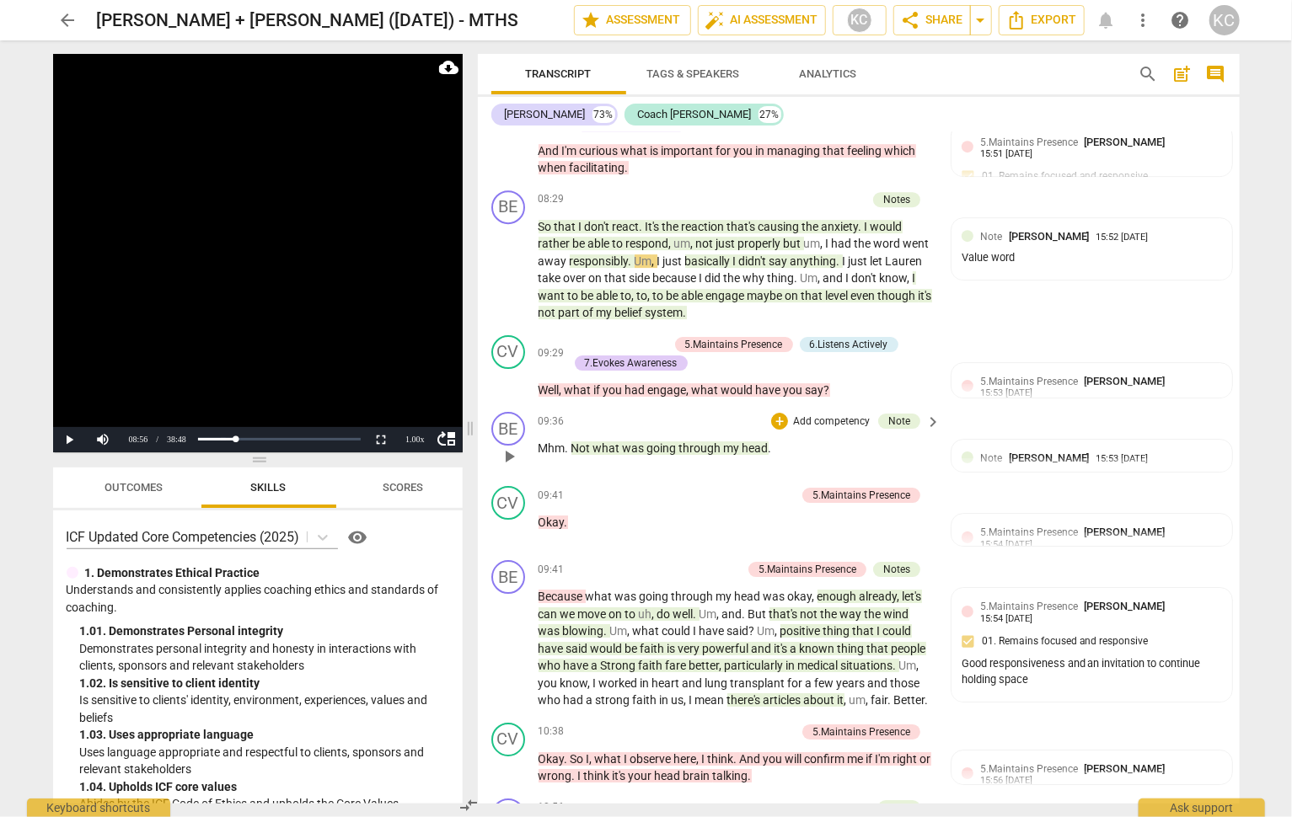
scroll to position [2674, 0]
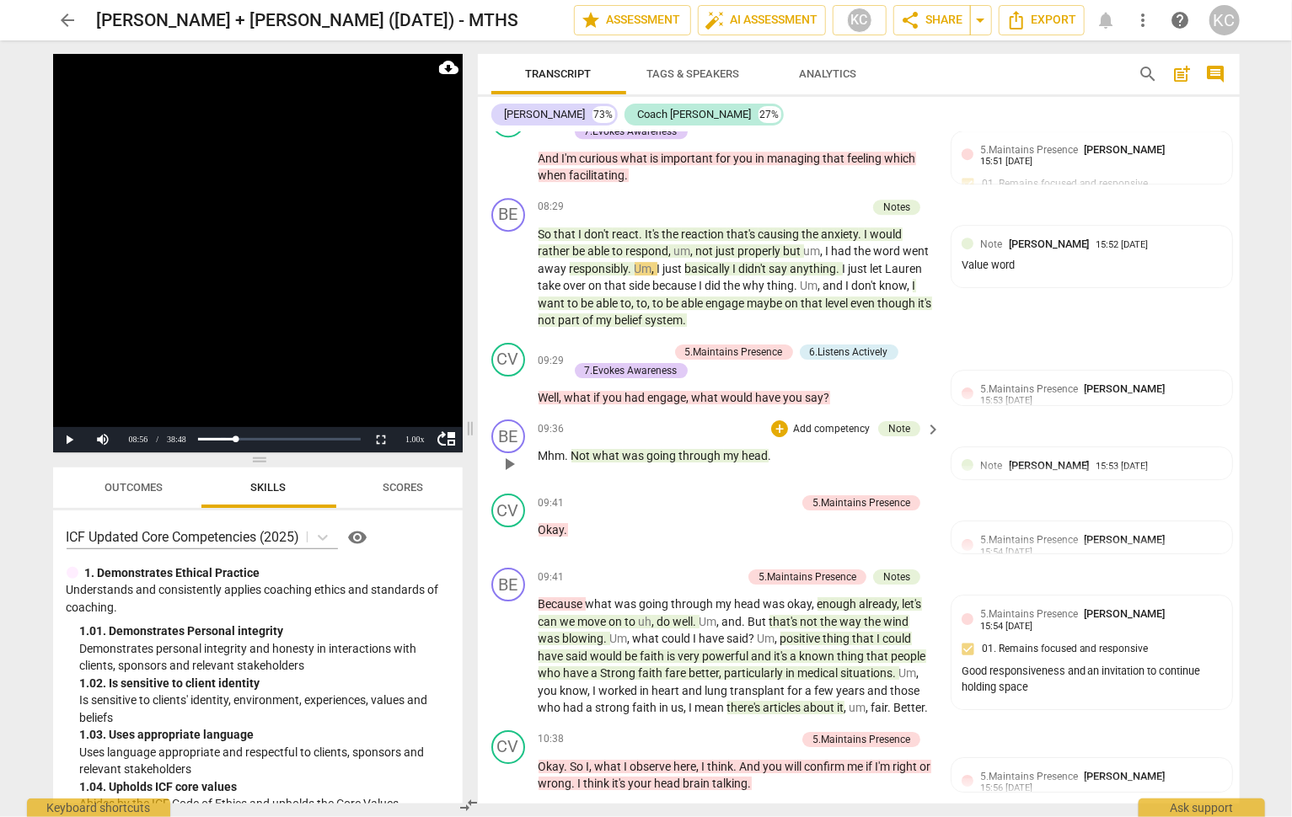
click at [716, 449] on span "through" at bounding box center [701, 455] width 45 height 13
click at [703, 423] on div "09:36 + Add competency Note keyboard_arrow_right Mhm . Not what was going throu…" at bounding box center [740, 450] width 404 height 61
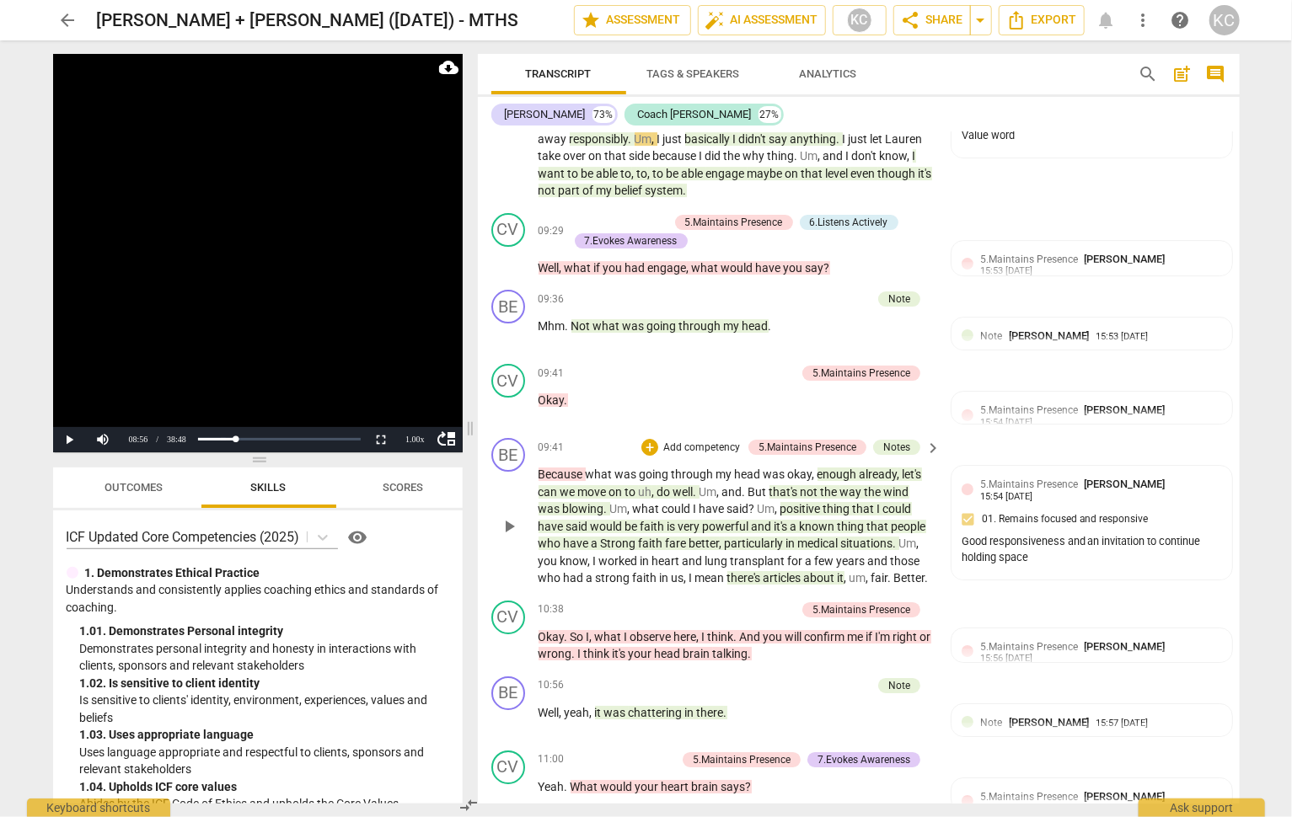
scroll to position [2811, 0]
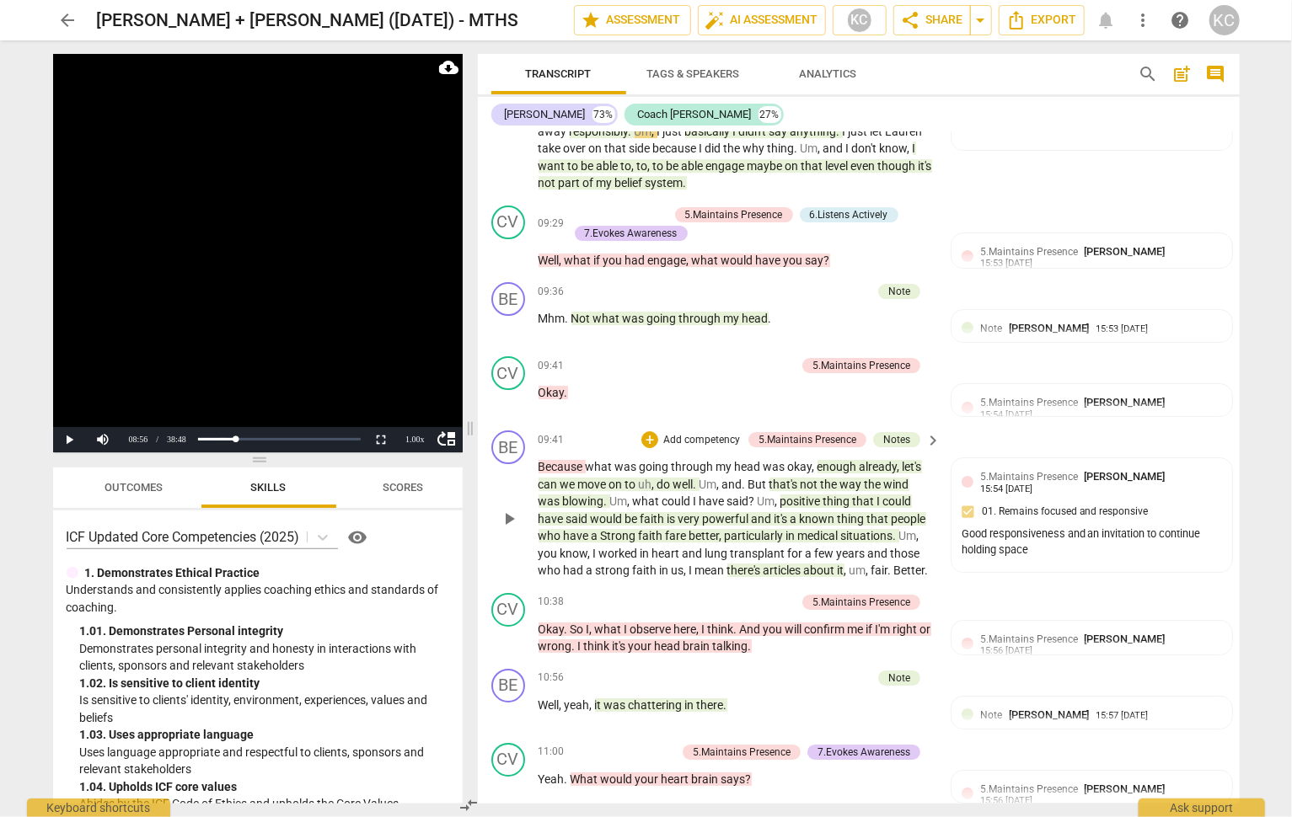
click at [840, 460] on span "enough" at bounding box center [838, 466] width 42 height 13
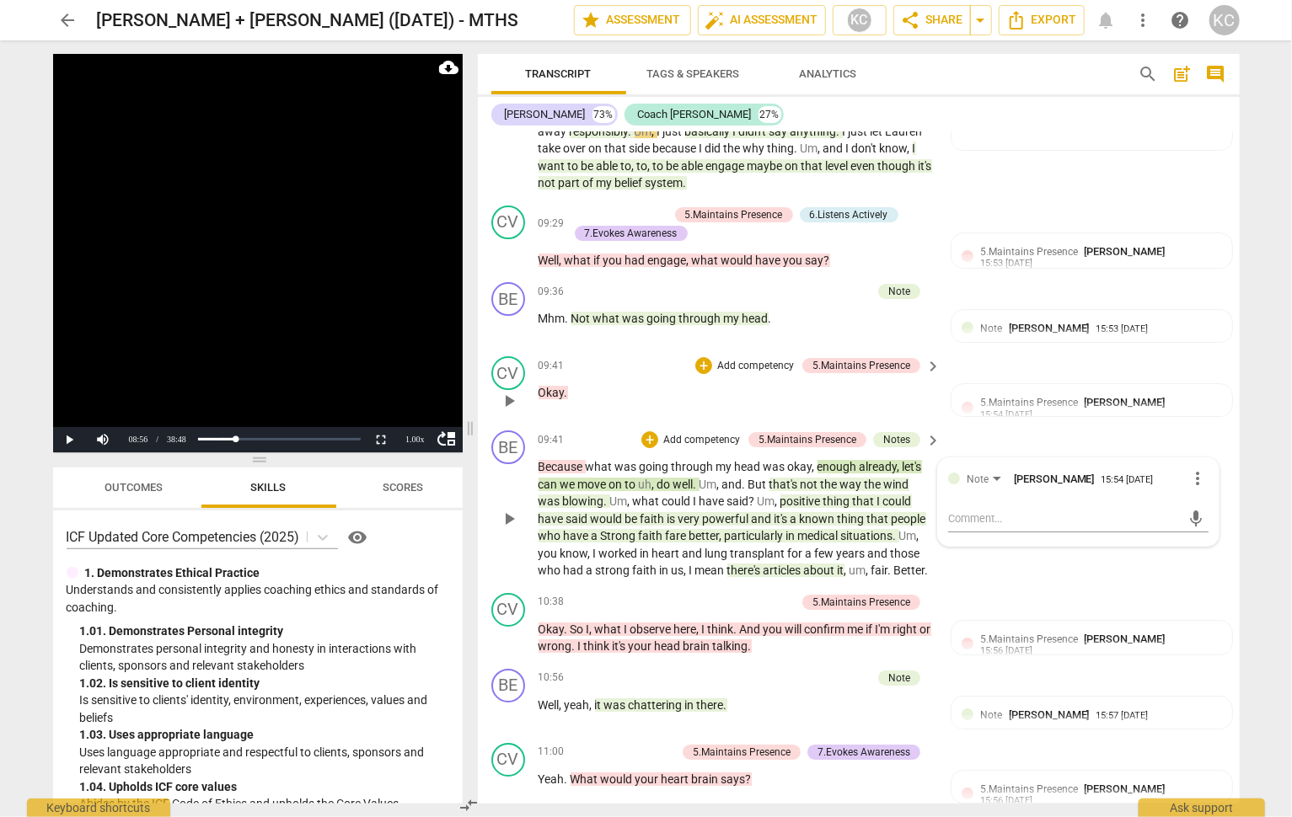
click at [548, 386] on span "Okay" at bounding box center [551, 392] width 26 height 13
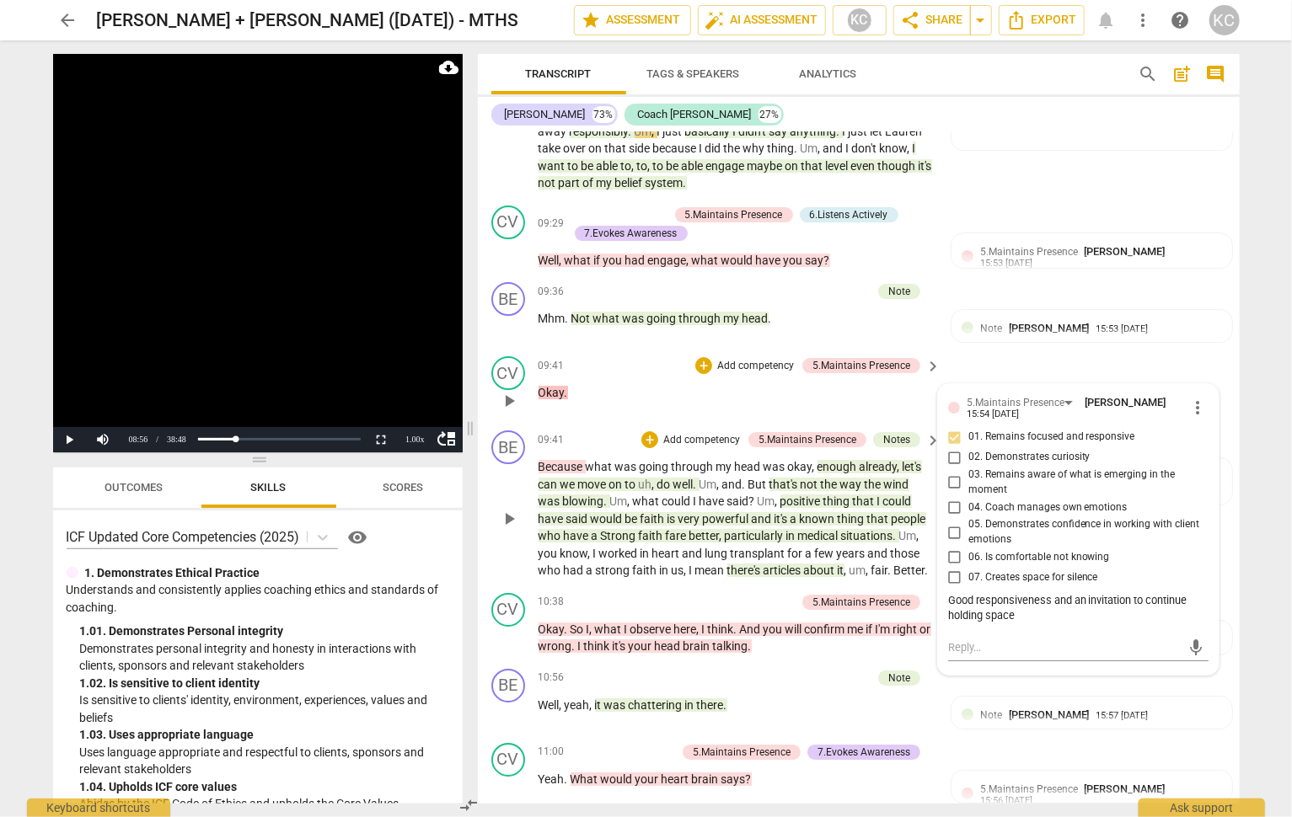
click at [762, 365] on div "09:41 + Add competency 5.Maintains Presence keyboard_arrow_right Okay ." at bounding box center [740, 386] width 404 height 61
click at [678, 424] on div "BE play_arrow pause 09:41 + Add competency 5.Maintains Presence Notes keyboard_…" at bounding box center [859, 505] width 762 height 163
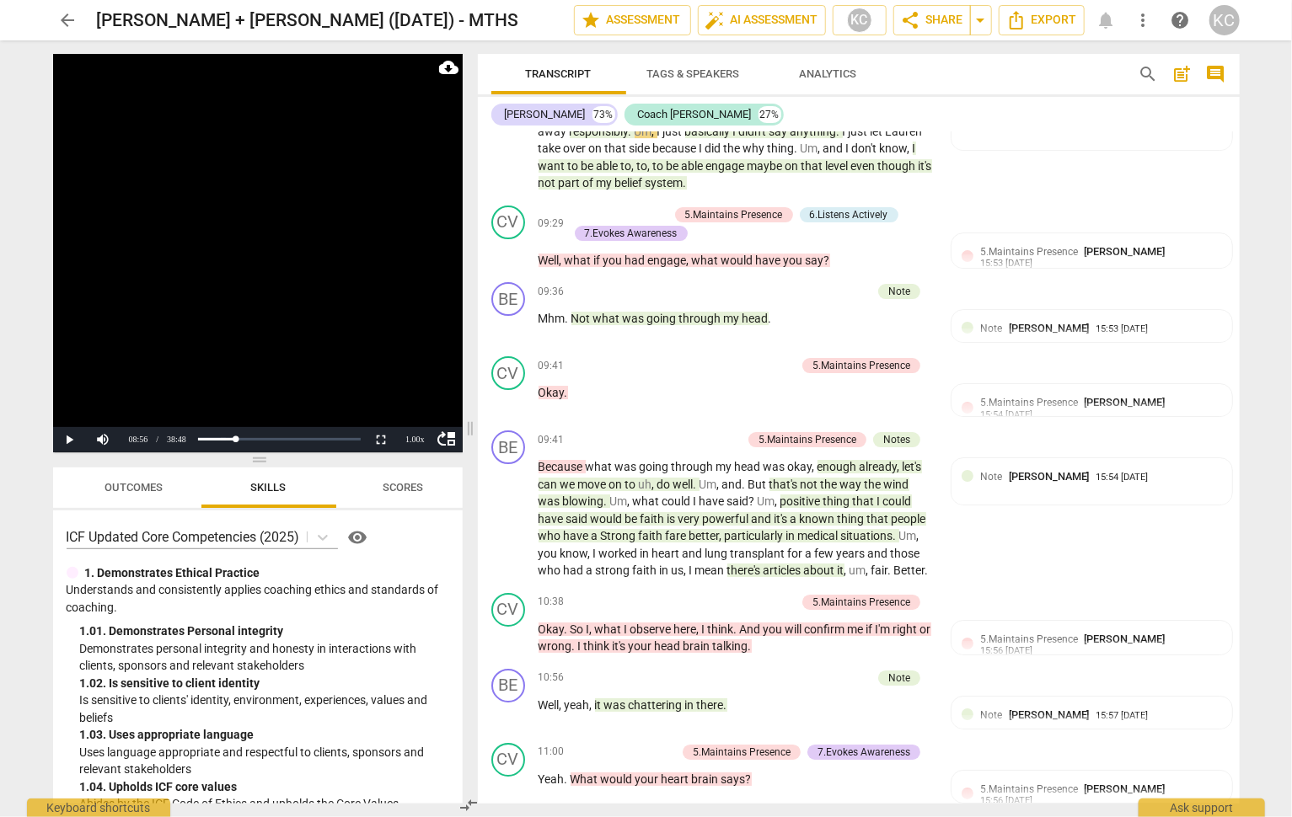
click at [878, 431] on div "09:41 + Add competency 5.Maintains Presence Notes keyboard_arrow_right Because …" at bounding box center [740, 505] width 404 height 149
click at [878, 460] on span "already" at bounding box center [878, 466] width 38 height 13
click at [568, 495] on span "blowing" at bounding box center [583, 501] width 41 height 13
click at [781, 529] on span "particularly" at bounding box center [756, 535] width 62 height 13
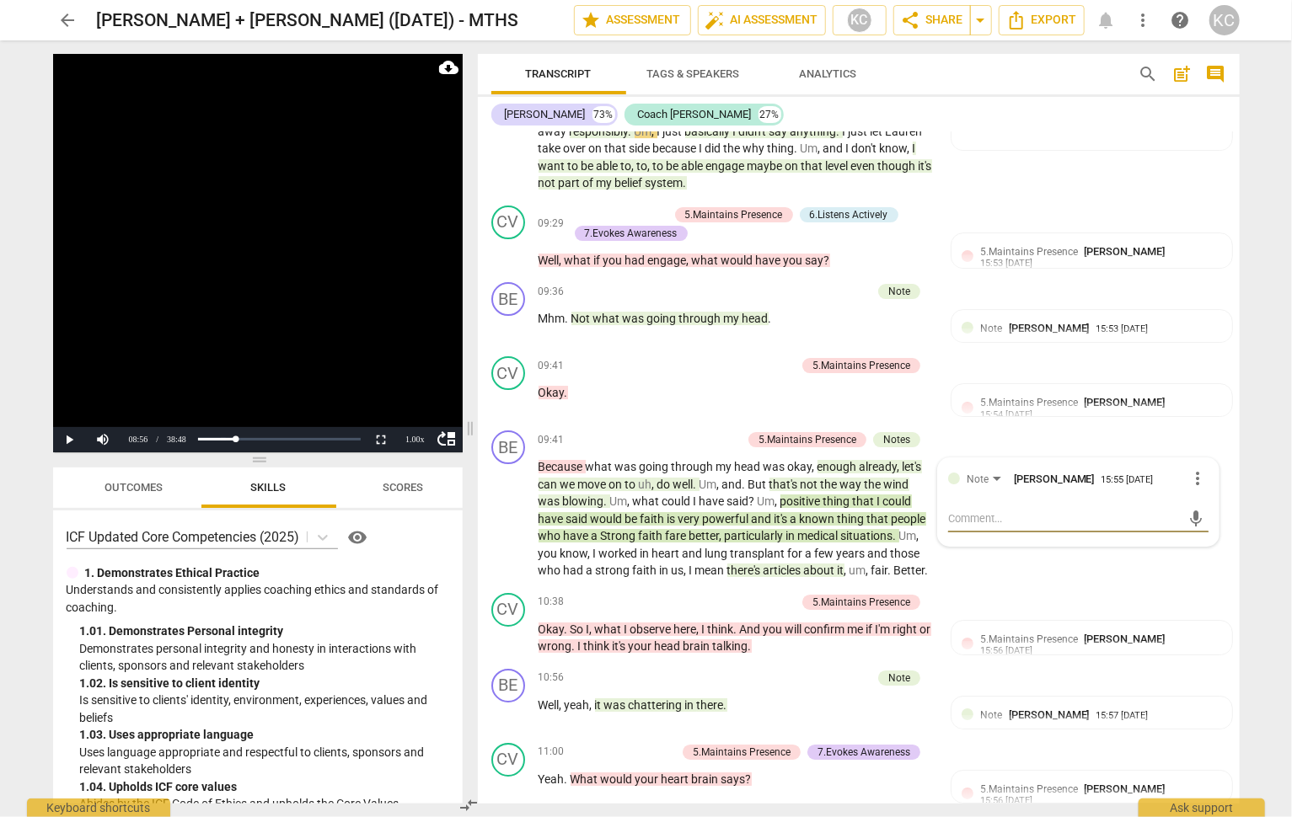
scroll to position [2840, 0]
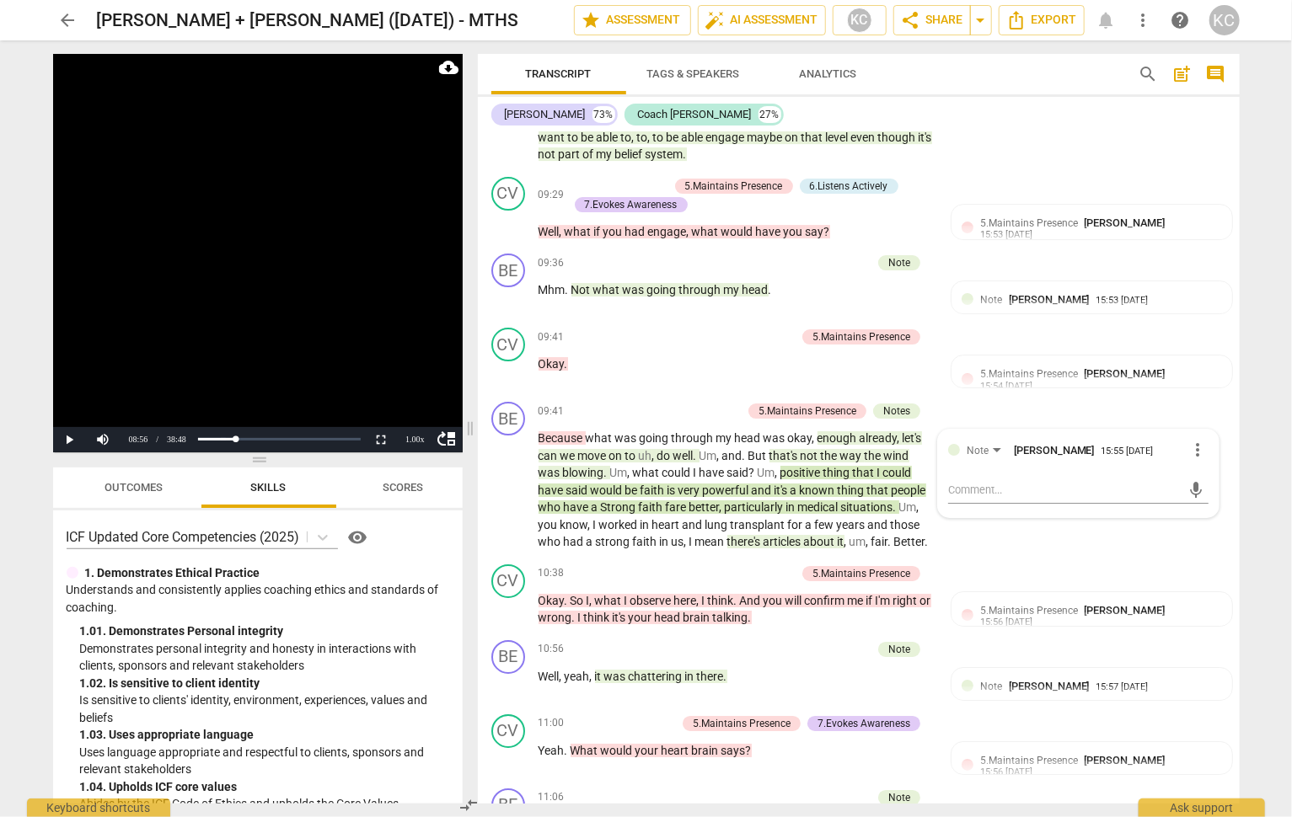
click at [757, 535] on span "there's" at bounding box center [745, 541] width 36 height 13
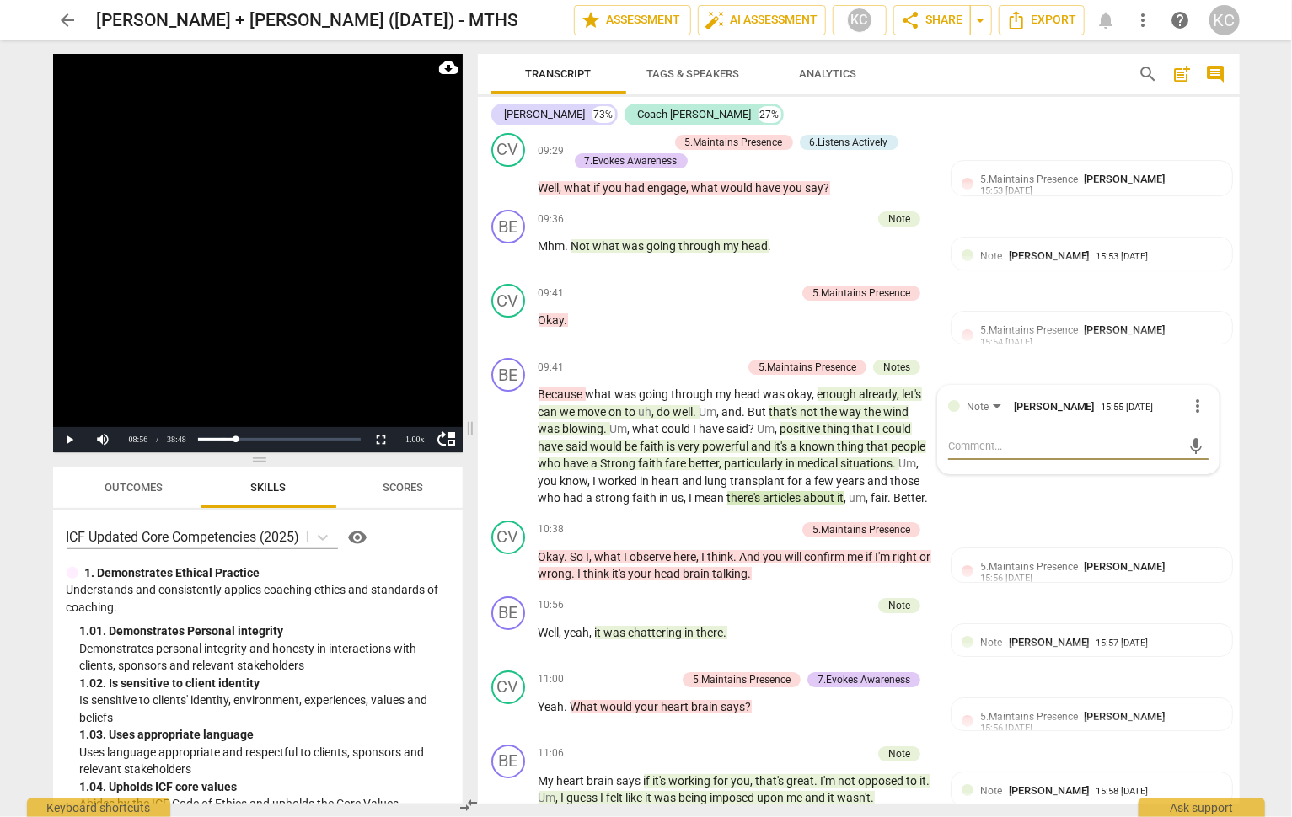
scroll to position [2893, 0]
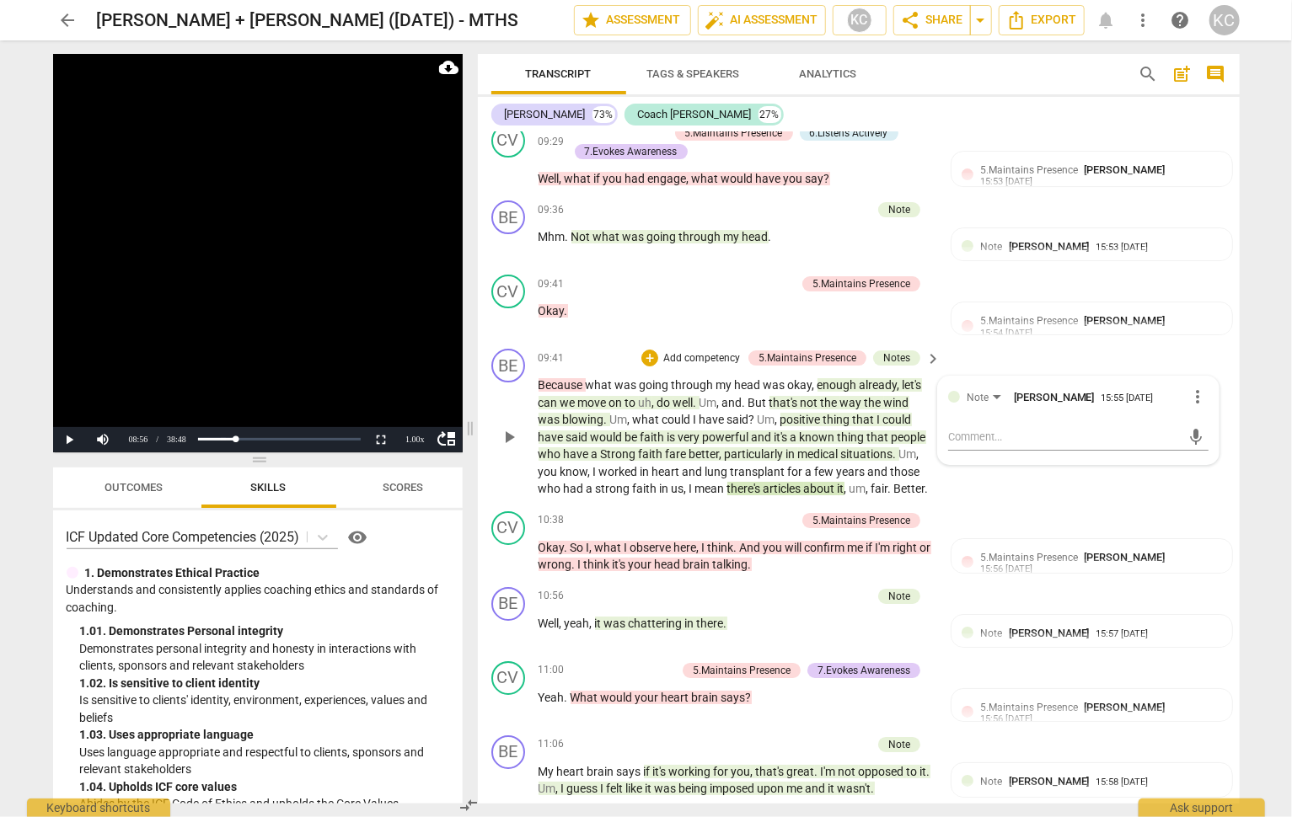
click at [1023, 452] on div "BE play_arrow pause 09:41 + Add competency 5.Maintains Presence Notes keyboard_…" at bounding box center [859, 423] width 762 height 163
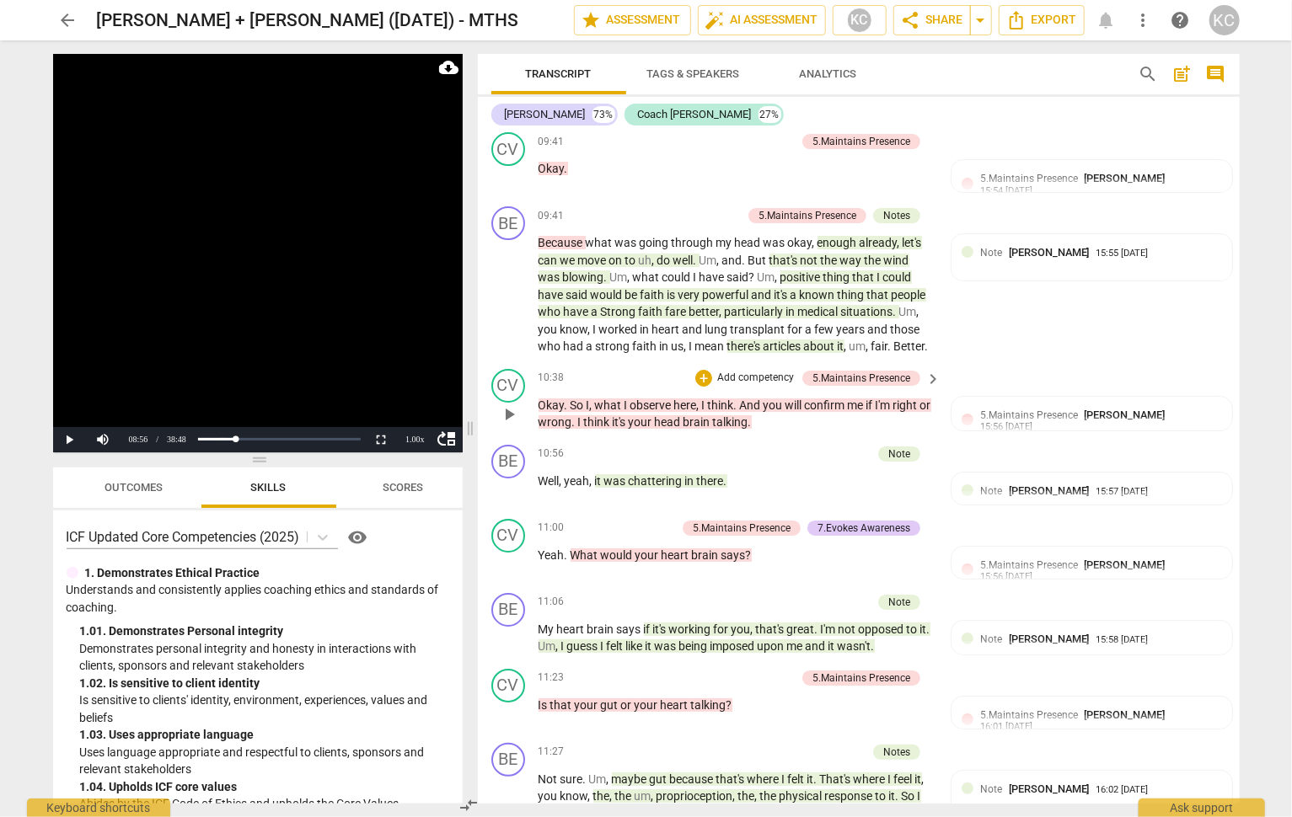
scroll to position [3060, 0]
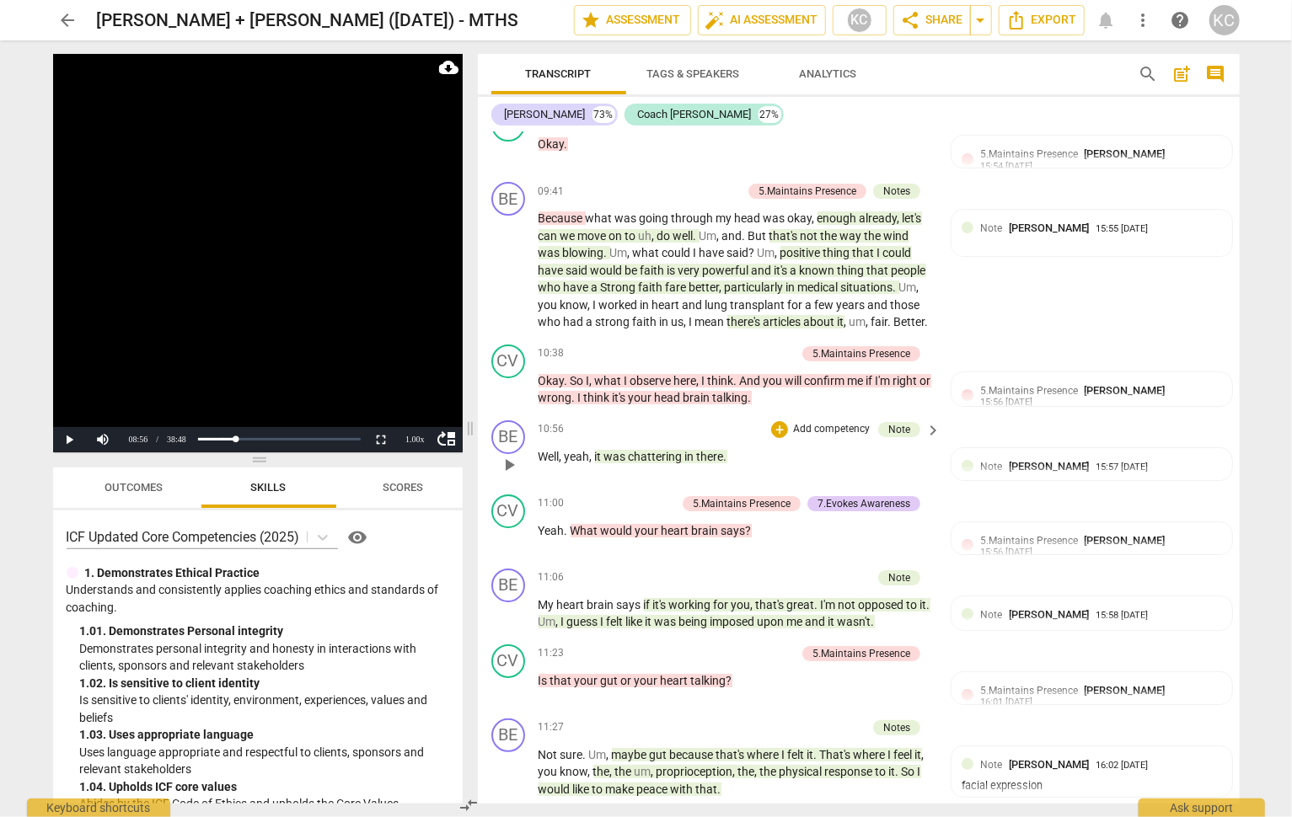
click at [671, 450] on span "chattering" at bounding box center [656, 456] width 56 height 13
click at [505, 455] on span "play_arrow" at bounding box center [509, 465] width 20 height 20
click at [505, 455] on span "pause" at bounding box center [509, 465] width 20 height 20
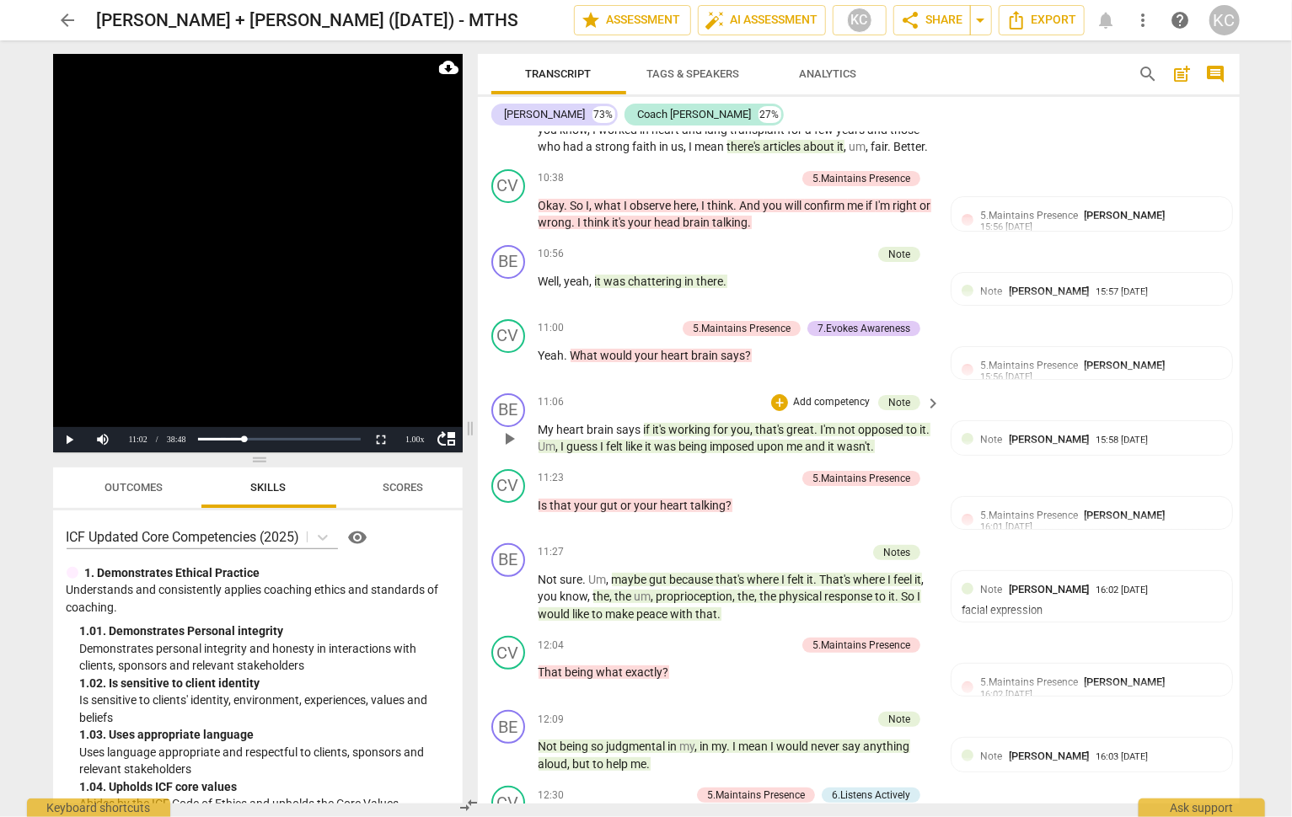
scroll to position [3238, 0]
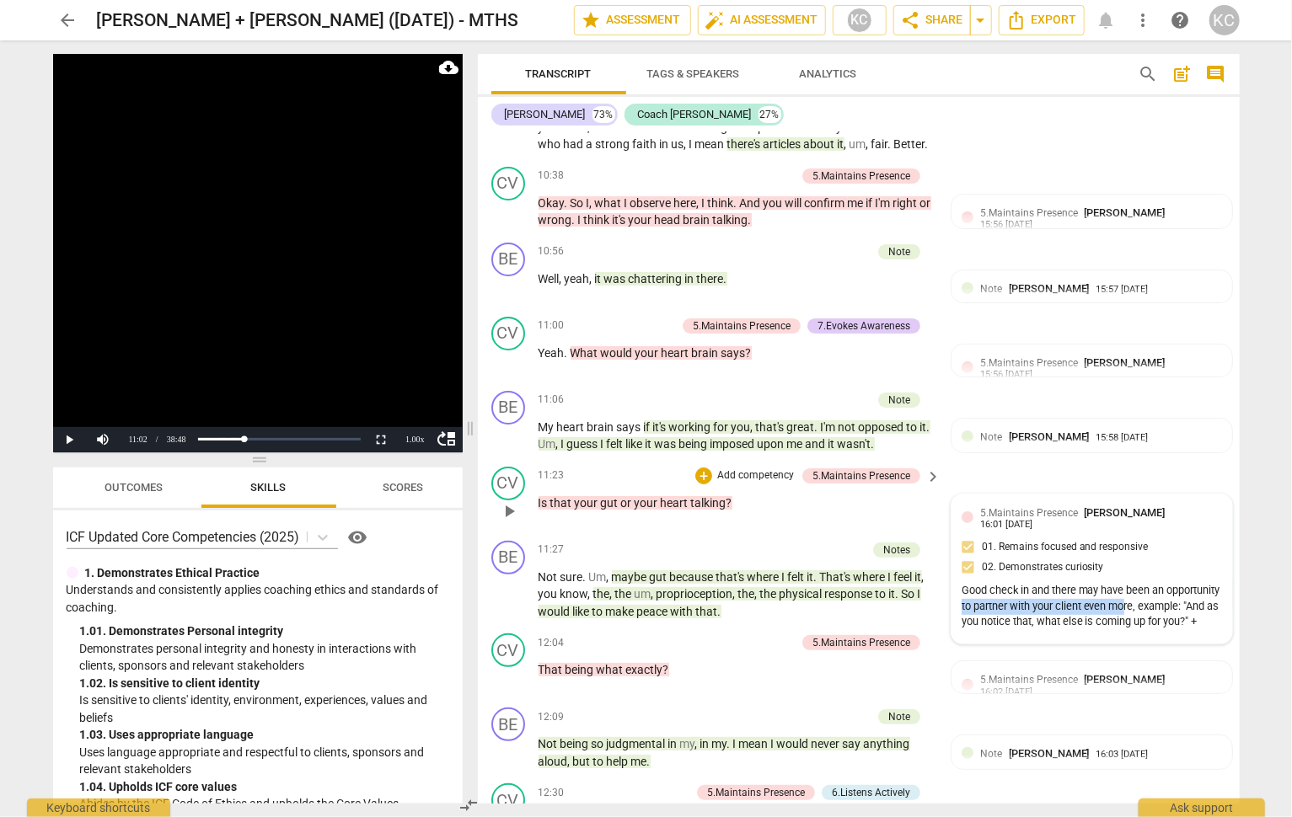
drag, startPoint x: 1017, startPoint y: 560, endPoint x: 1185, endPoint y: 557, distance: 167.7
click at [1185, 583] on div "Good check in and there may have been an opportunity to partner with your clien…" at bounding box center [1091, 606] width 260 height 47
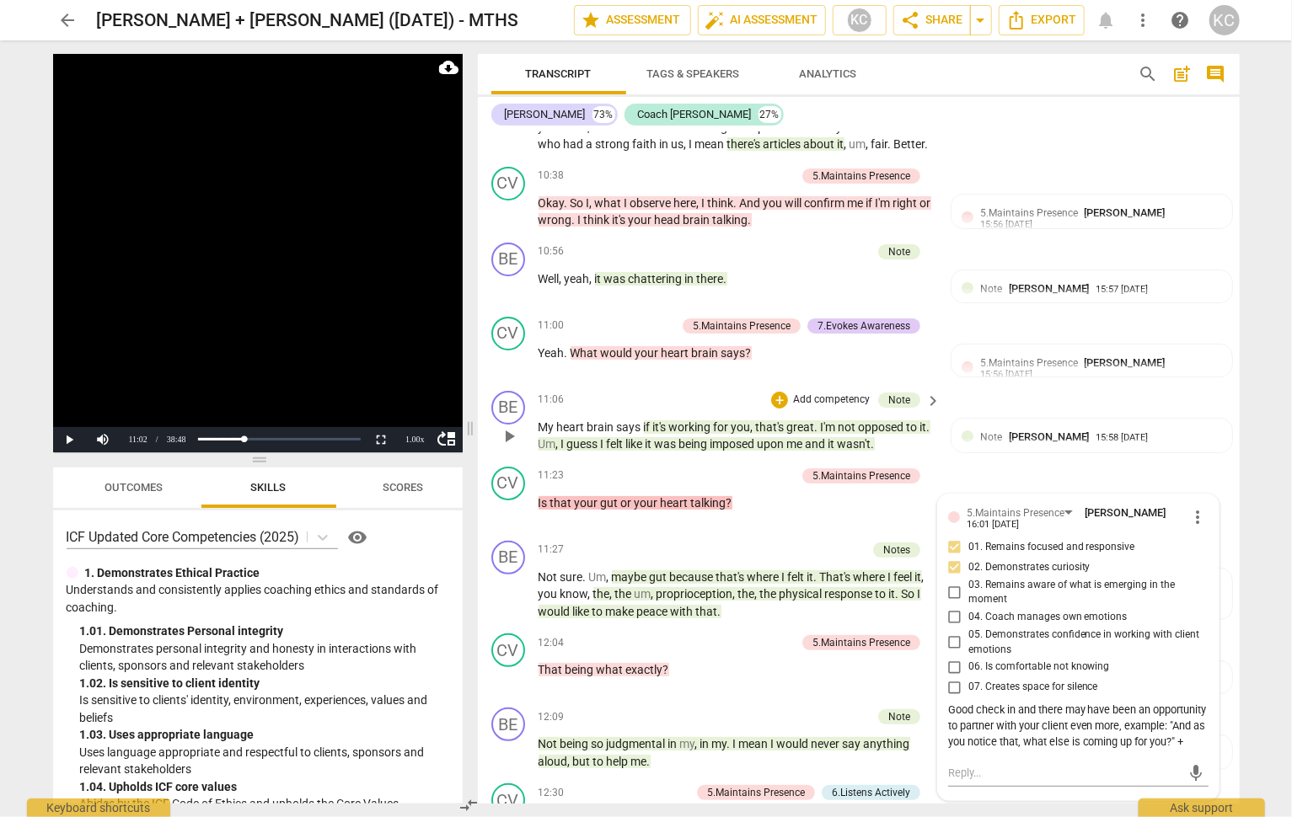
click at [976, 413] on div "BE play_arrow pause 11:06 + Add competency Note keyboard_arrow_right My heart b…" at bounding box center [859, 422] width 762 height 76
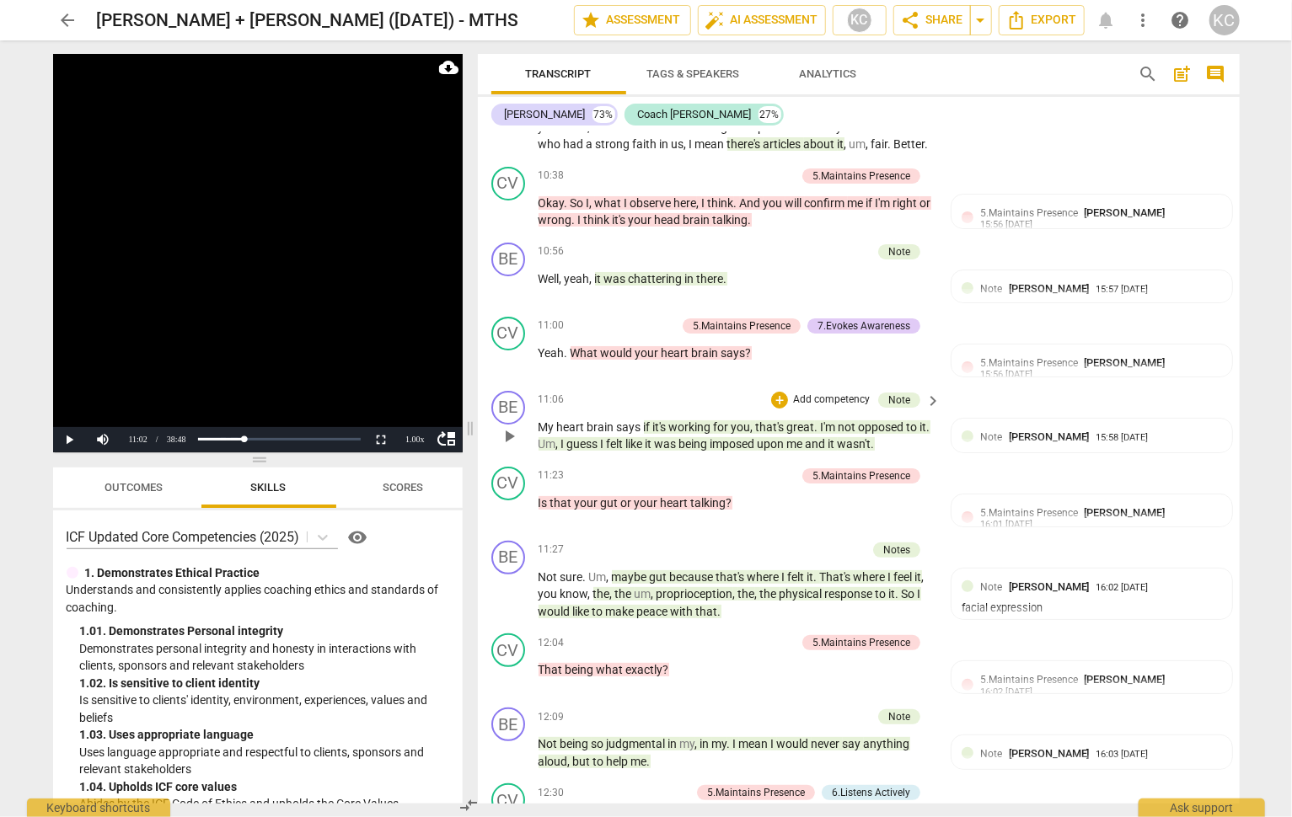
click at [703, 437] on span "being" at bounding box center [694, 443] width 31 height 13
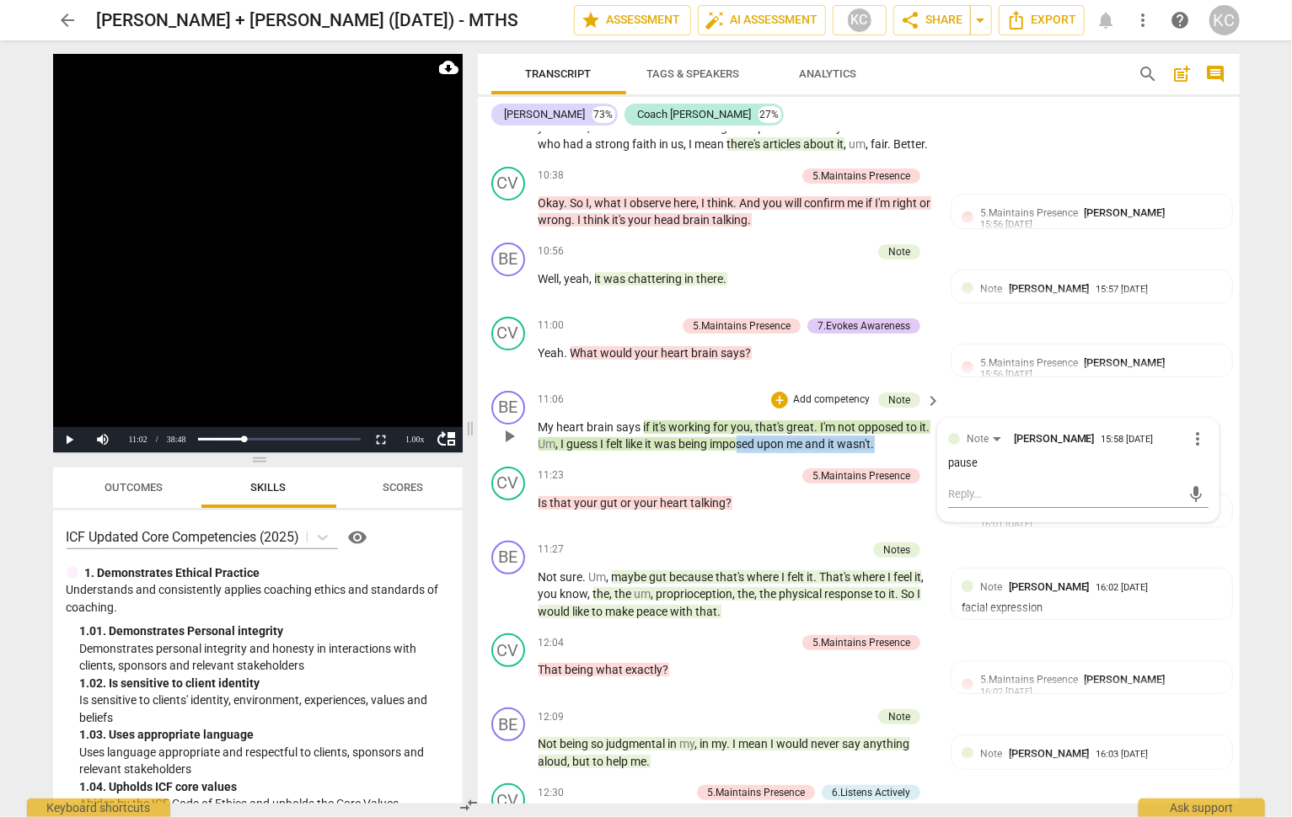
drag, startPoint x: 881, startPoint y: 397, endPoint x: 737, endPoint y: 398, distance: 144.1
click at [740, 419] on p "My heart brain says if it's working for you , that's great . I'm not opposed to…" at bounding box center [735, 436] width 394 height 35
click at [511, 426] on span "play_arrow" at bounding box center [509, 436] width 20 height 20
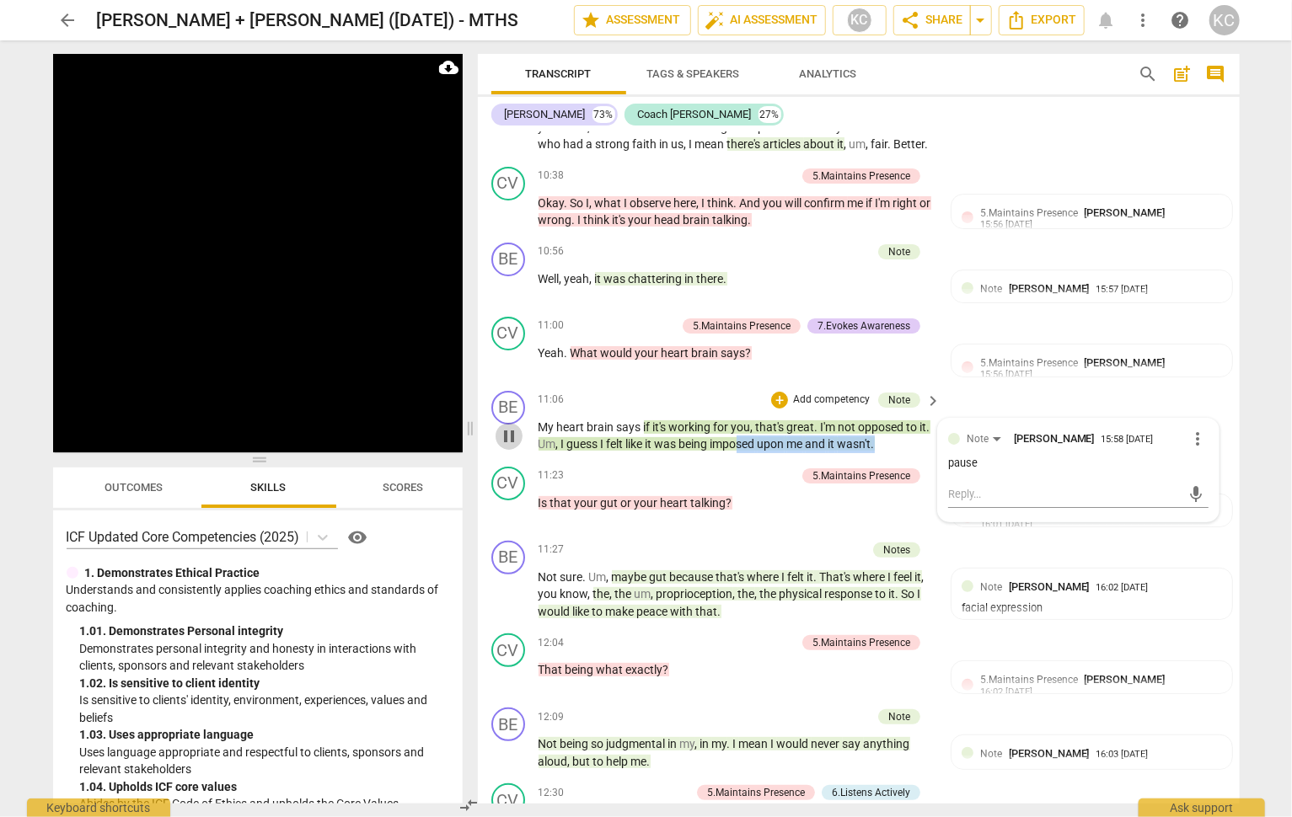
click at [511, 426] on span "pause" at bounding box center [509, 436] width 20 height 20
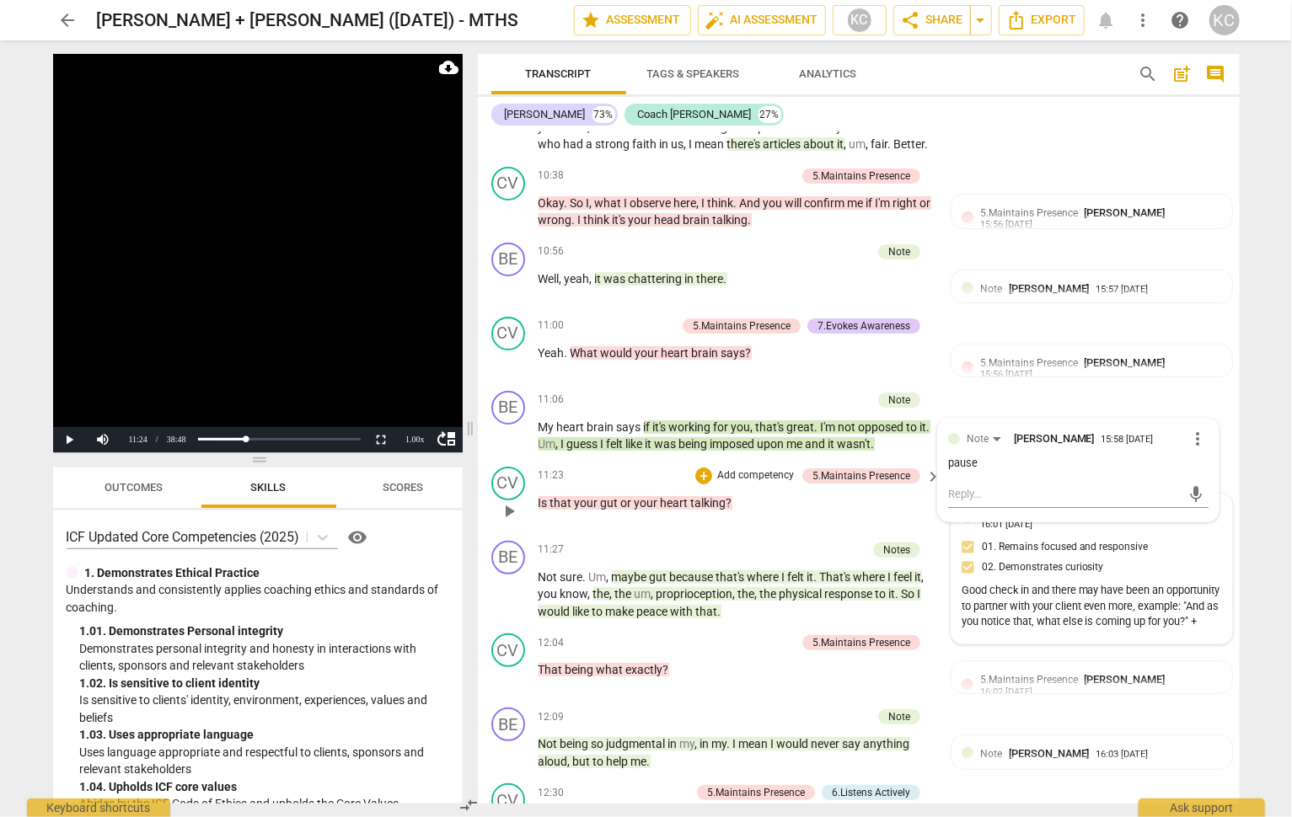
click at [1007, 505] on div "5.Maintains Presence [PERSON_NAME] 16:01 [DATE] 01. Remains focused and respons…" at bounding box center [1091, 570] width 260 height 130
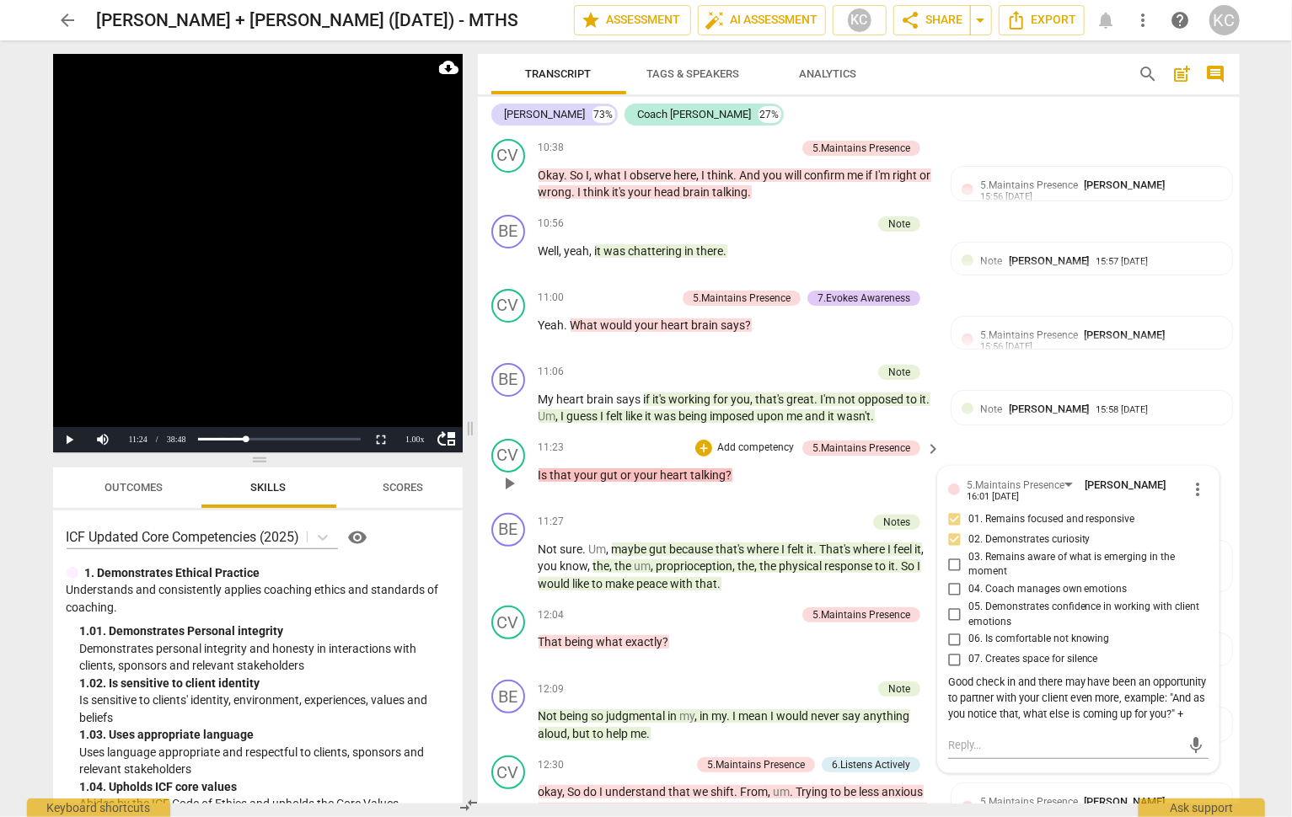
scroll to position [3276, 0]
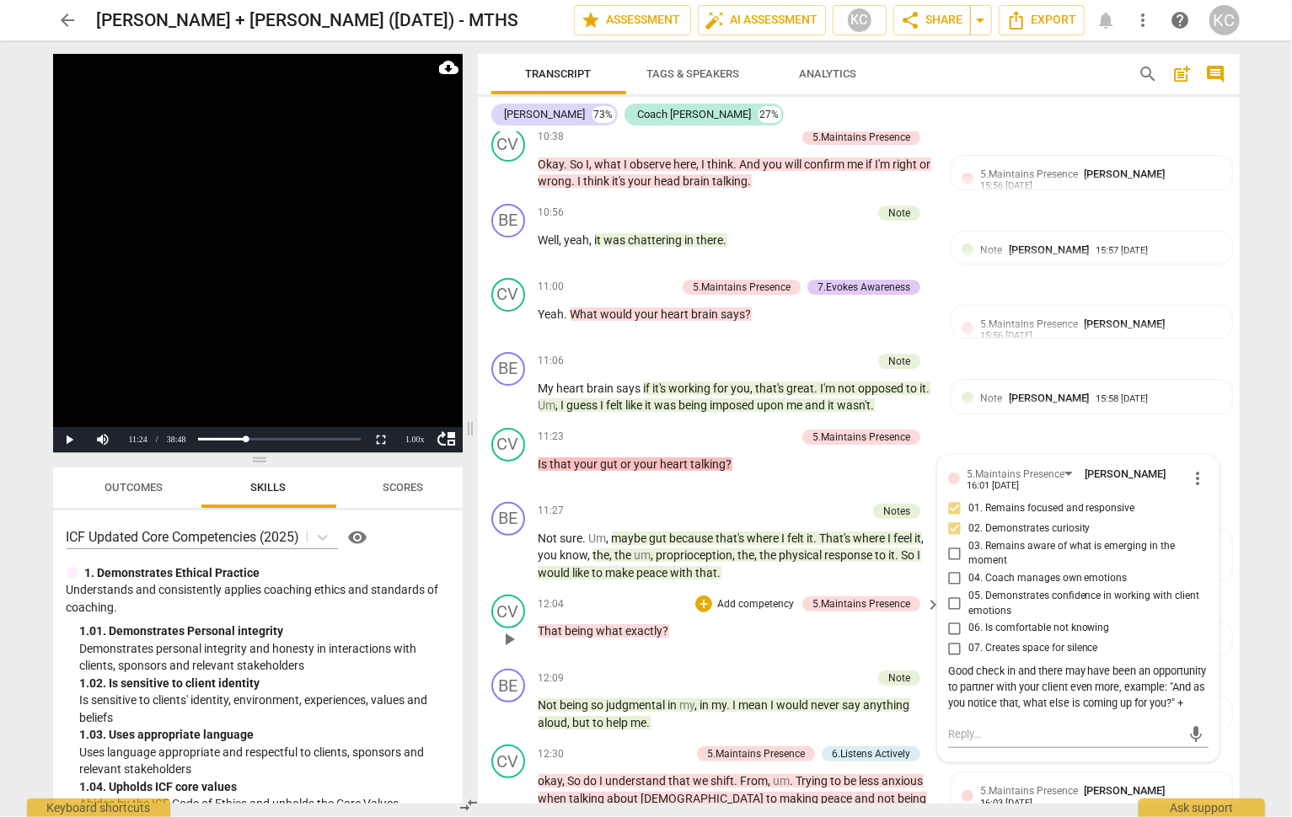
click at [676, 623] on p "That being what exactly ?" at bounding box center [735, 632] width 394 height 18
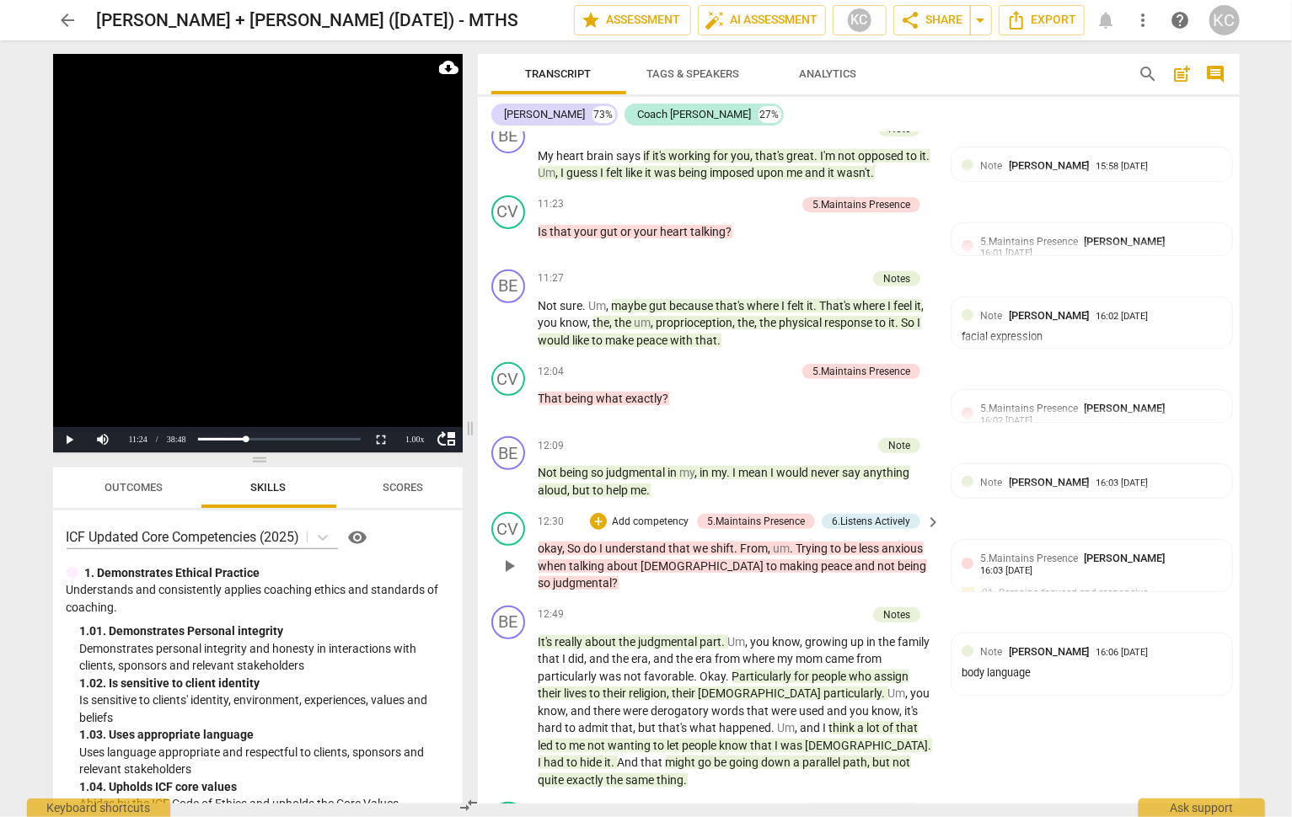
scroll to position [3510, 0]
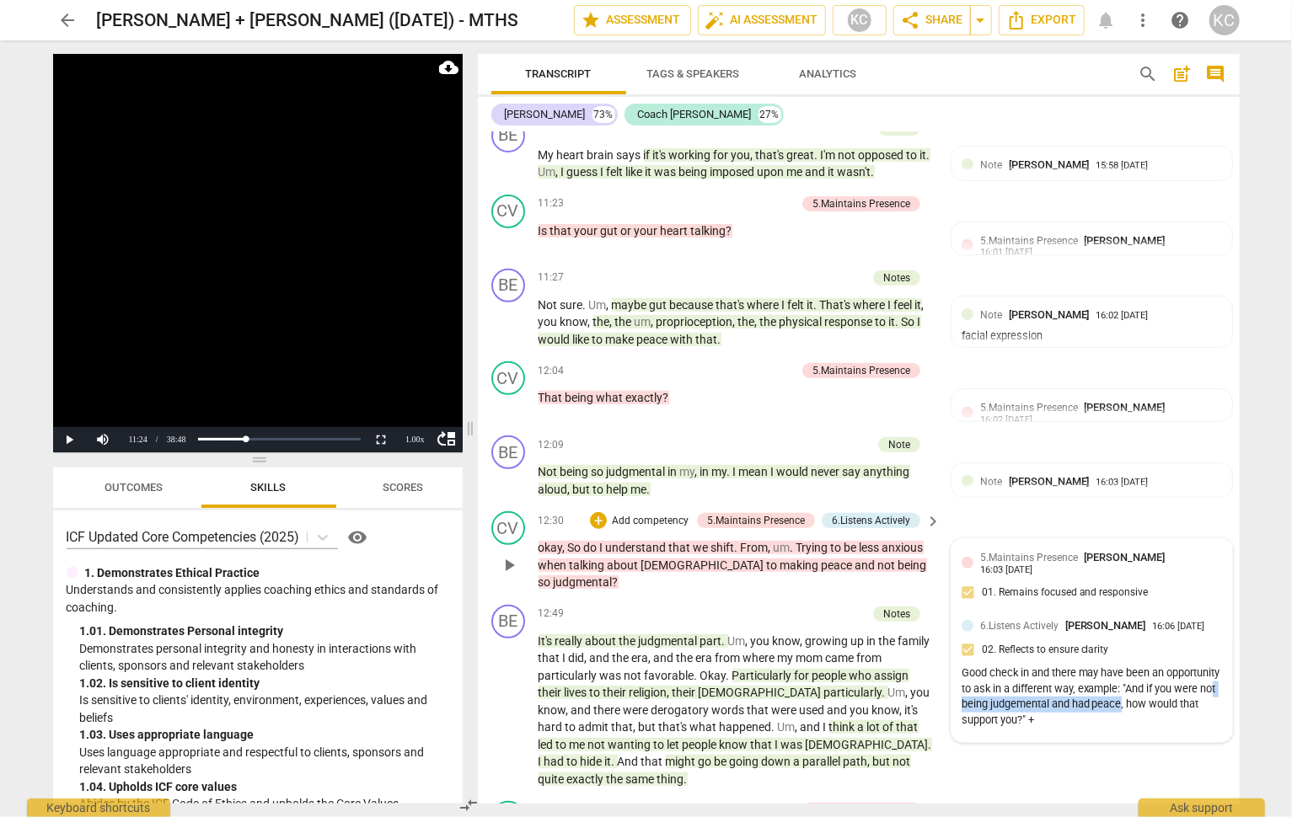
drag, startPoint x: 1019, startPoint y: 672, endPoint x: 1185, endPoint y: 669, distance: 166.0
click at [1185, 669] on div "Good check in and there may have been an opportunity to ask in a different way,…" at bounding box center [1091, 697] width 260 height 63
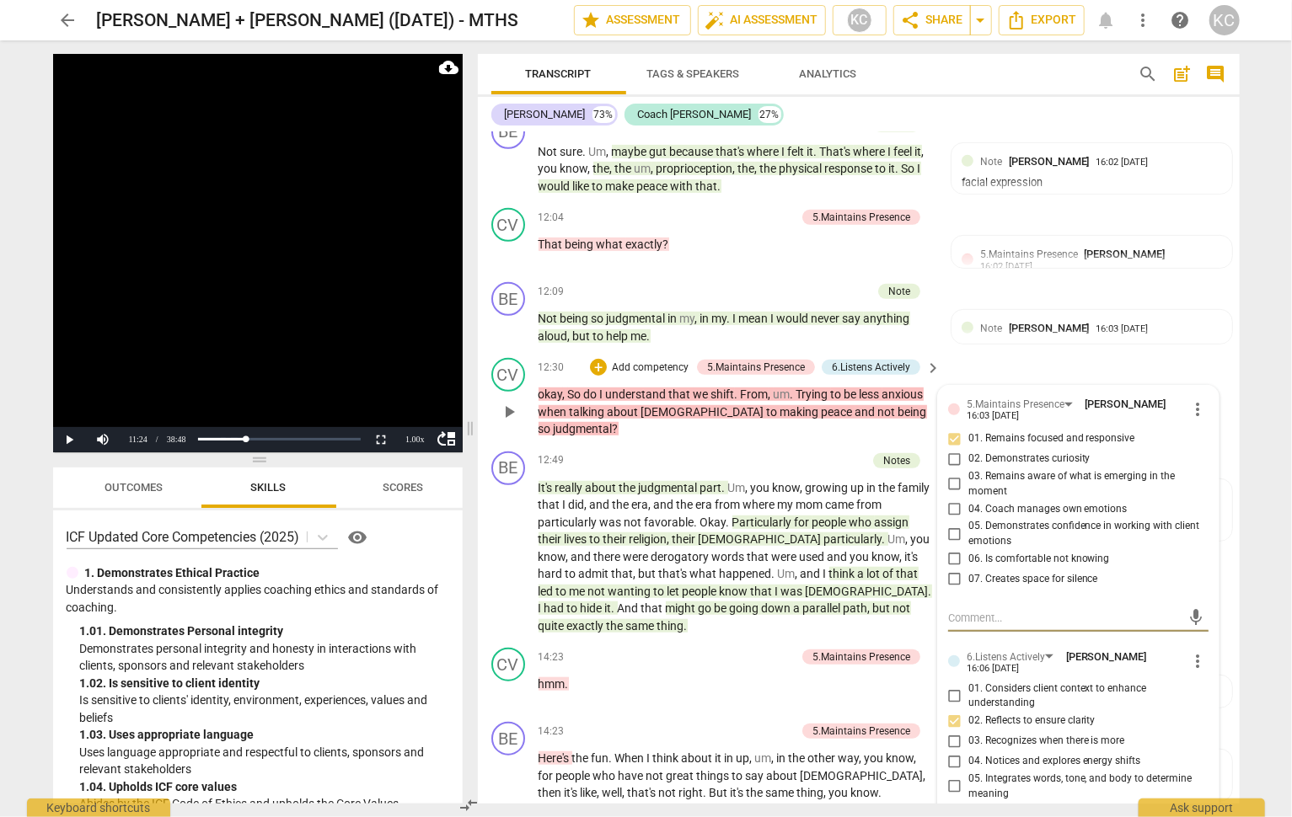
scroll to position [3650, 0]
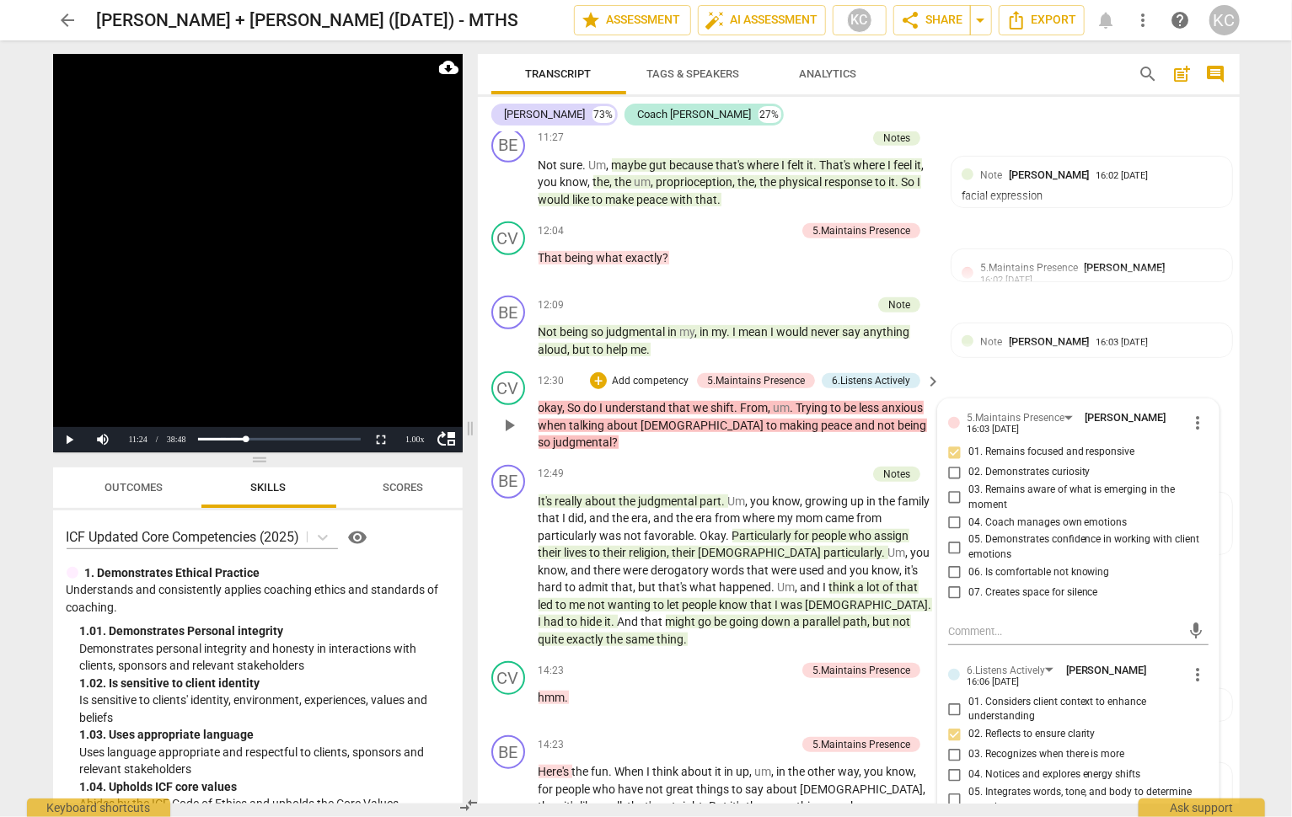
click at [908, 399] on p "okay , So do I understand that we shift . From , um . Trying to be less anxious…" at bounding box center [735, 425] width 394 height 52
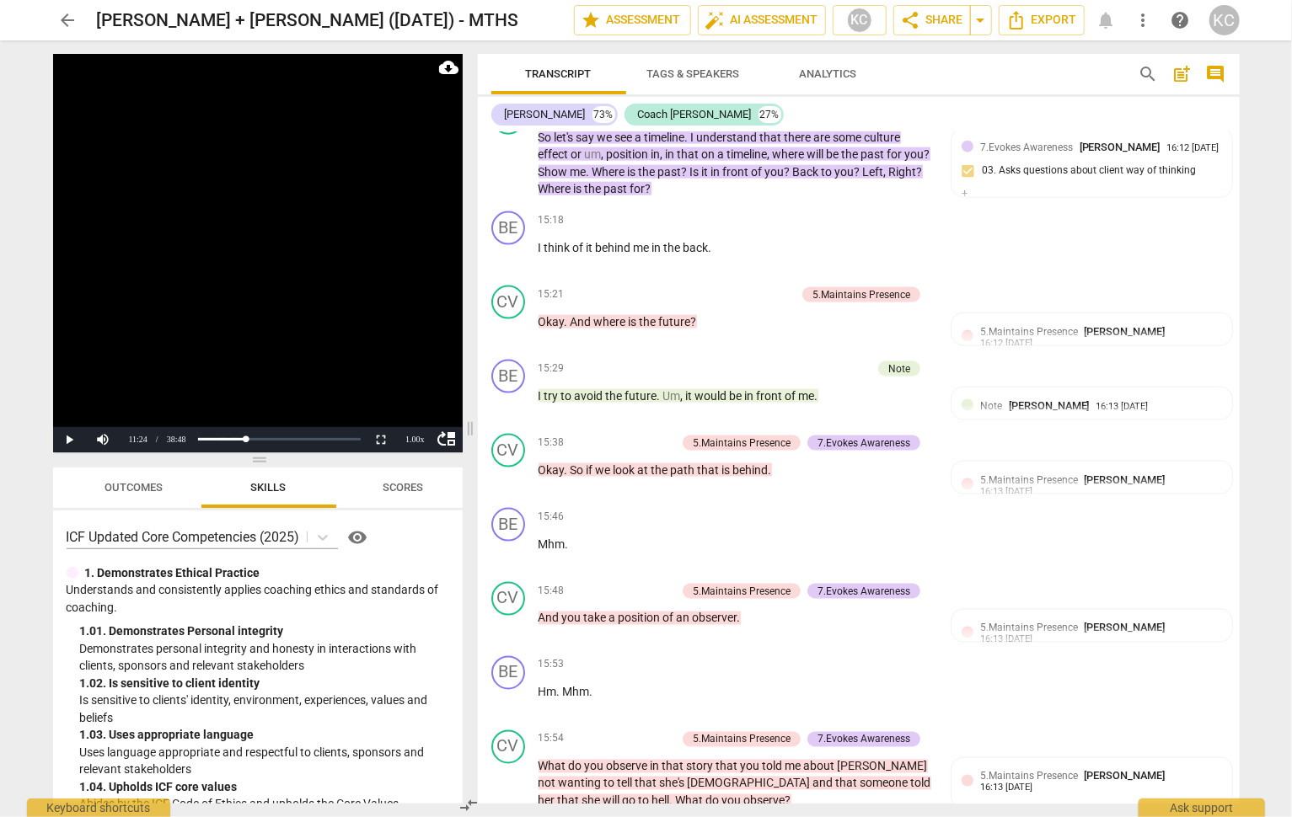
scroll to position [4397, 0]
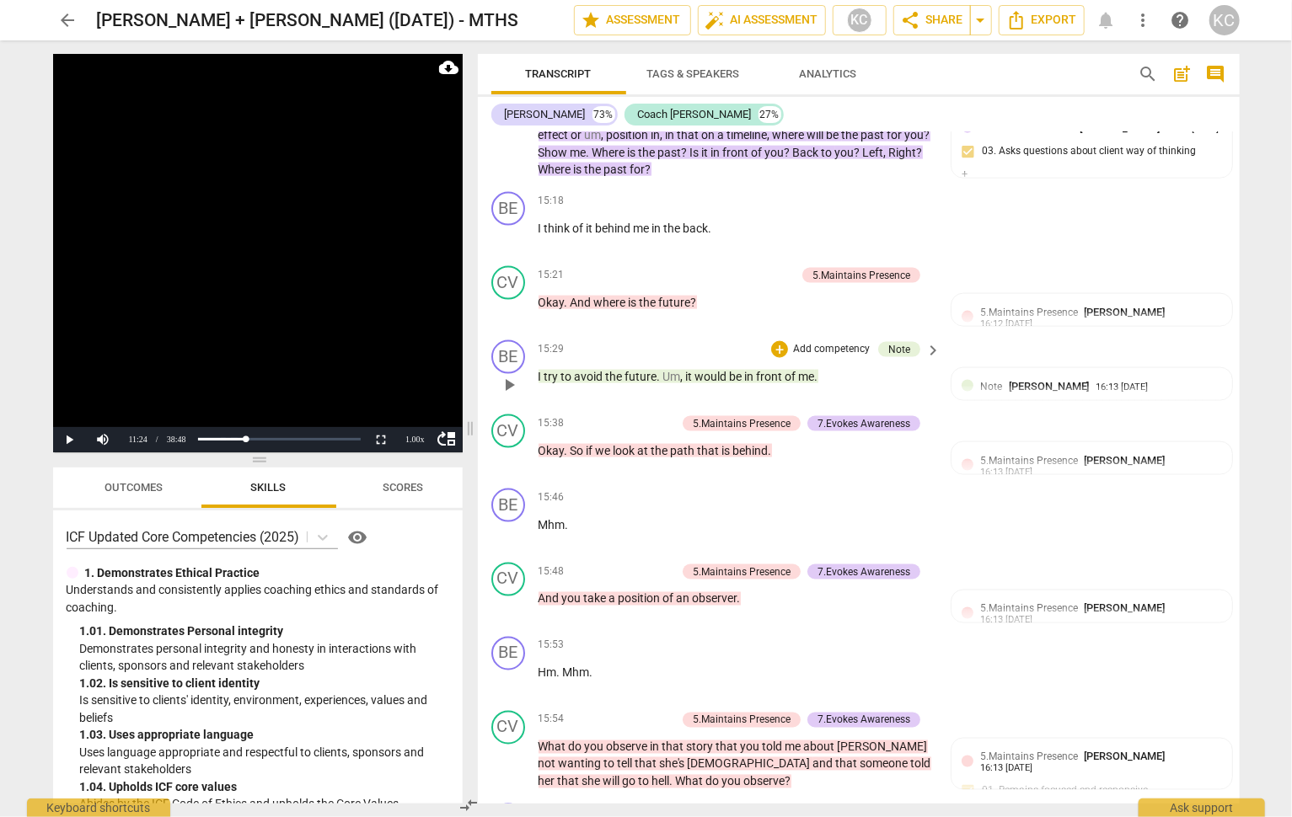
click at [641, 370] on span "future" at bounding box center [641, 376] width 32 height 13
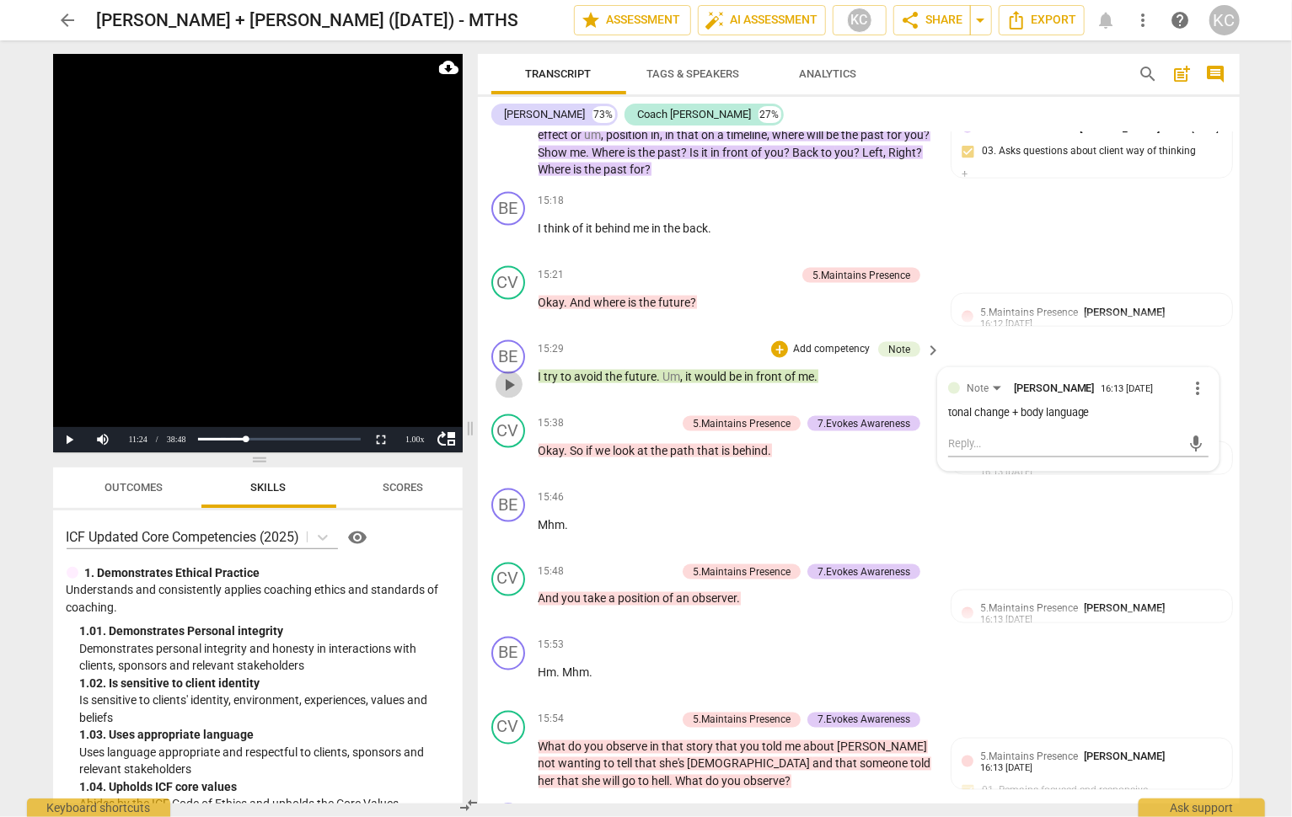
click at [515, 375] on span "play_arrow" at bounding box center [509, 385] width 20 height 20
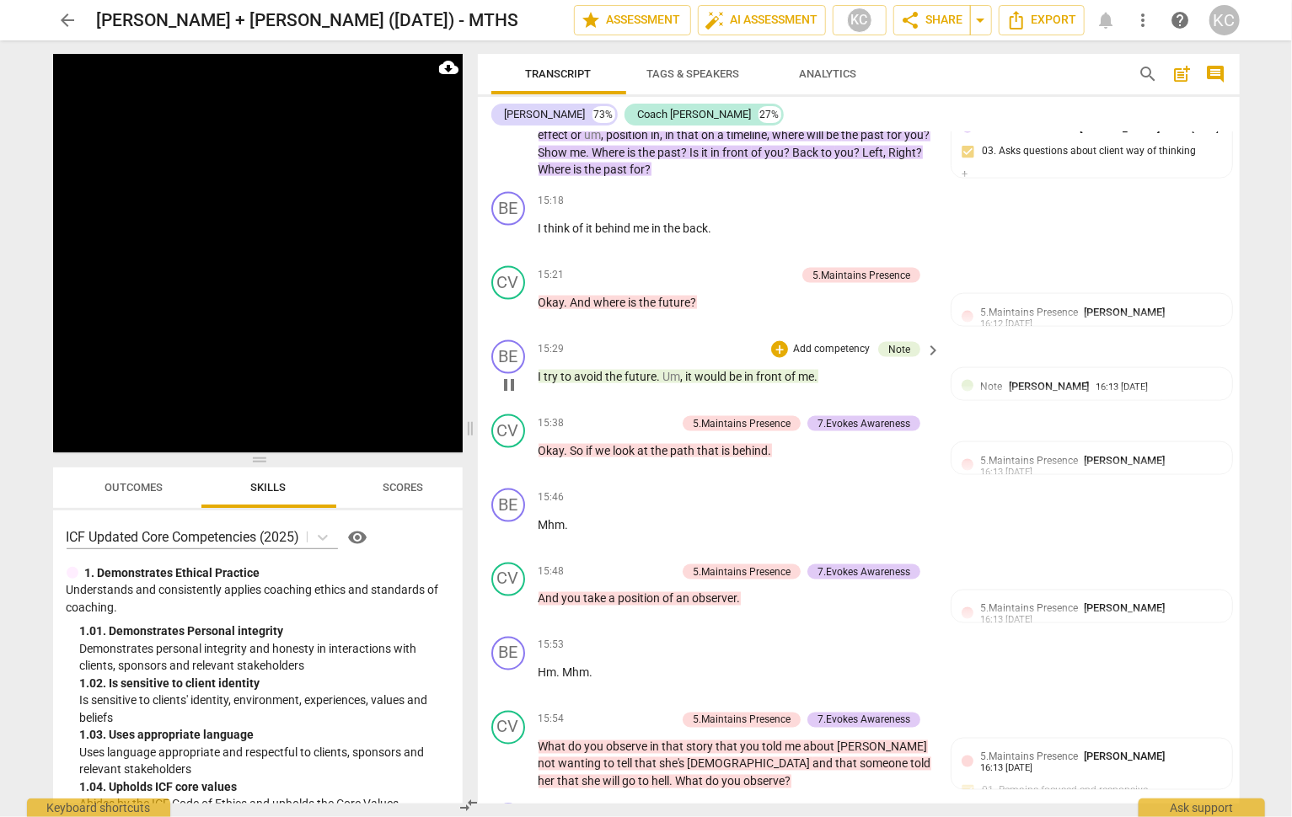
scroll to position [3626, 0]
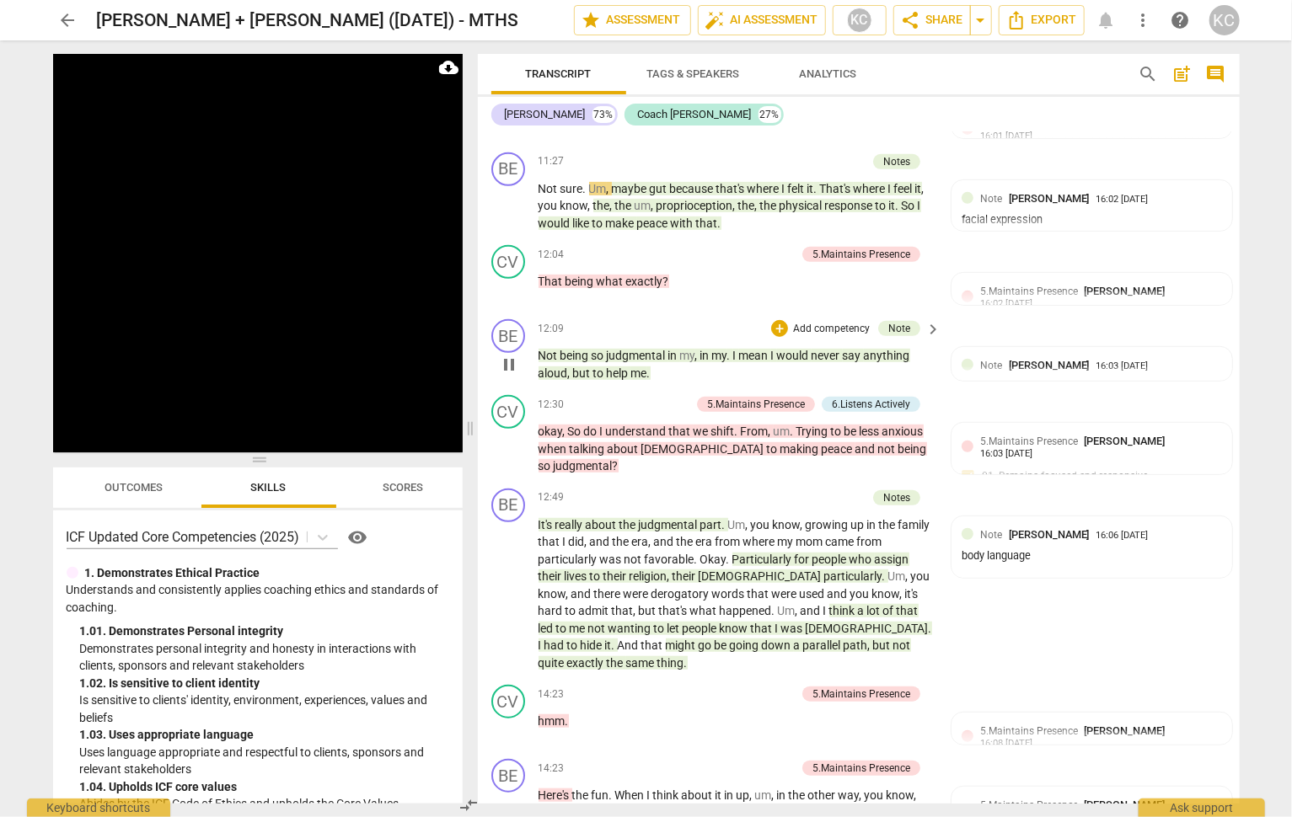
click at [514, 355] on span "pause" at bounding box center [509, 365] width 20 height 20
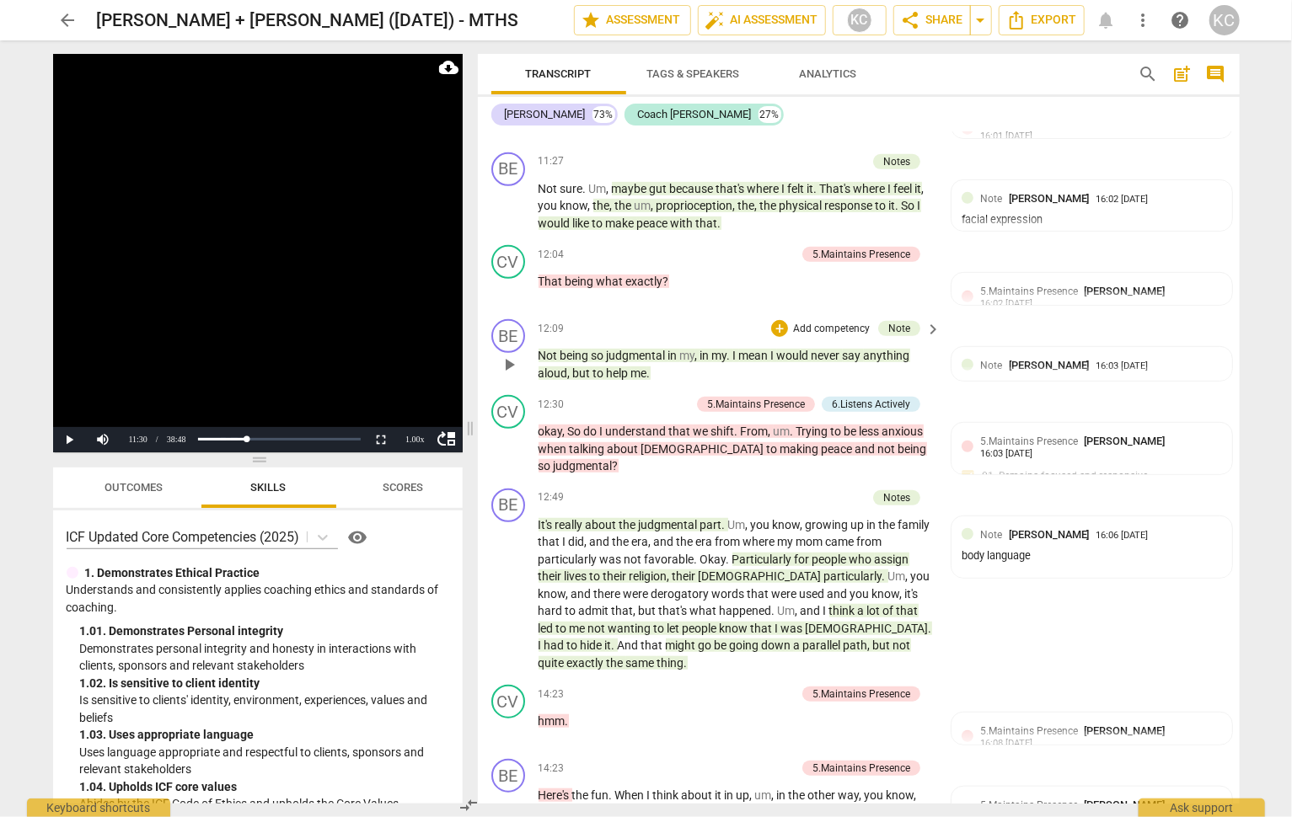
click at [514, 355] on span "play_arrow" at bounding box center [509, 365] width 20 height 20
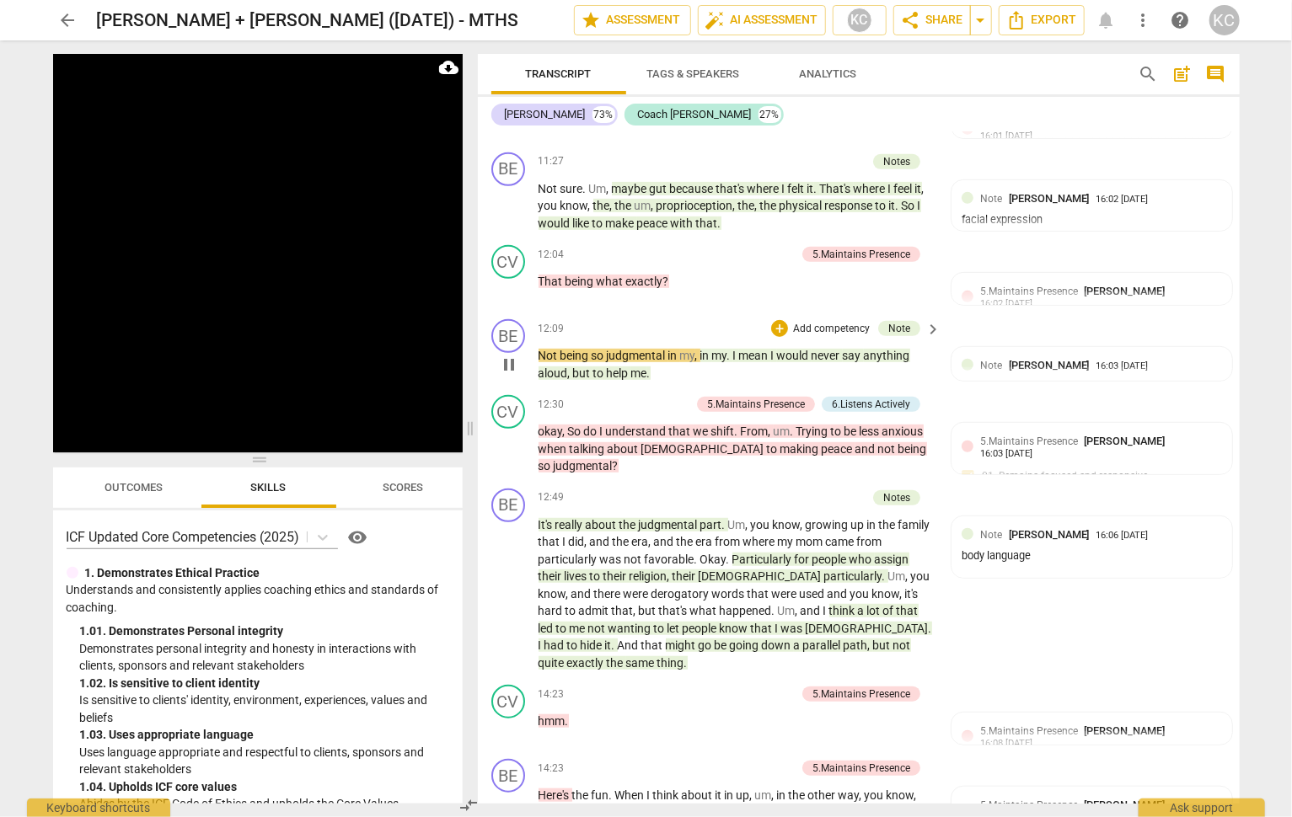
click at [514, 355] on span "pause" at bounding box center [509, 365] width 20 height 20
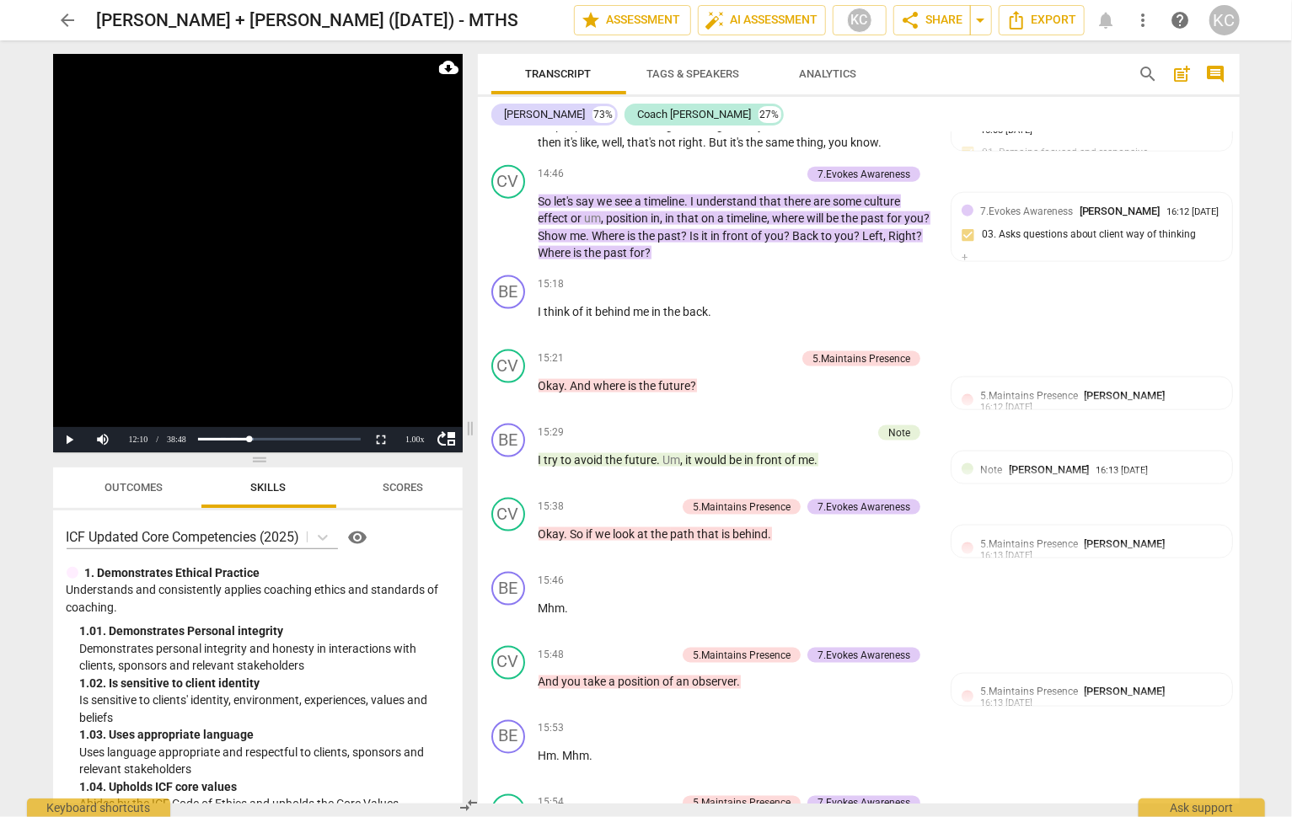
scroll to position [4338, 0]
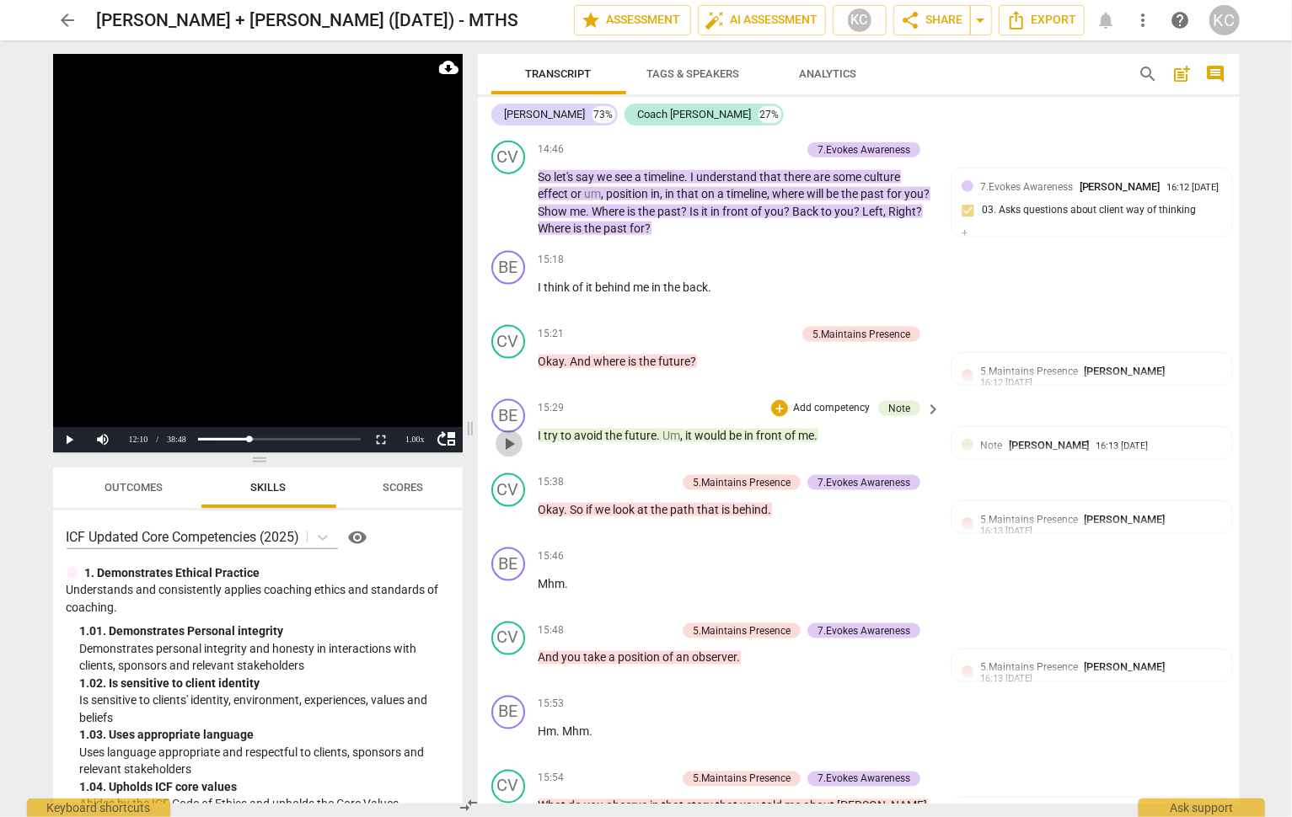
click at [507, 434] on span "play_arrow" at bounding box center [509, 444] width 20 height 20
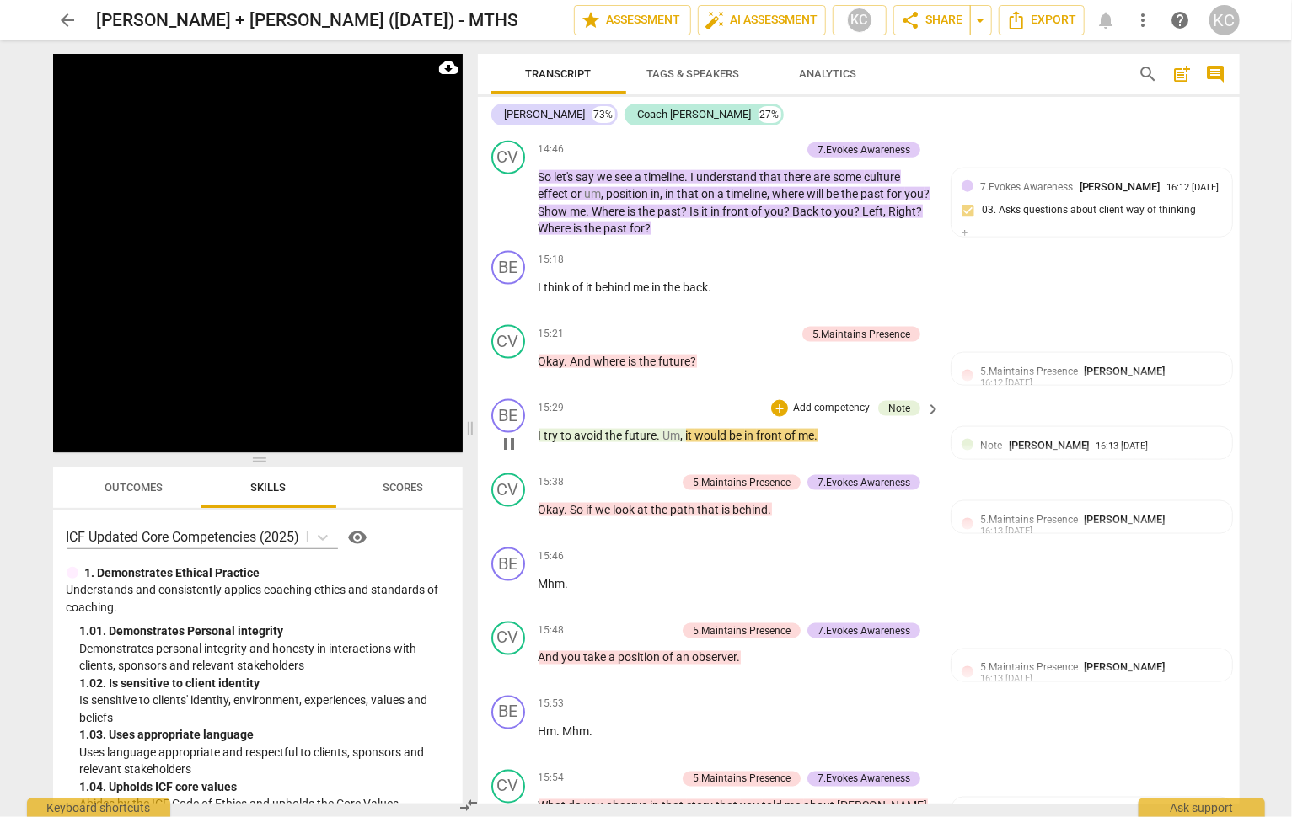
click at [507, 434] on span "pause" at bounding box center [509, 444] width 20 height 20
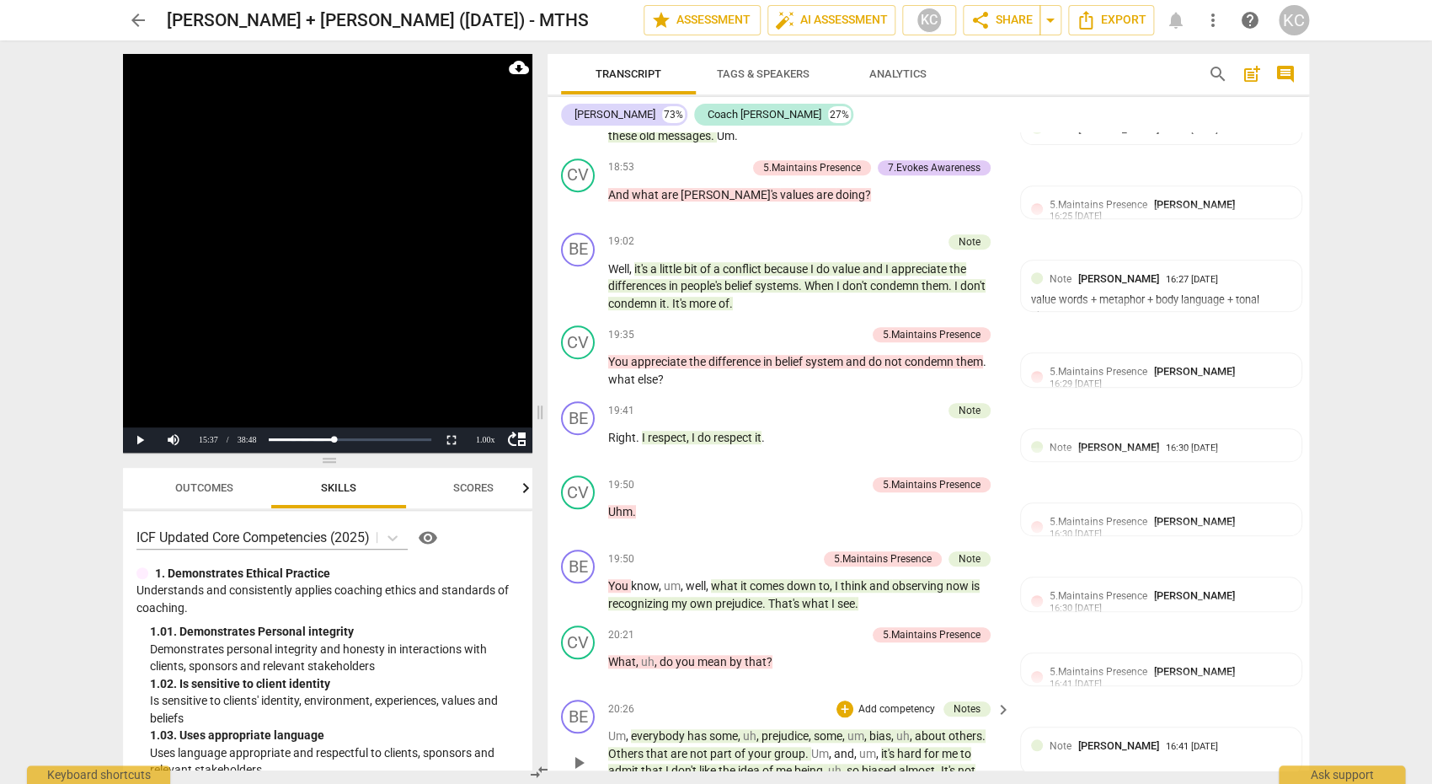
scroll to position [6084, 0]
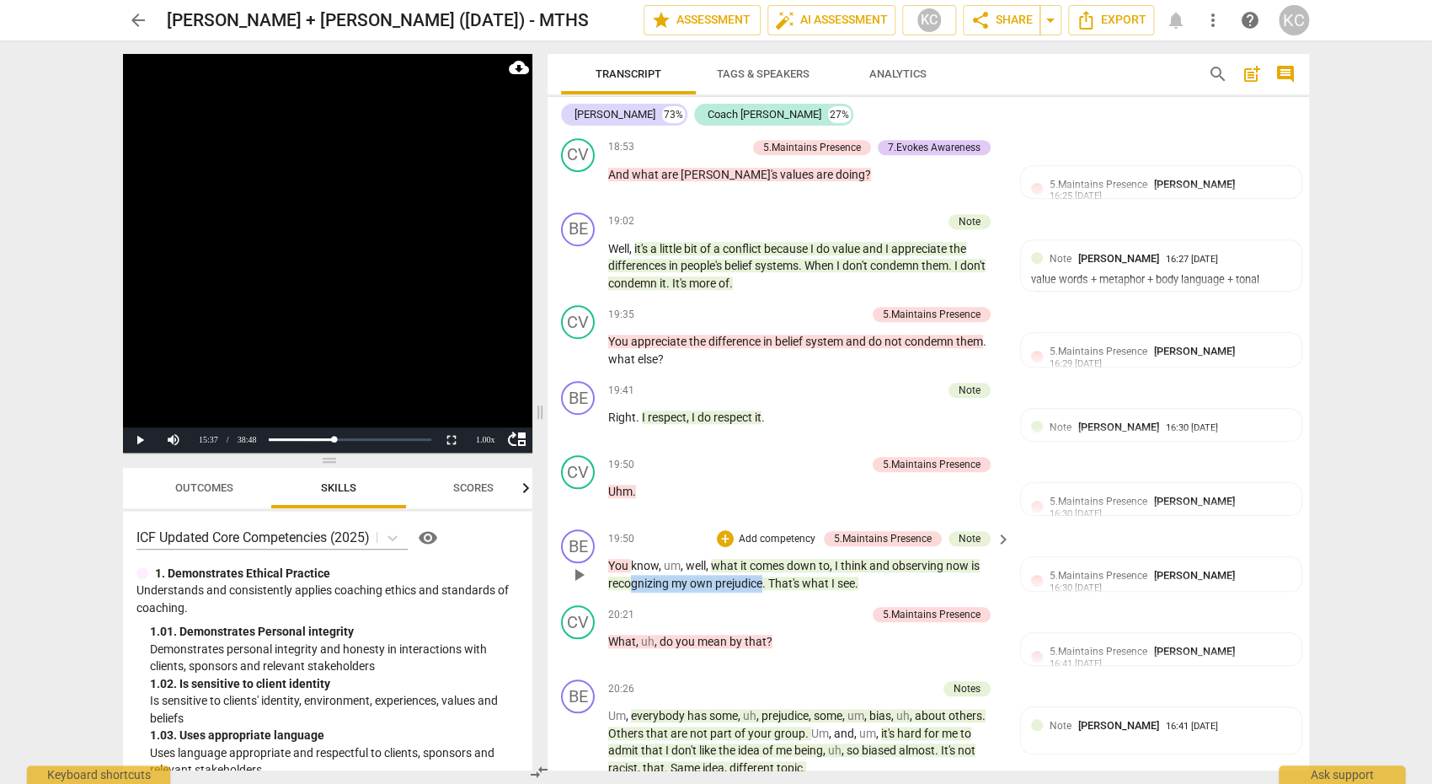
drag, startPoint x: 629, startPoint y: 525, endPoint x: 762, endPoint y: 524, distance: 133.1
click at [762, 557] on p "You know , um , well , what it comes down to , I think and observing now is rec…" at bounding box center [805, 574] width 394 height 35
click at [691, 605] on div "20:21 + Add competency 5.Maintains Presence keyboard_arrow_right" at bounding box center [810, 614] width 404 height 19
click at [657, 598] on div "CV play_arrow pause 20:21 + Add competency 5.Maintains Presence keyboard_arrow_…" at bounding box center [929, 635] width 762 height 74
drag, startPoint x: 670, startPoint y: 527, endPoint x: 614, endPoint y: 527, distance: 55.6
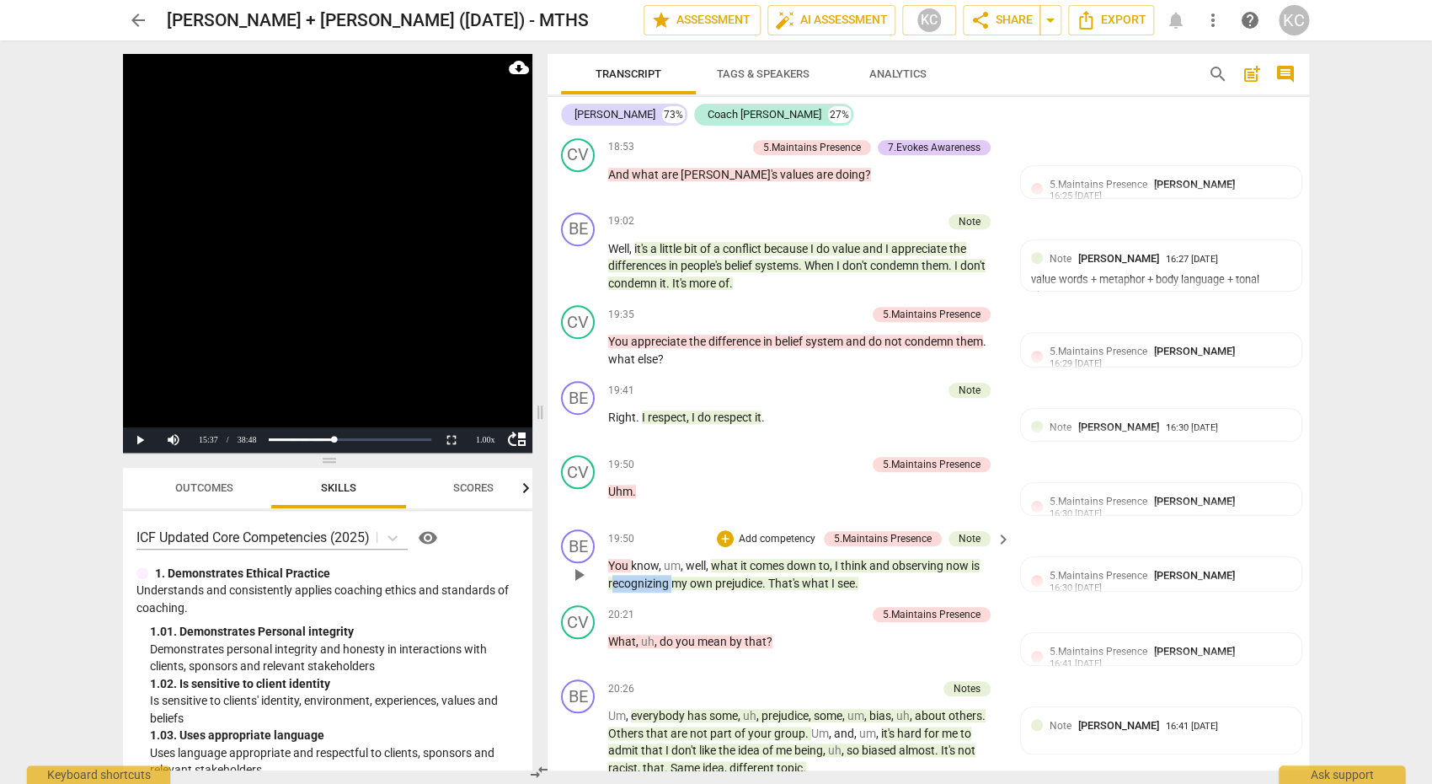
click at [614, 576] on span "recognizing" at bounding box center [639, 582] width 63 height 13
drag, startPoint x: 713, startPoint y: 528, endPoint x: 762, endPoint y: 529, distance: 48.9
click at [762, 557] on p "You know , um , well , what it comes down to , I think and observing now is rec…" at bounding box center [805, 574] width 394 height 35
click at [995, 9] on button "share Share" at bounding box center [1002, 20] width 78 height 30
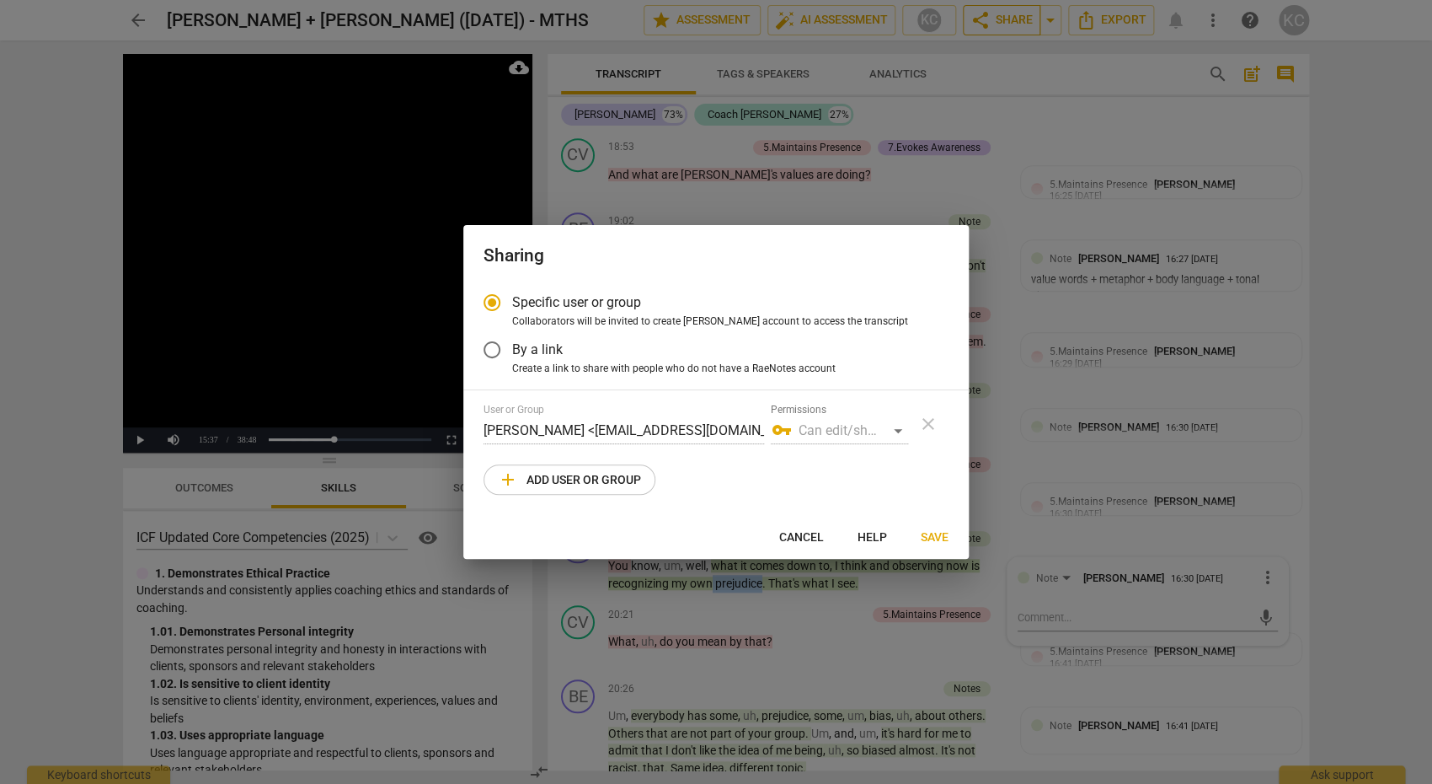
radio input "false"
click at [520, 356] on span "By a link" at bounding box center [537, 349] width 51 height 19
click at [512, 356] on input "By a link" at bounding box center [492, 349] width 40 height 40
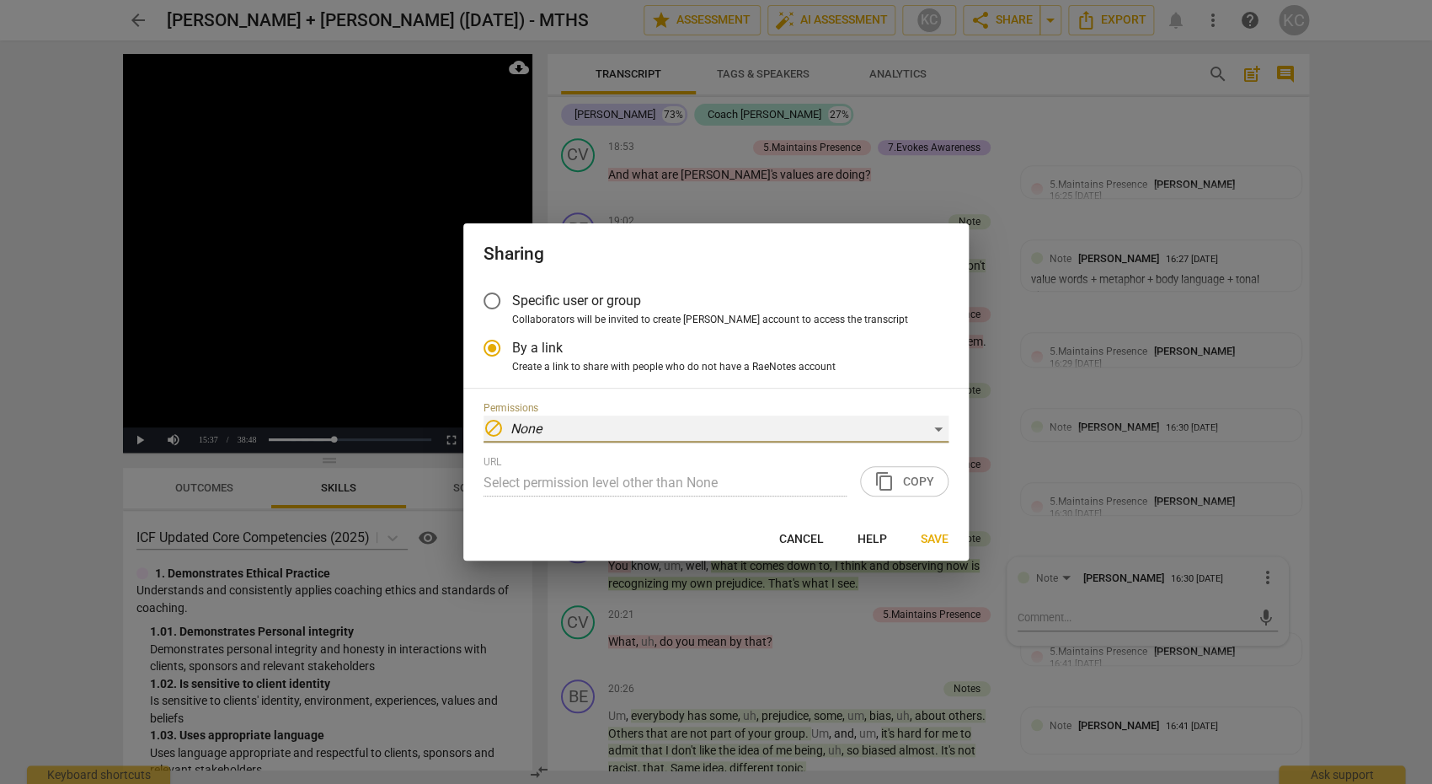
click at [856, 425] on div "block None" at bounding box center [716, 428] width 465 height 27
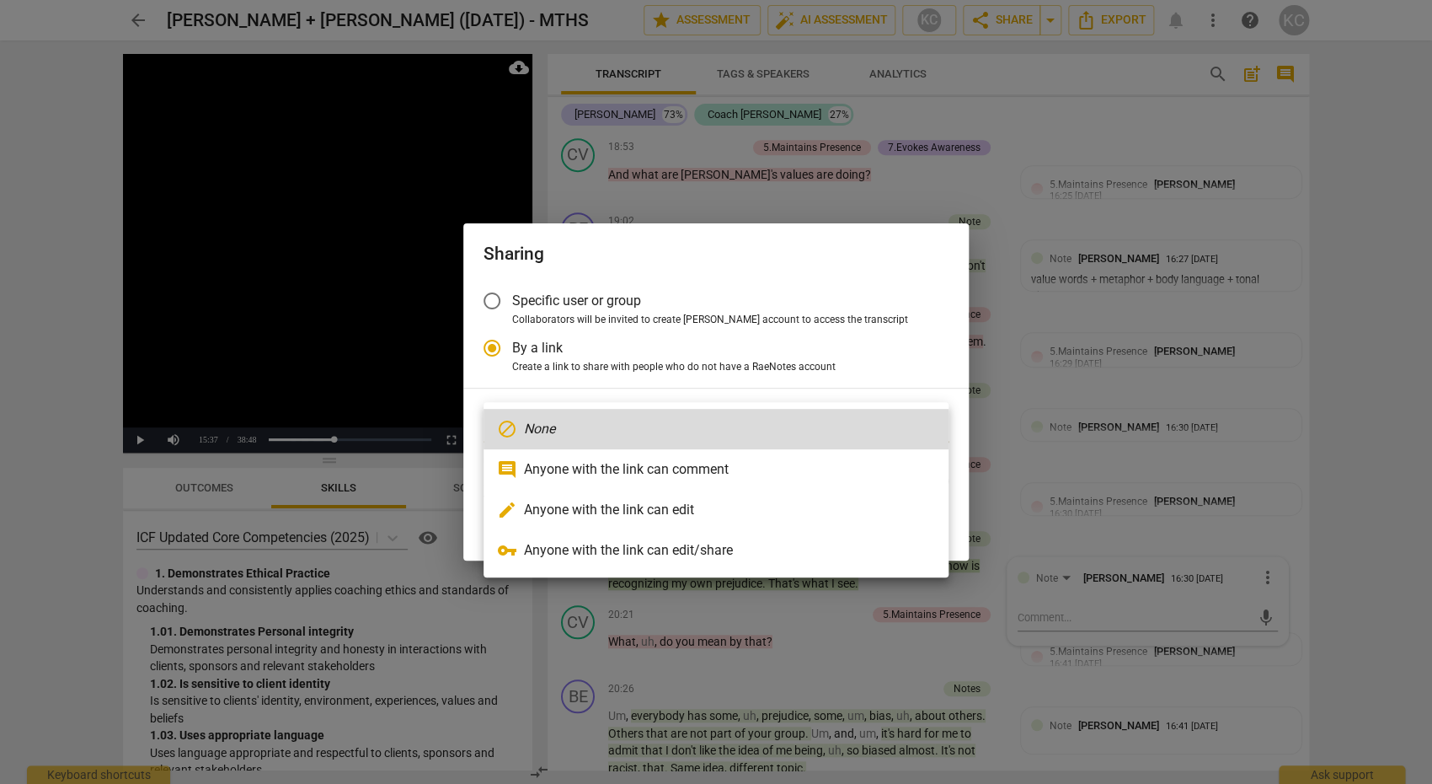
click at [746, 468] on li "comment Anyone with the link can comment" at bounding box center [716, 469] width 465 height 40
radio input "false"
type input "[URL][DOMAIN_NAME]"
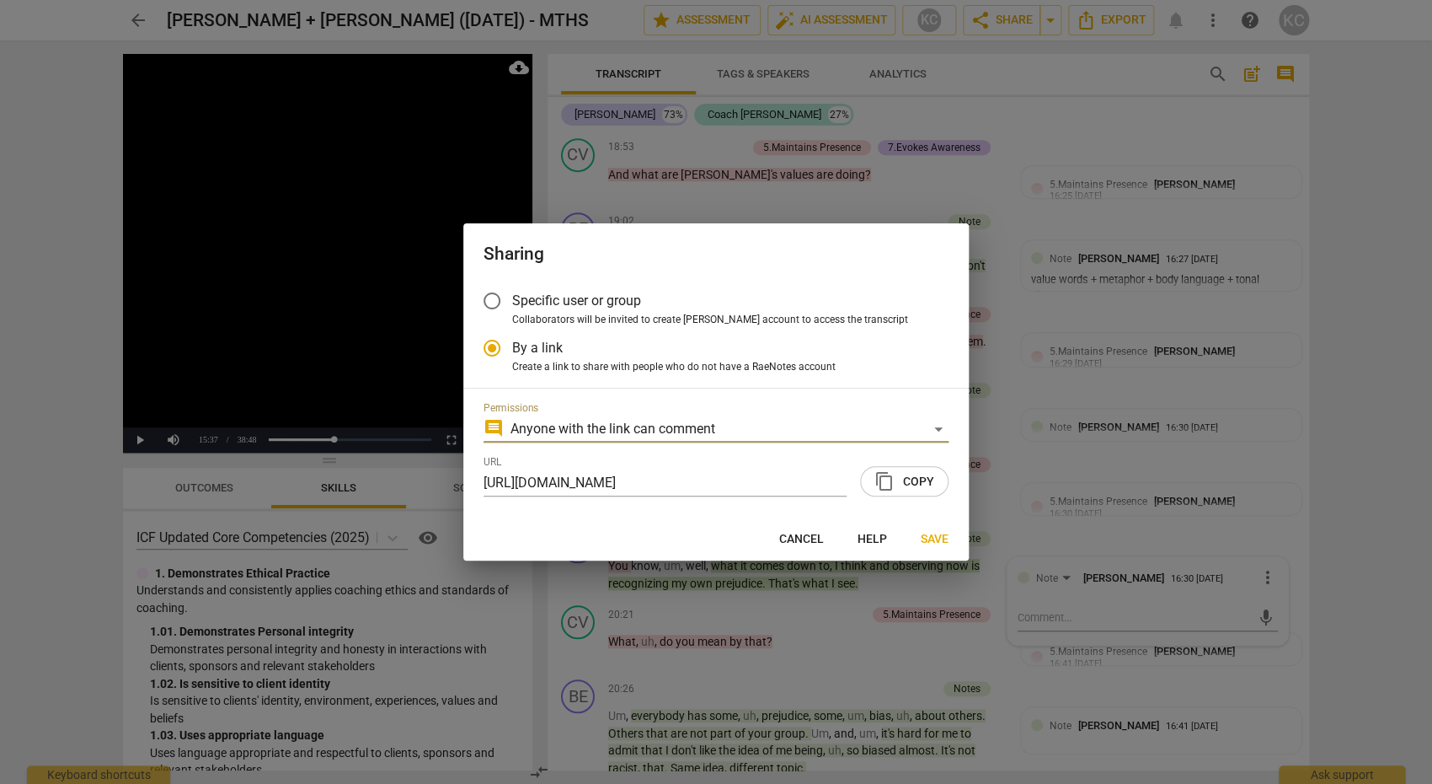
click at [918, 479] on span "content_copy Copy" at bounding box center [905, 481] width 60 height 20
click at [941, 539] on span "Save" at bounding box center [935, 539] width 28 height 17
radio input "false"
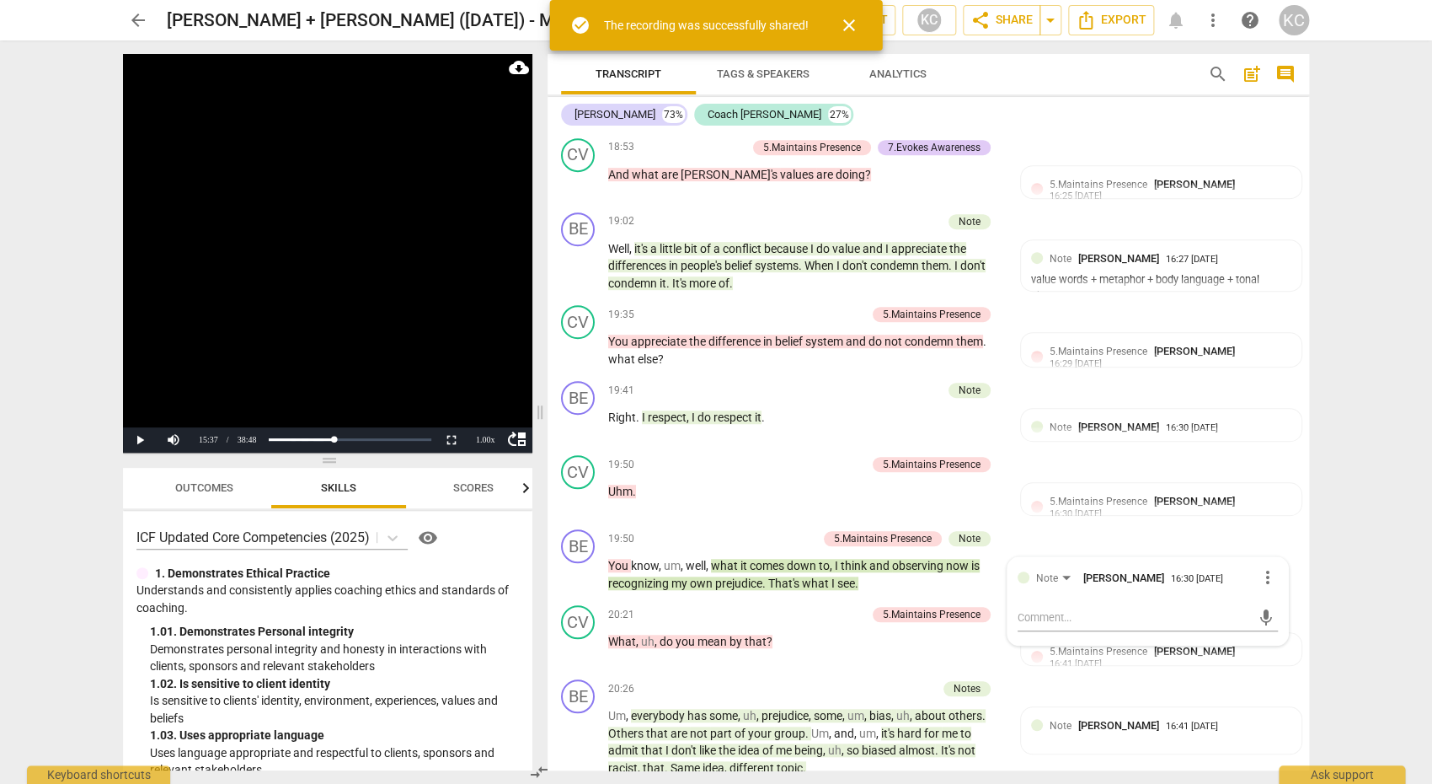
click at [146, 11] on span "arrow_back" at bounding box center [138, 20] width 20 height 20
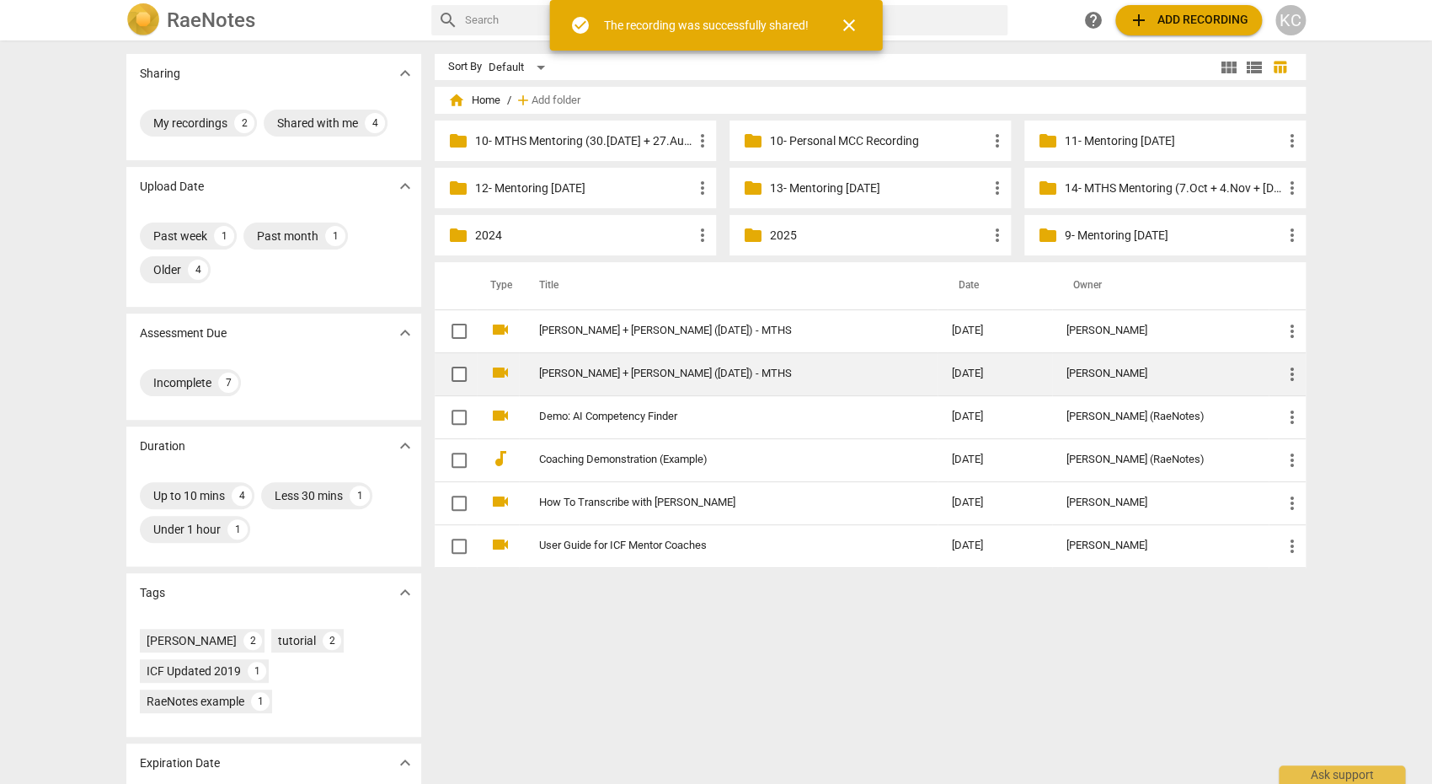
click at [1297, 373] on span "more_vert" at bounding box center [1292, 374] width 20 height 20
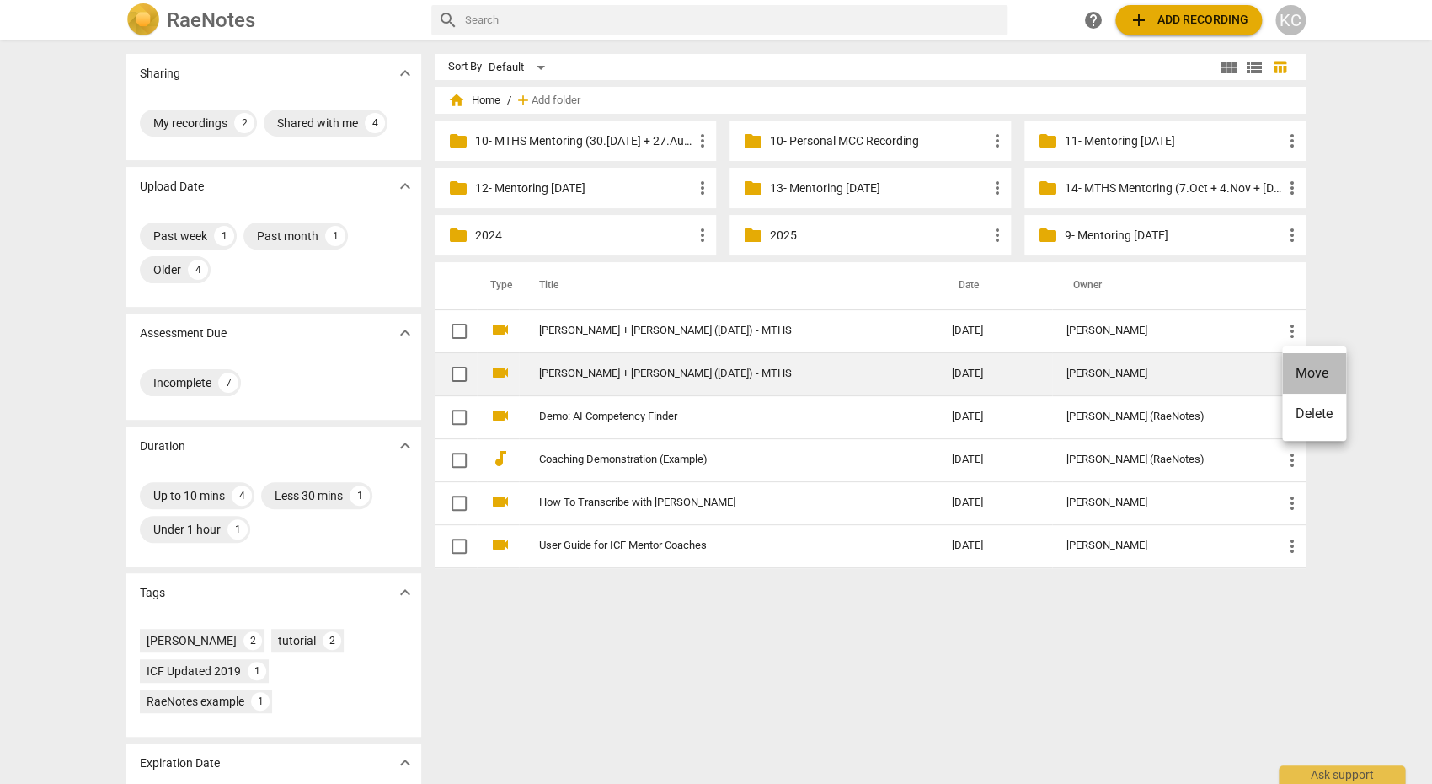
click at [1297, 373] on li "Move" at bounding box center [1314, 373] width 64 height 40
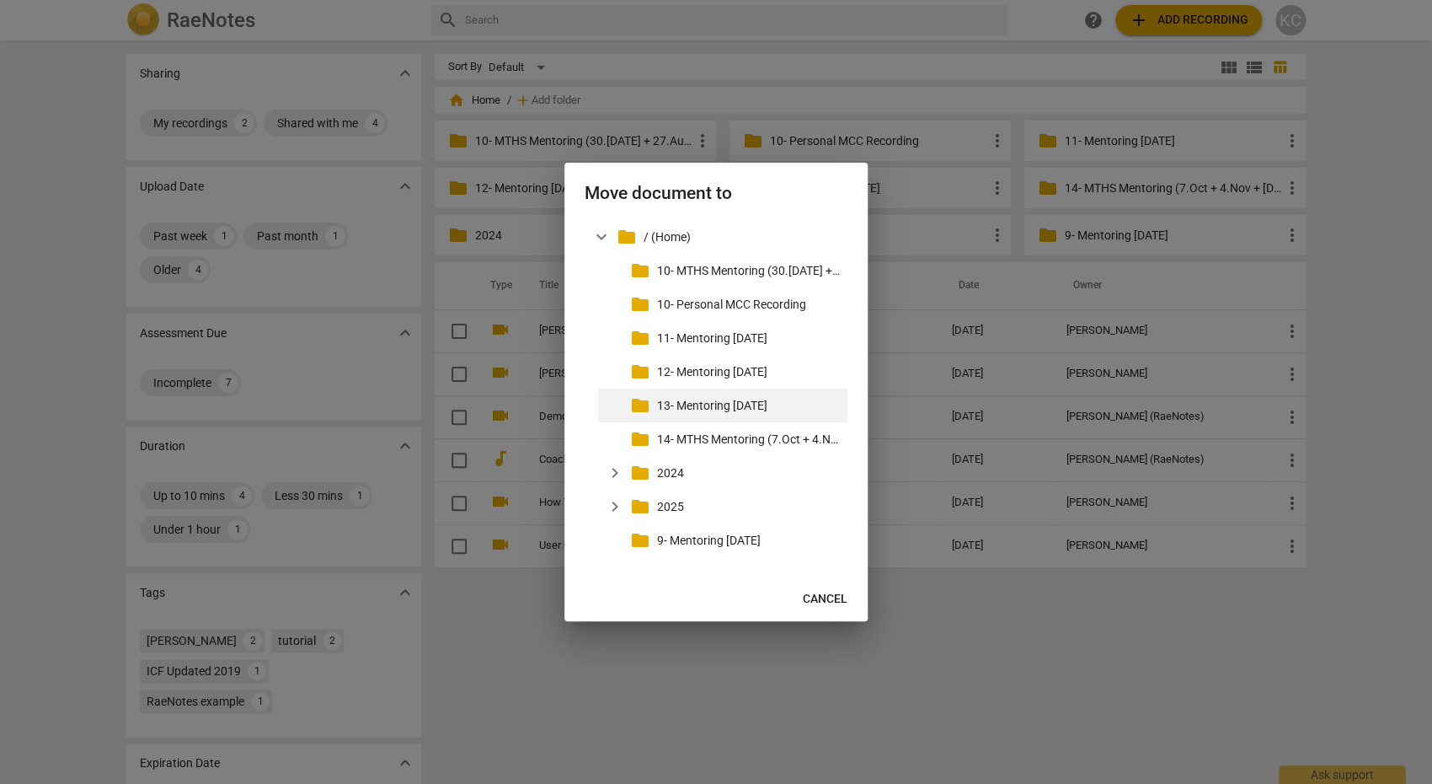
click at [730, 410] on p "13- Mentoring [DATE]" at bounding box center [749, 406] width 184 height 18
